Goal: Task Accomplishment & Management: Complete application form

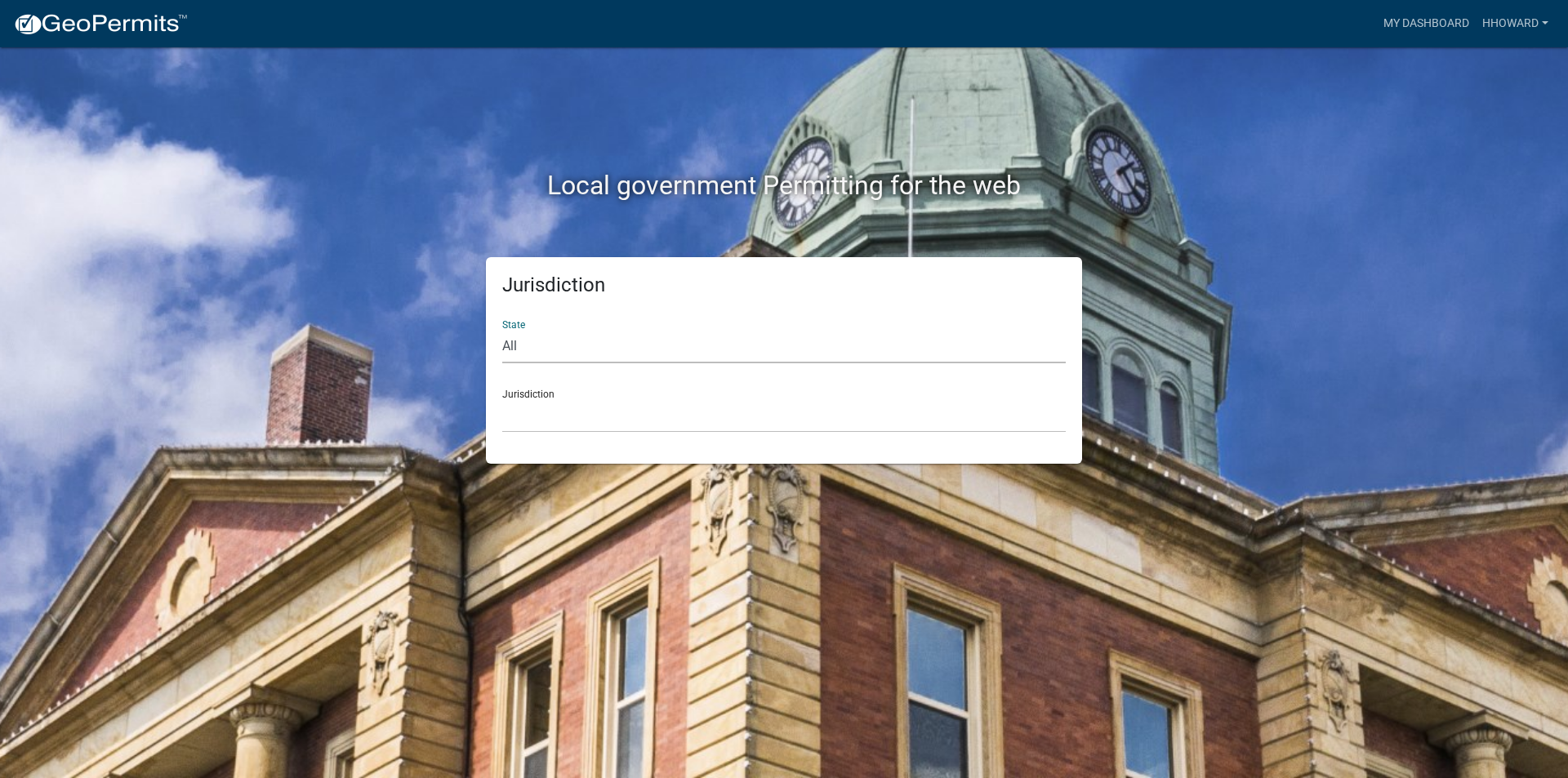
click at [548, 338] on select "All [US_STATE] [US_STATE] [US_STATE] [US_STATE] [US_STATE] [US_STATE] [US_STATE…" at bounding box center [784, 346] width 564 height 33
select select "[US_STATE]"
click at [503, 330] on select "All [US_STATE] [US_STATE] [US_STATE] [US_STATE] [US_STATE] [US_STATE] [US_STATE…" at bounding box center [784, 346] width 564 height 33
click at [582, 412] on select "[GEOGRAPHIC_DATA], [US_STATE] [GEOGRAPHIC_DATA], [US_STATE] [GEOGRAPHIC_DATA], …" at bounding box center [784, 416] width 564 height 33
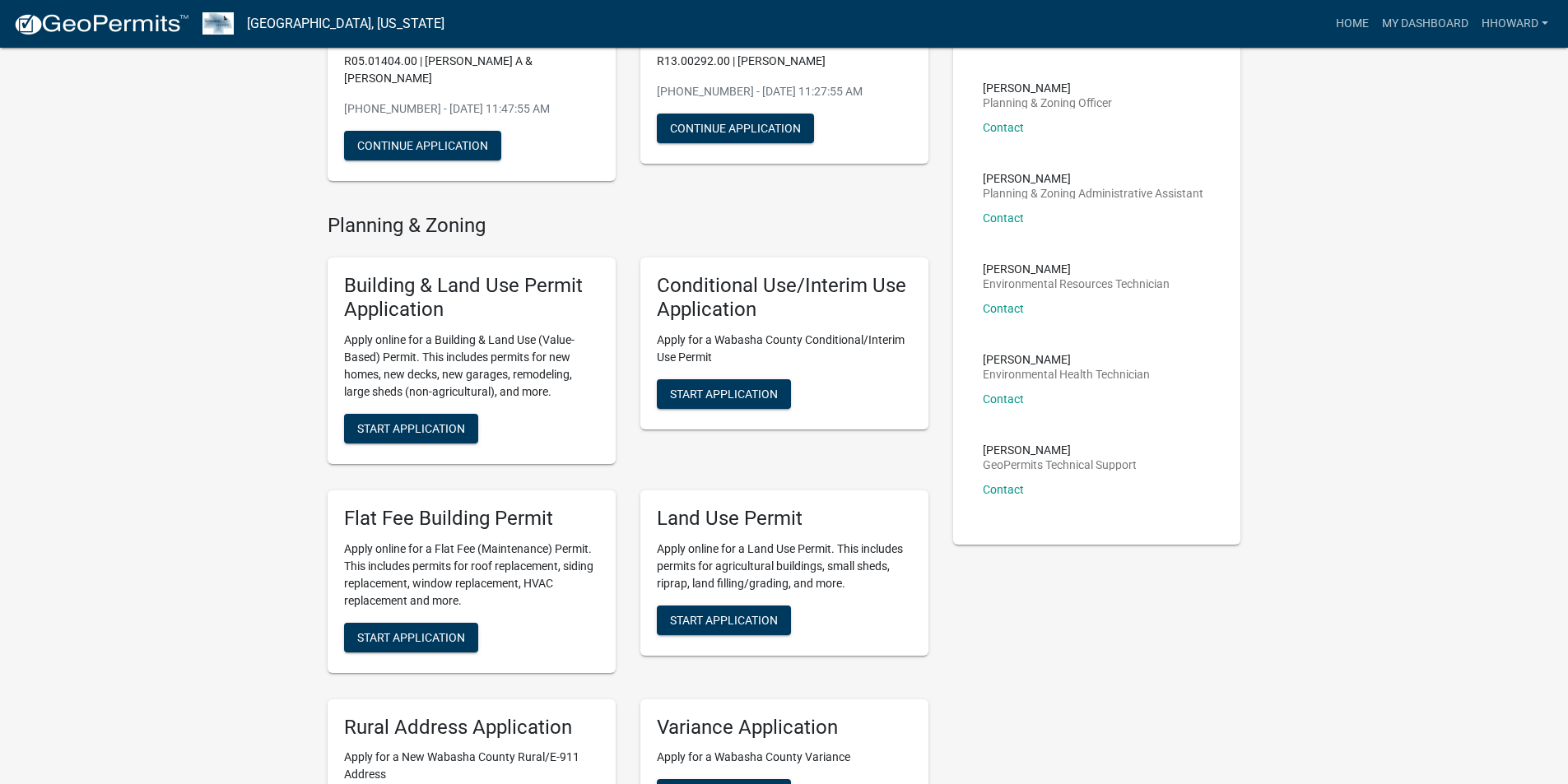
scroll to position [247, 0]
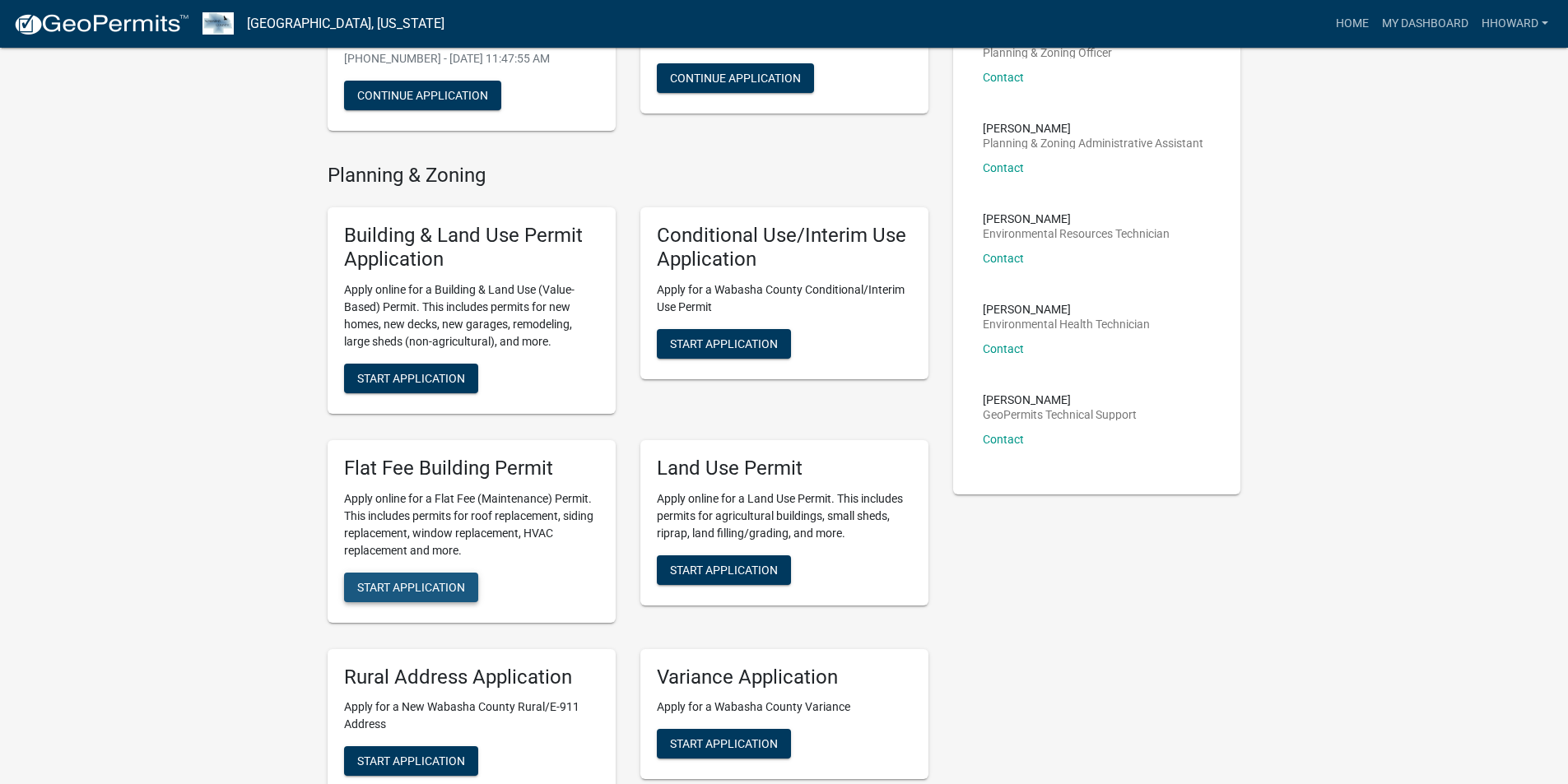
click at [436, 580] on span "Start Application" at bounding box center [411, 587] width 108 height 13
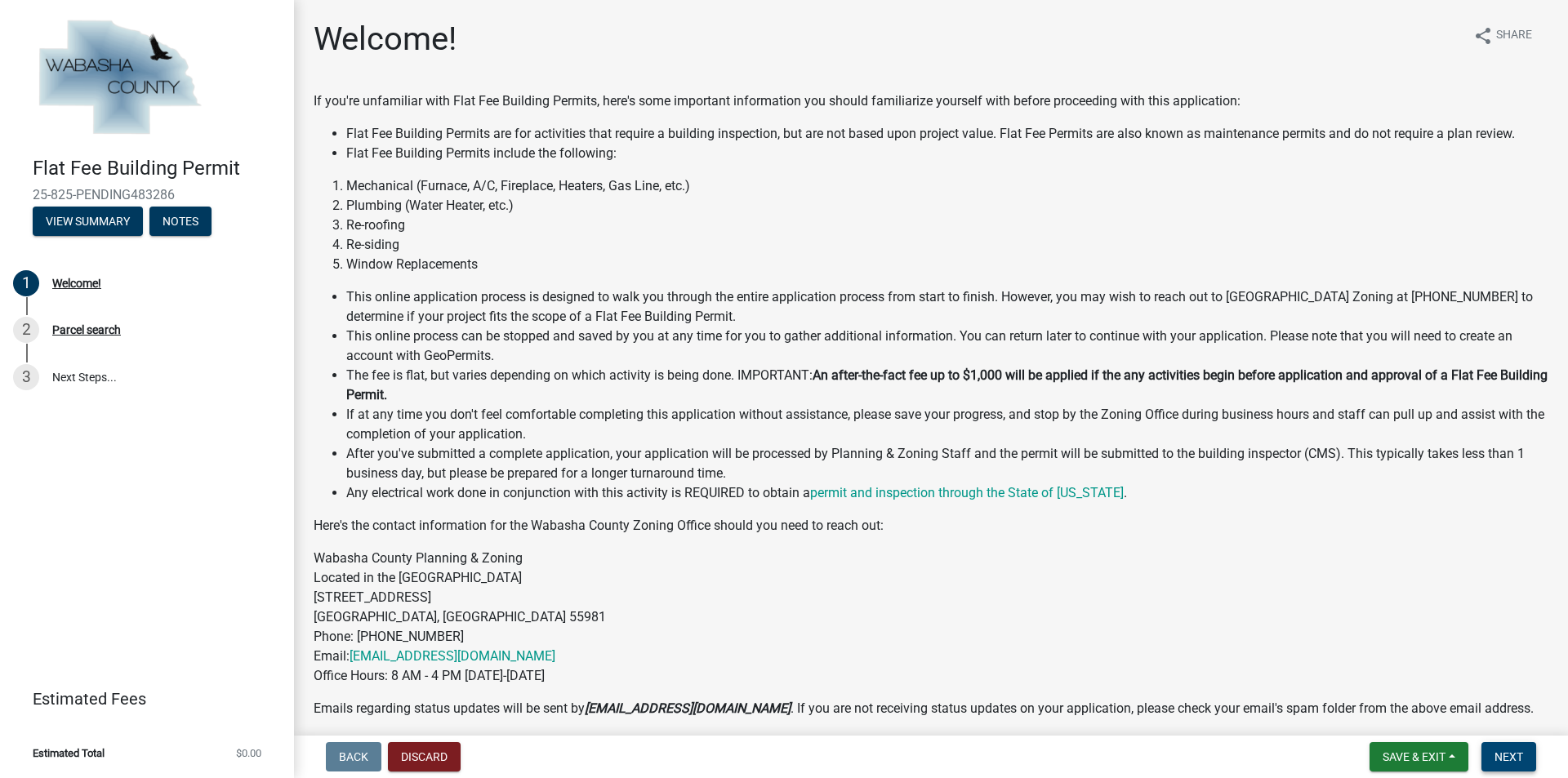
click at [1499, 760] on span "Next" at bounding box center [1509, 757] width 29 height 13
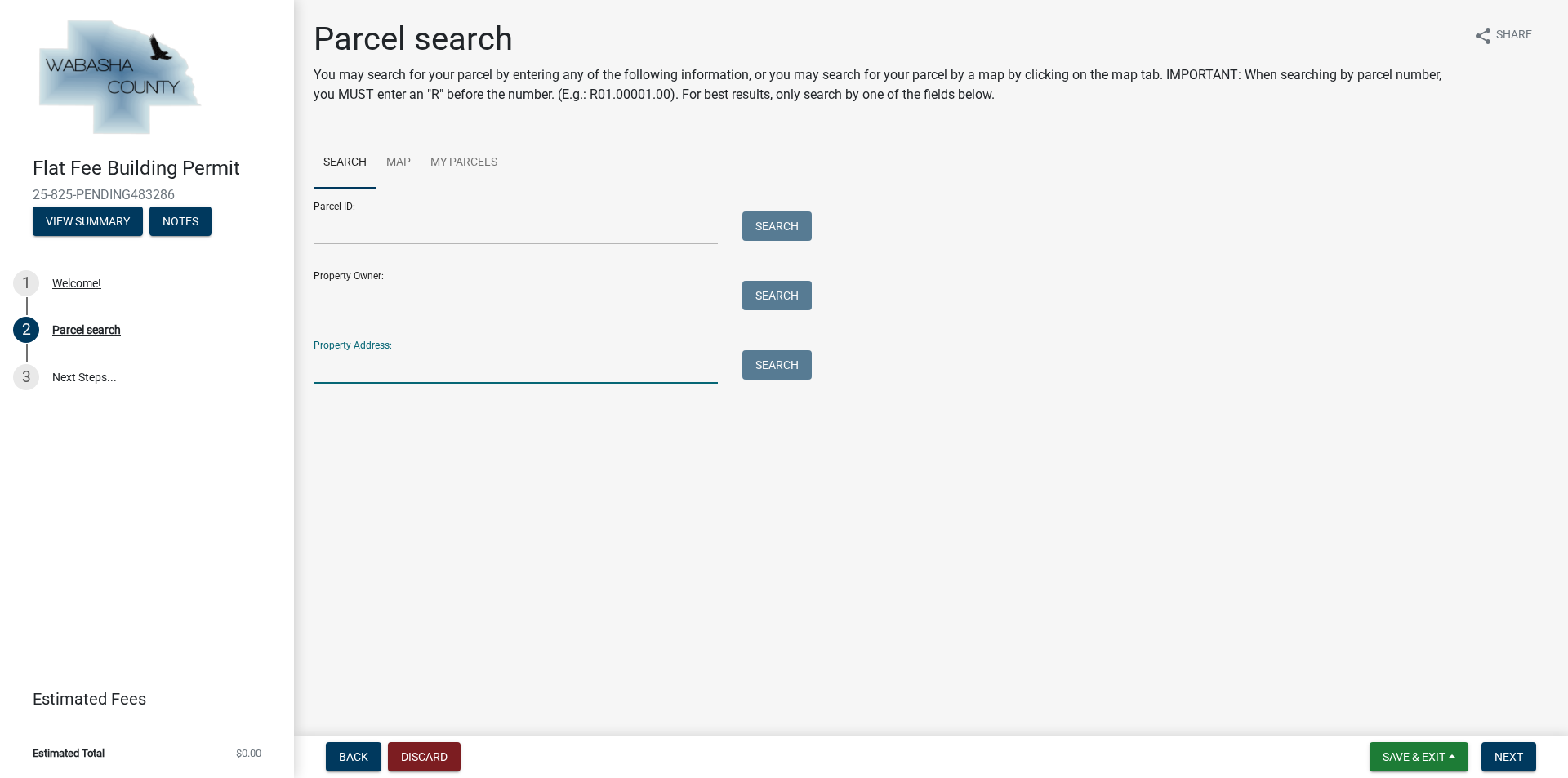
click at [381, 368] on input "Property Address:" at bounding box center [516, 366] width 404 height 33
type input "16461"
click at [800, 372] on button "Search" at bounding box center [776, 364] width 70 height 30
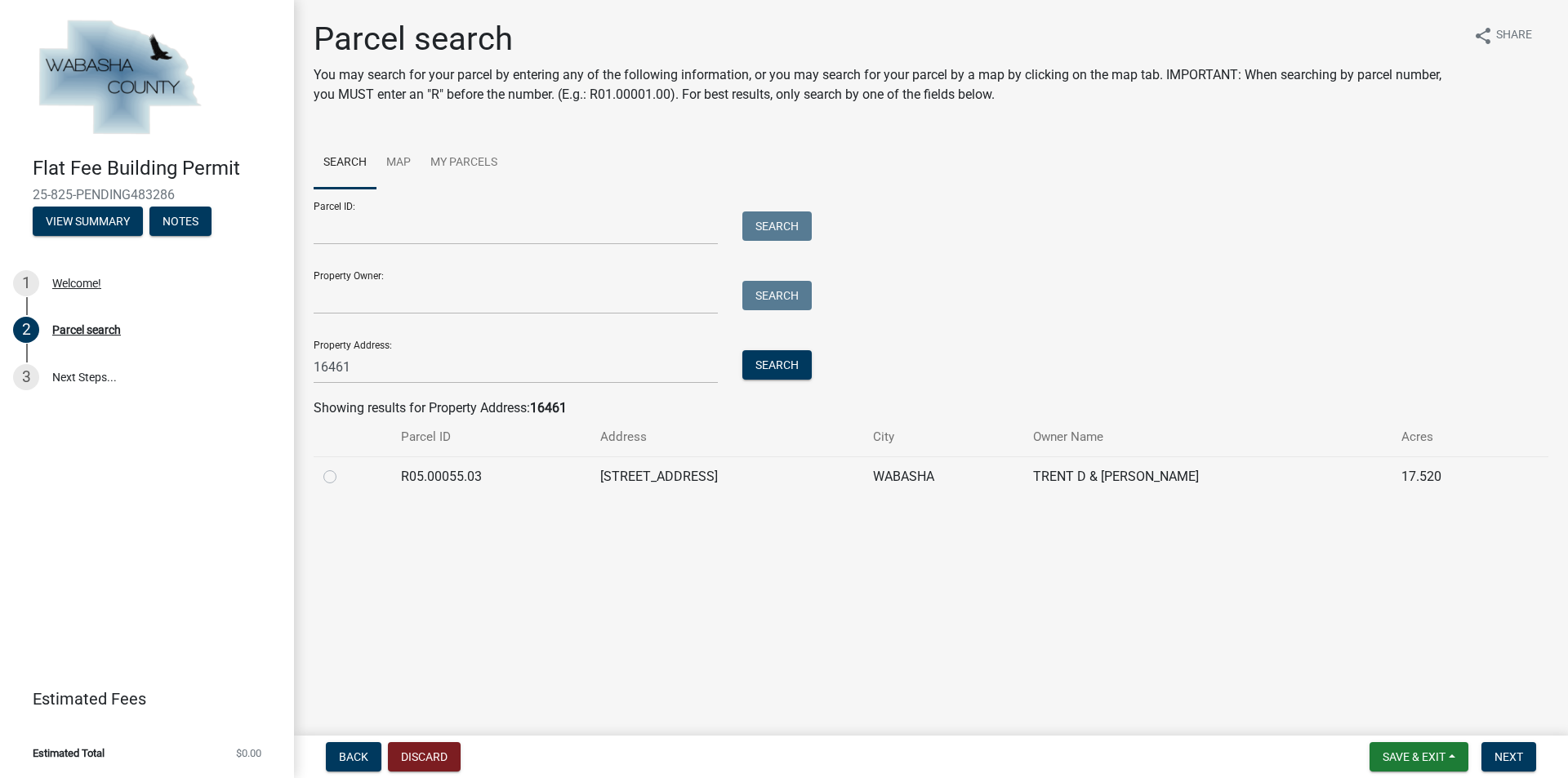
click at [343, 467] on label at bounding box center [343, 467] width 0 height 0
click at [343, 471] on input "radio" at bounding box center [348, 472] width 10 height 10
radio input "true"
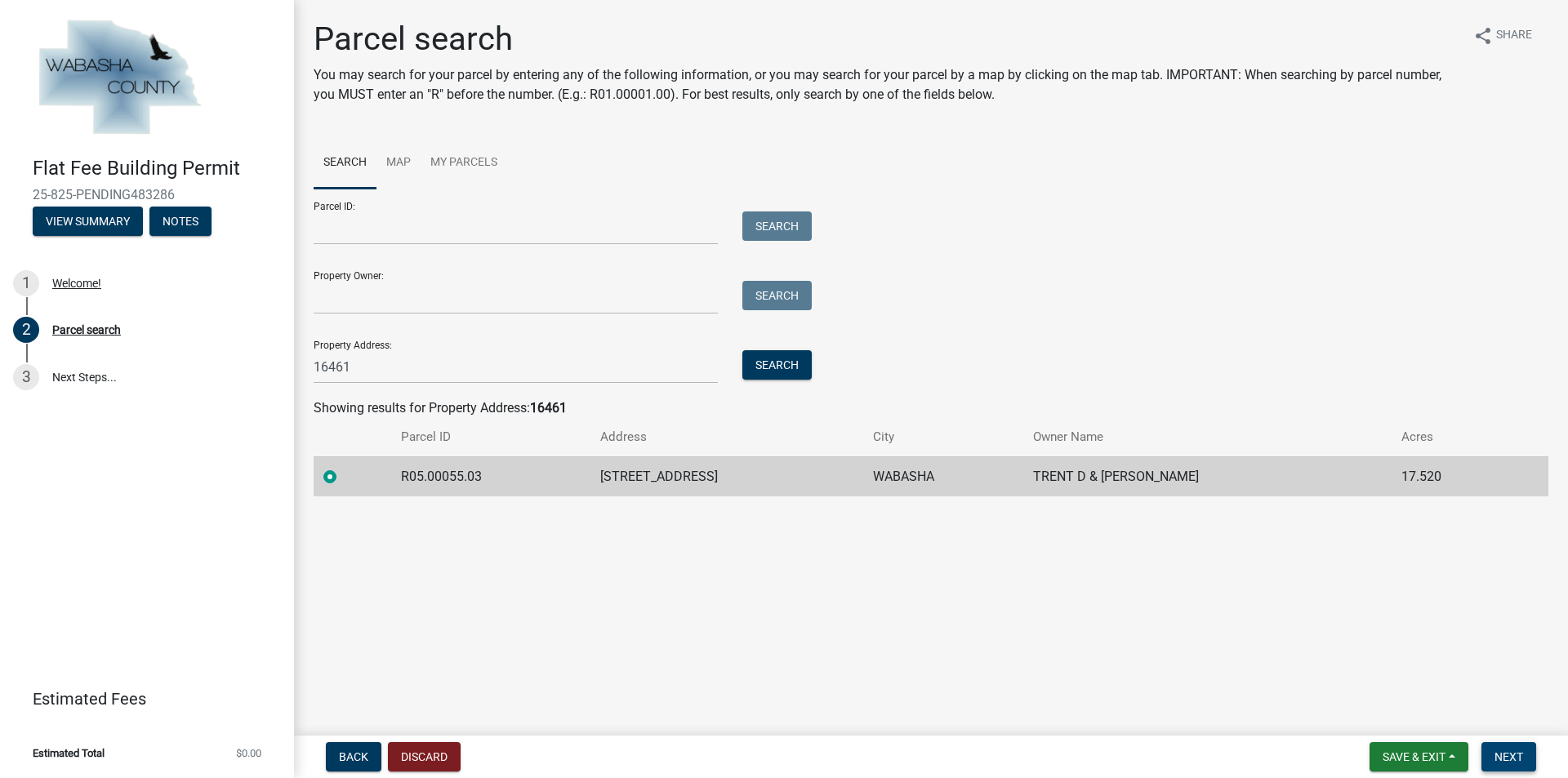
click at [1497, 747] on button "Next" at bounding box center [1508, 756] width 54 height 30
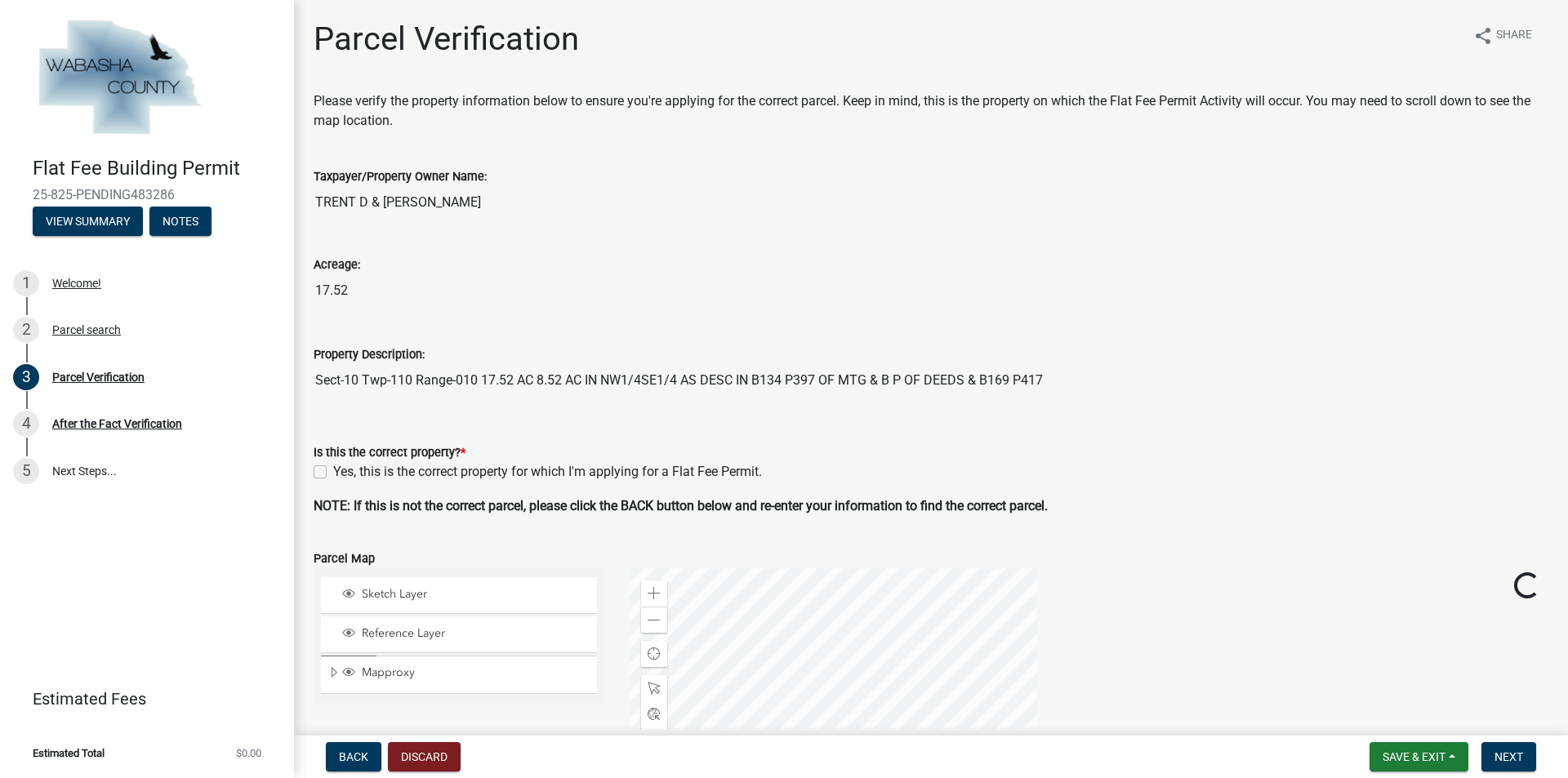
click at [333, 469] on label "Yes, this is the correct property for which I'm applying for a Flat Fee Permit." at bounding box center [547, 472] width 429 height 20
click at [333, 469] on input "Yes, this is the correct property for which I'm applying for a Flat Fee Permit." at bounding box center [338, 467] width 10 height 10
checkbox input "true"
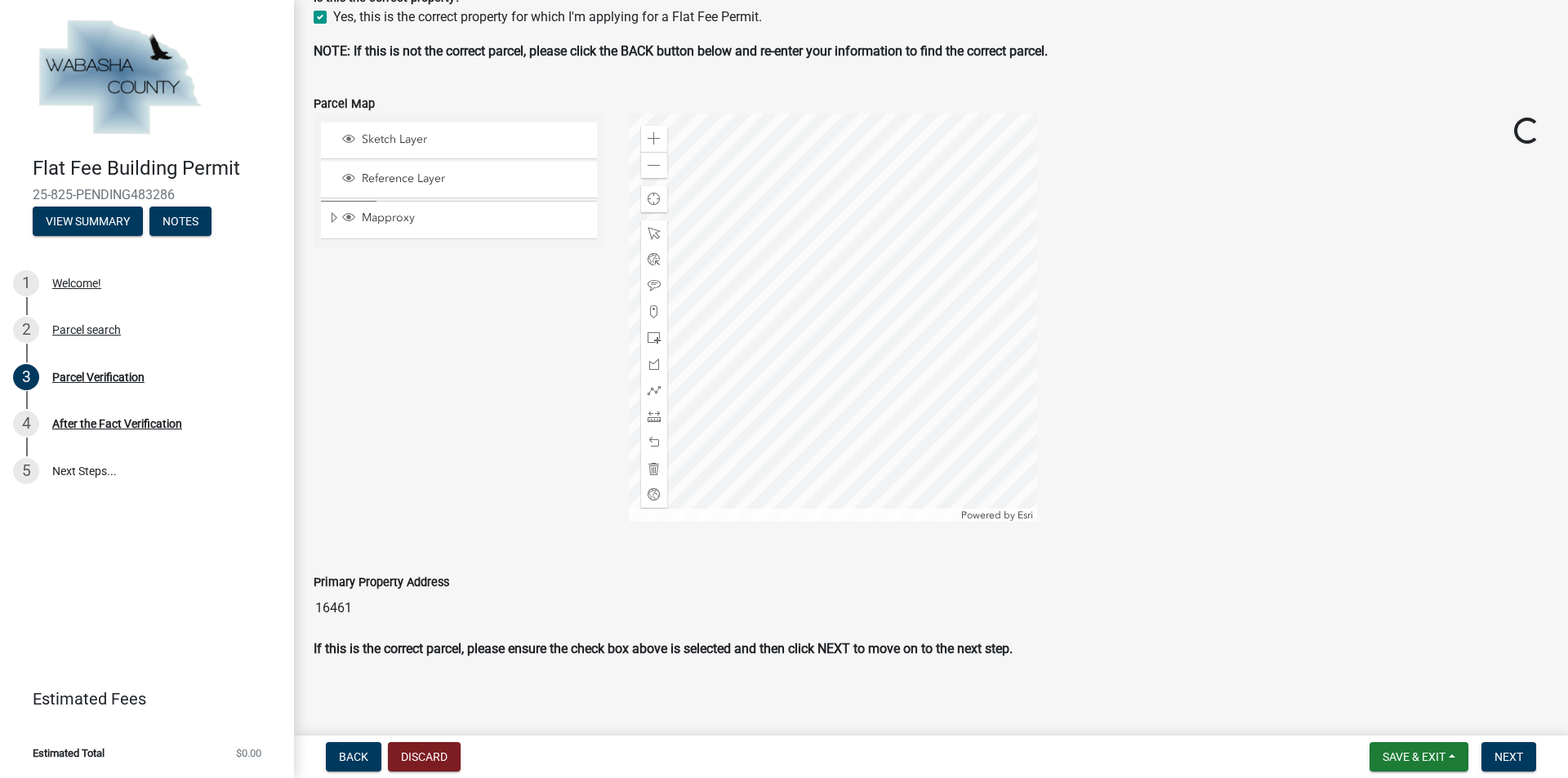
scroll to position [461, 0]
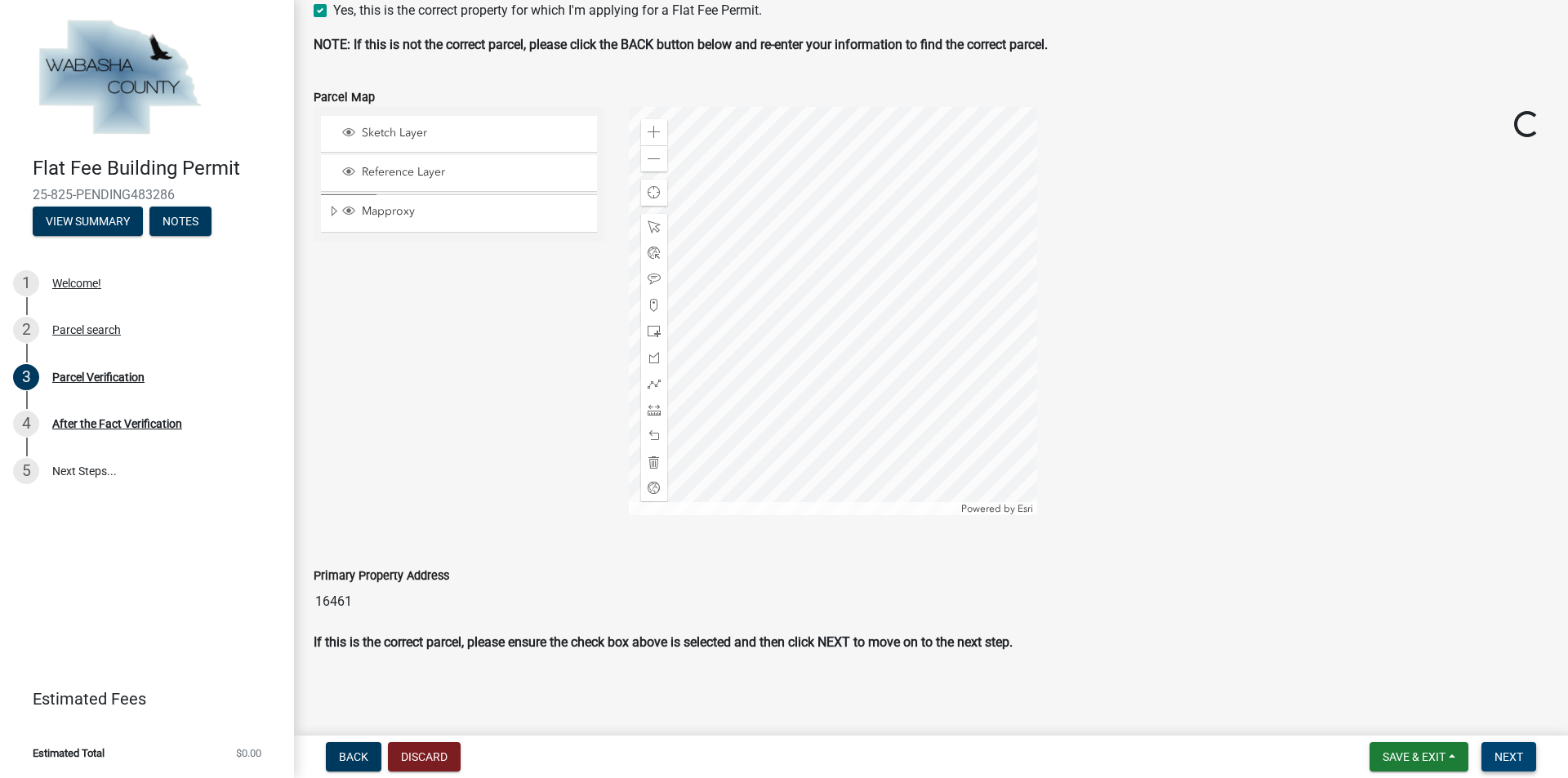
click at [1513, 752] on span "Next" at bounding box center [1509, 757] width 29 height 13
click at [1502, 757] on span "Next" at bounding box center [1509, 757] width 29 height 13
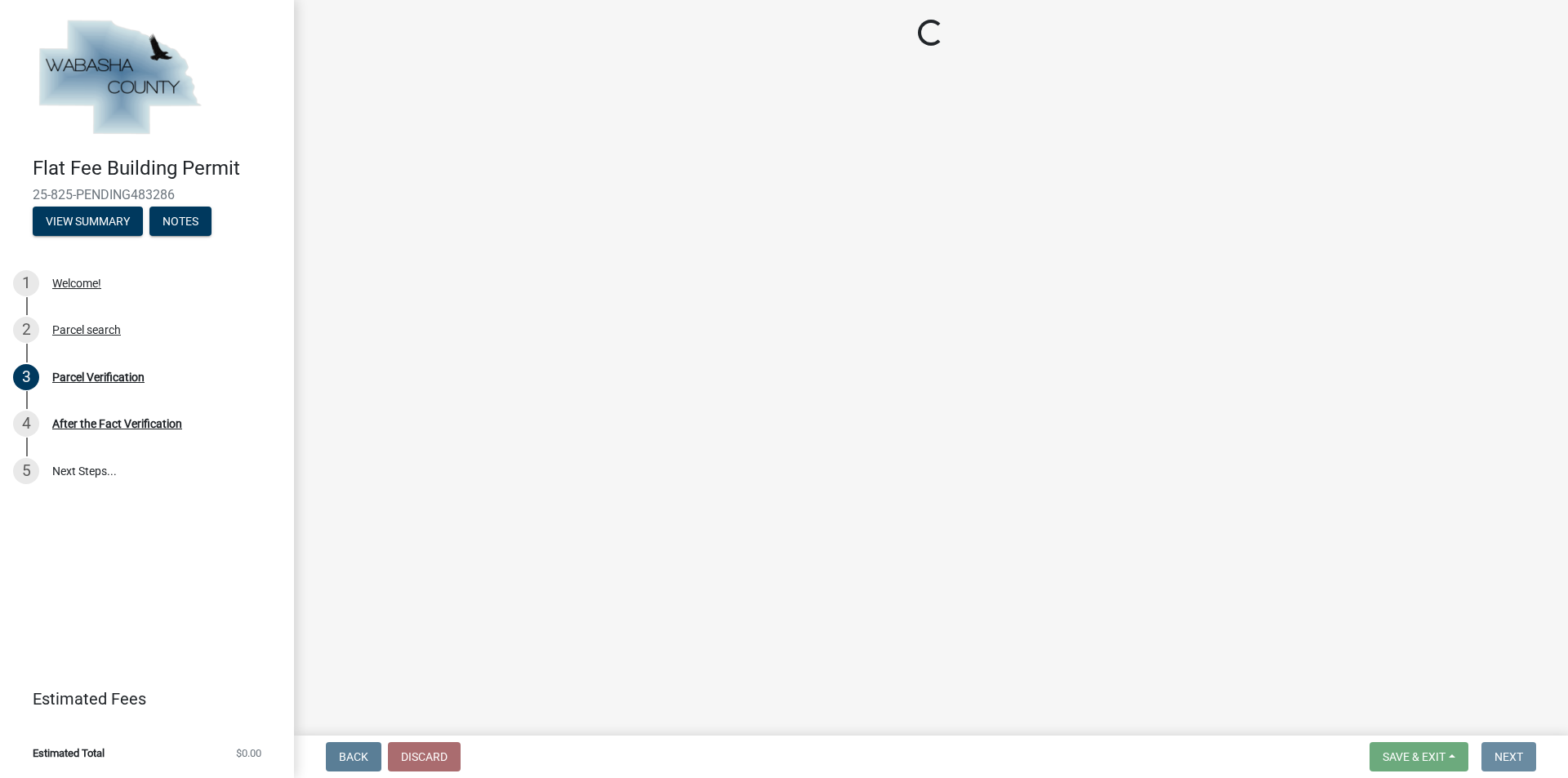
scroll to position [0, 0]
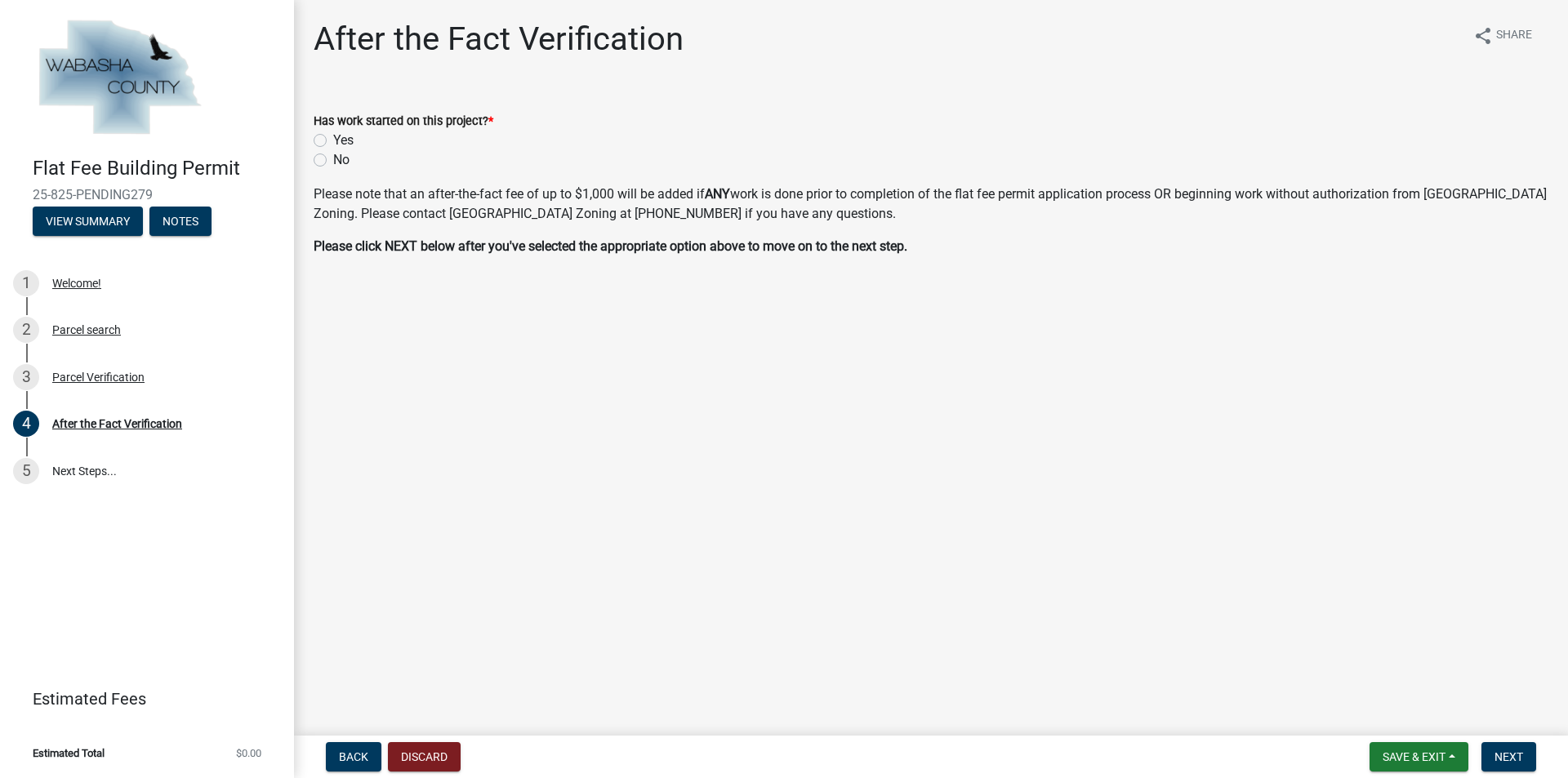
click at [333, 159] on label "No" at bounding box center [340, 160] width 16 height 20
click at [333, 159] on input "No" at bounding box center [338, 155] width 10 height 10
radio input "true"
click at [1496, 752] on span "Next" at bounding box center [1509, 757] width 29 height 13
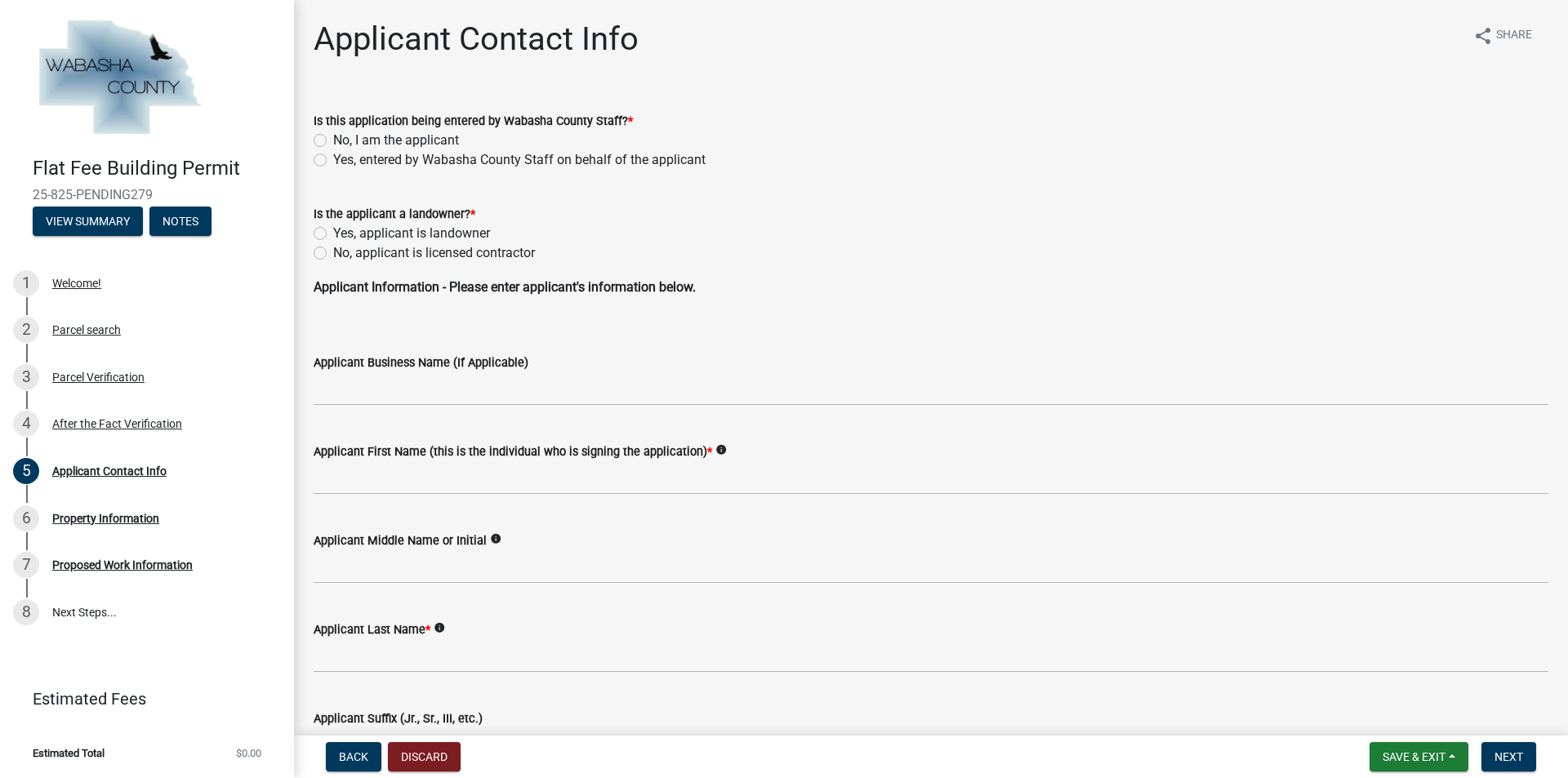
click at [333, 138] on label "No, I am the applicant" at bounding box center [396, 140] width 126 height 20
click at [333, 138] on input "No, I am the applicant" at bounding box center [338, 135] width 10 height 10
radio input "true"
click at [333, 248] on label "No, applicant is licensed contractor" at bounding box center [433, 253] width 201 height 20
click at [333, 248] on input "No, applicant is licensed contractor" at bounding box center [338, 248] width 10 height 10
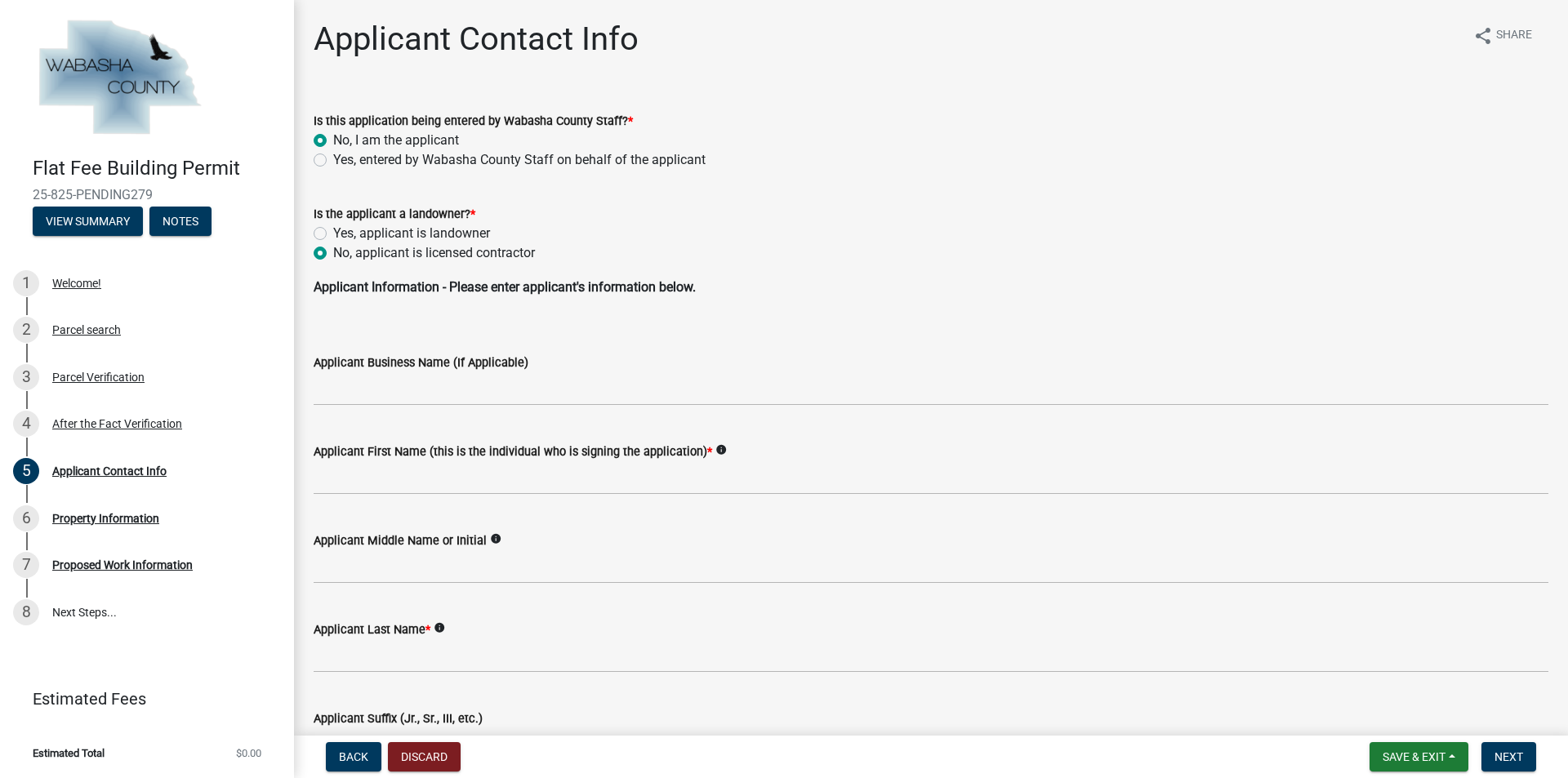
radio input "true"
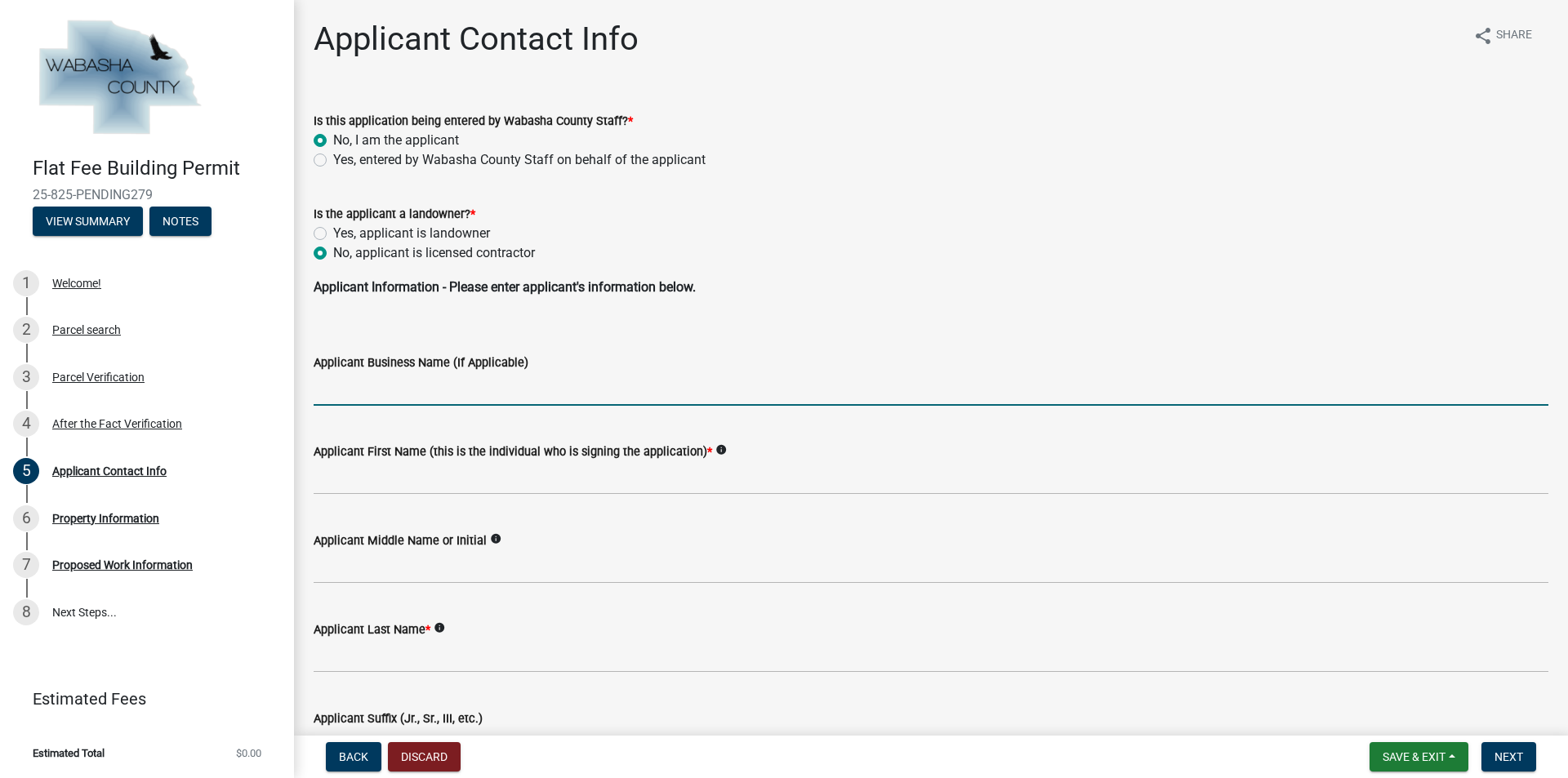
click at [378, 393] on input "Applicant Business Name (If Applicable)" at bounding box center [931, 388] width 1235 height 33
type input "All Craft Exteriors"
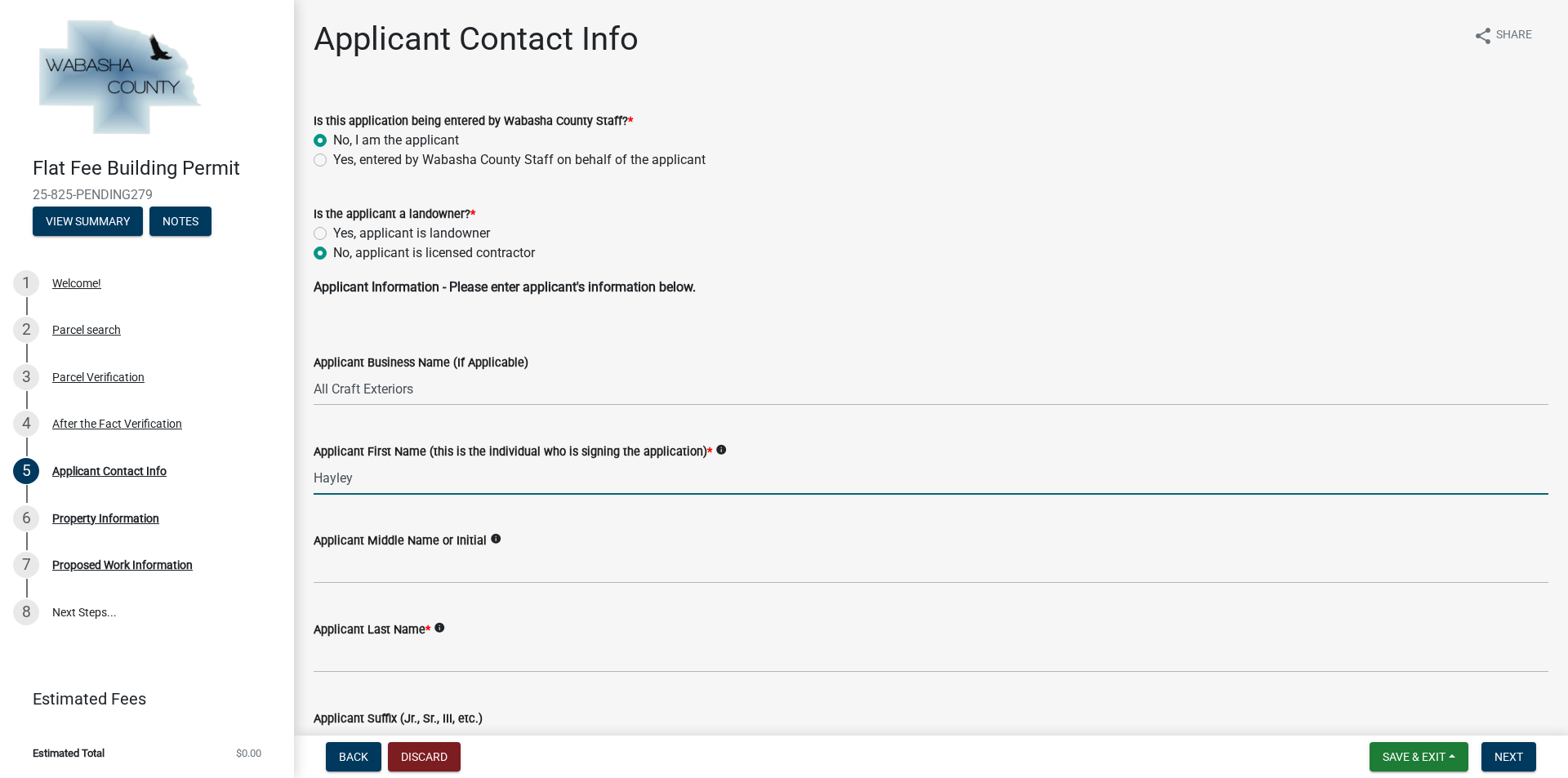
type input "Hayley"
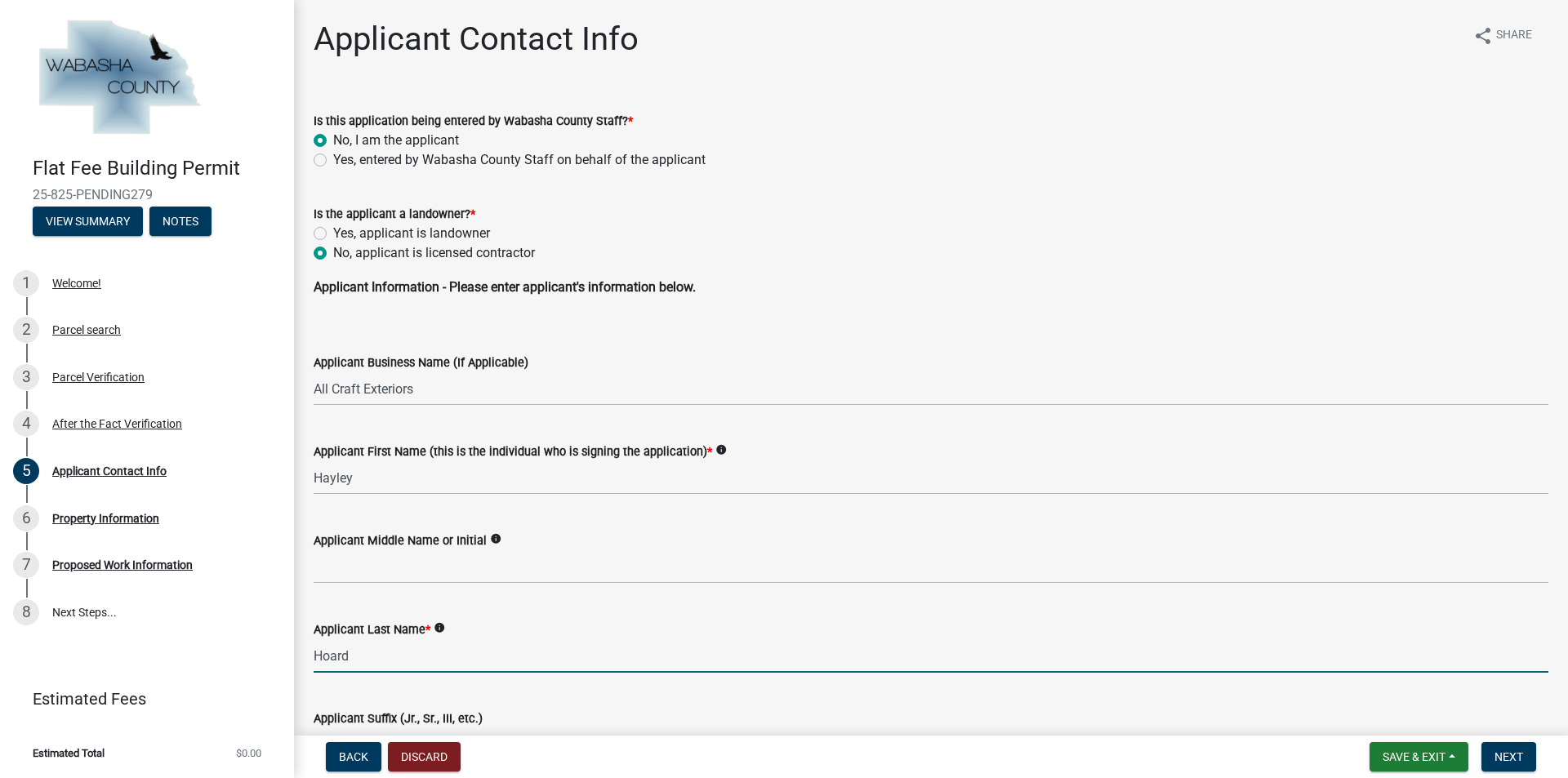
scroll to position [32, 0]
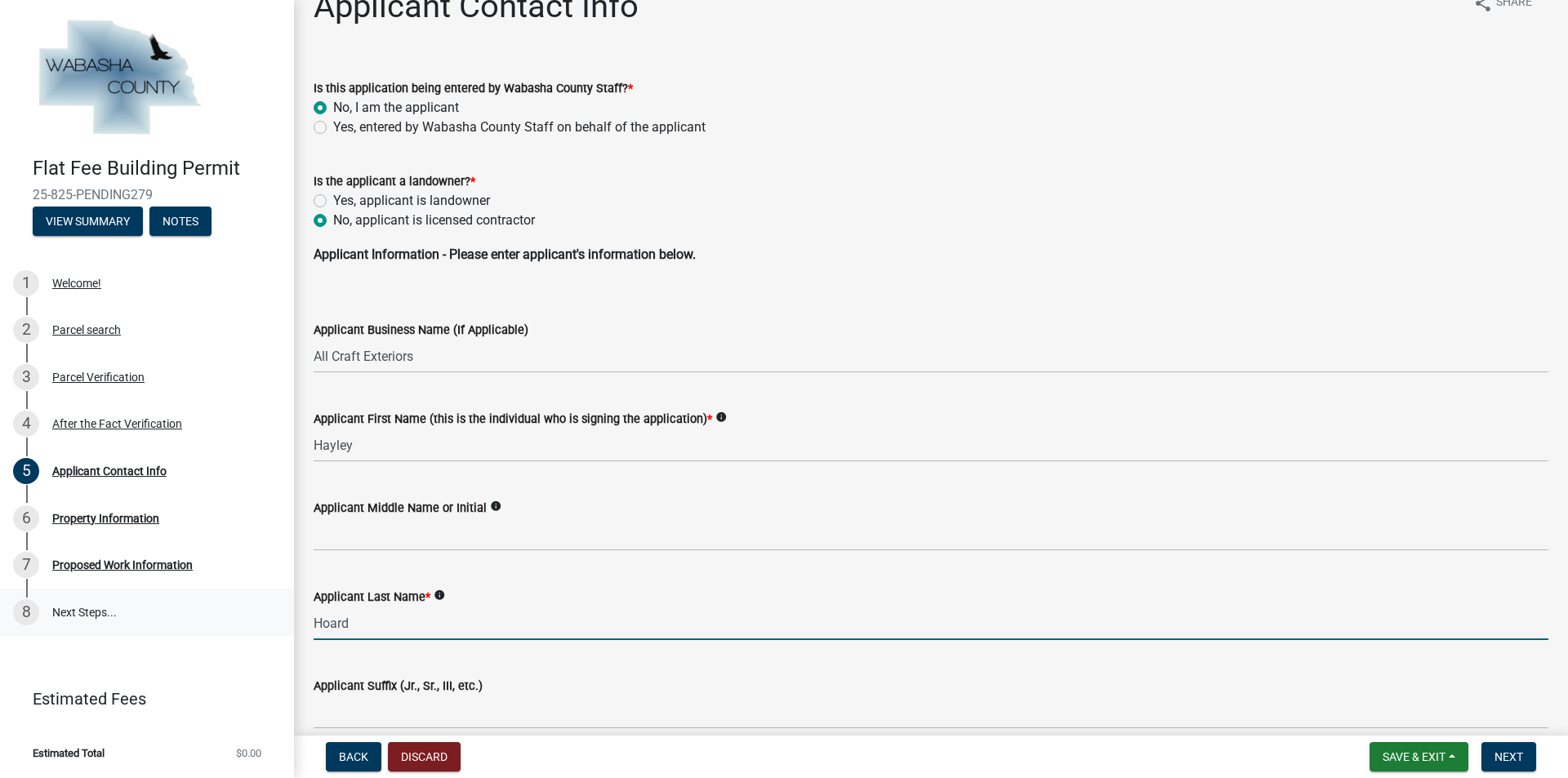
drag, startPoint x: 372, startPoint y: 629, endPoint x: 276, endPoint y: 627, distance: 96.0
click at [276, 627] on div "Flat Fee Building Permit 25-825-PENDING279 View Summary Notes 1 Welcome! 2 Parc…" at bounding box center [784, 389] width 1568 height 778
type input "[PERSON_NAME]"
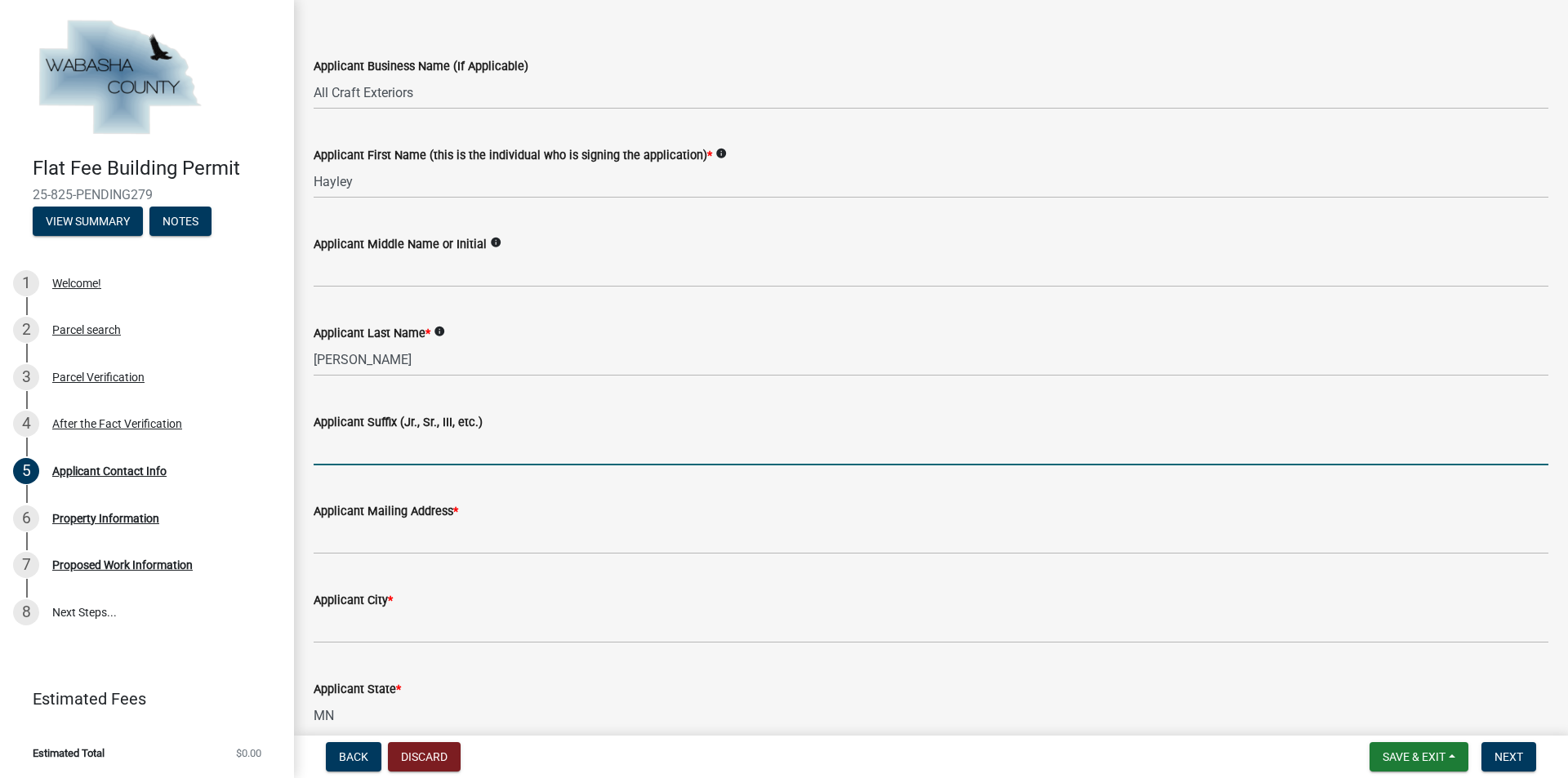
scroll to position [359, 0]
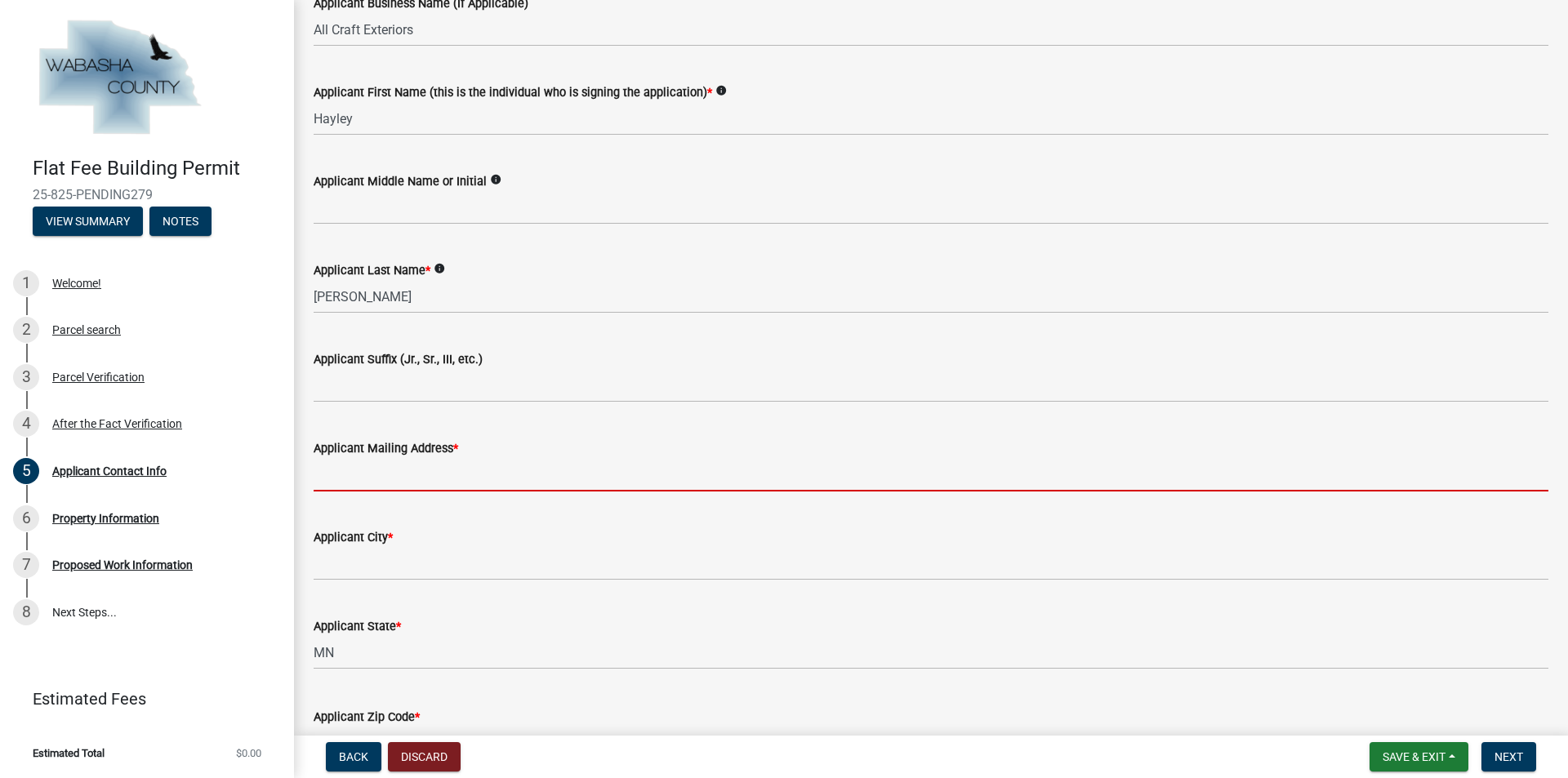
click at [475, 476] on input "Applicant Mailing Address *" at bounding box center [931, 474] width 1235 height 33
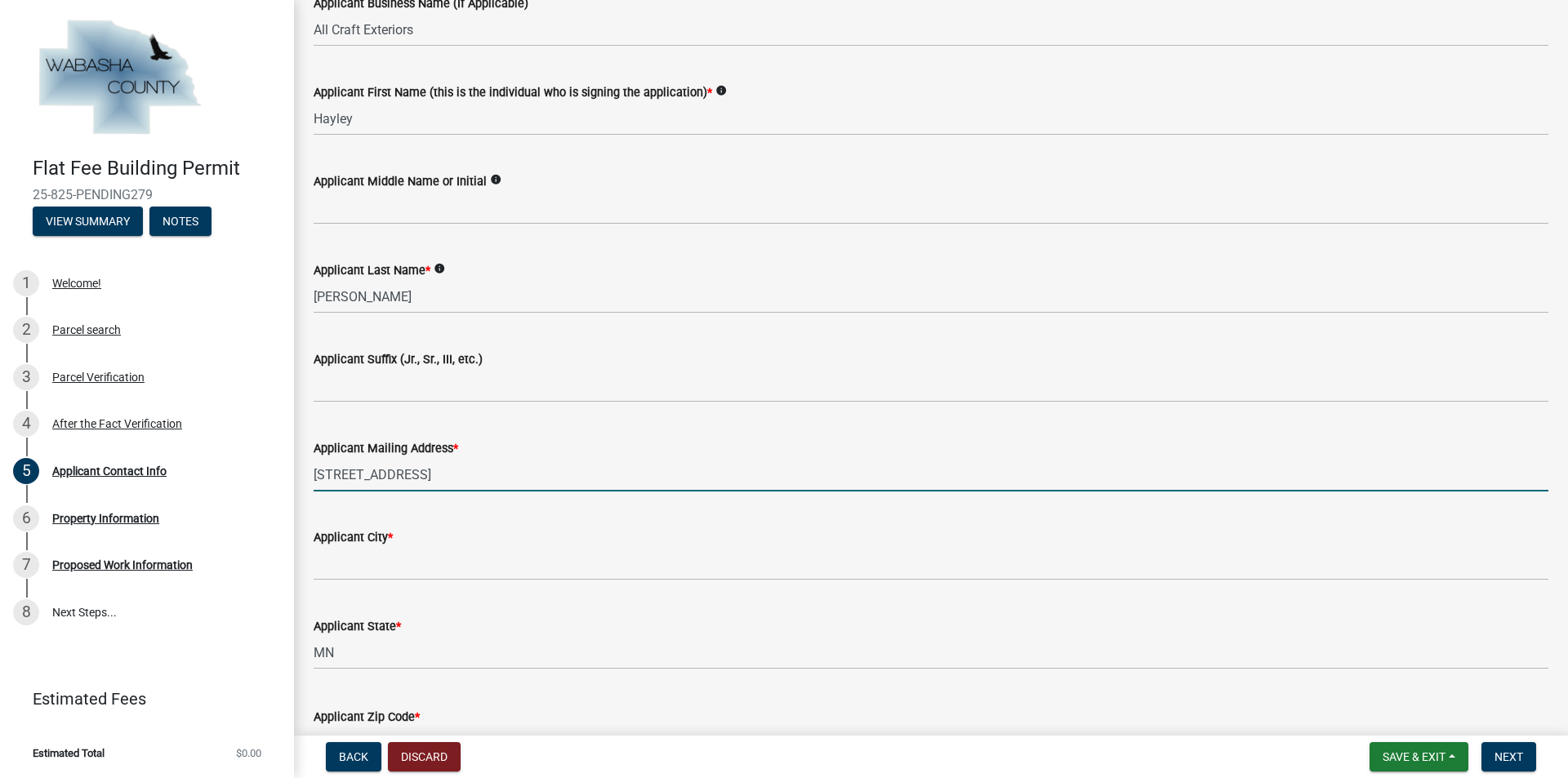
type input "[STREET_ADDRESS]"
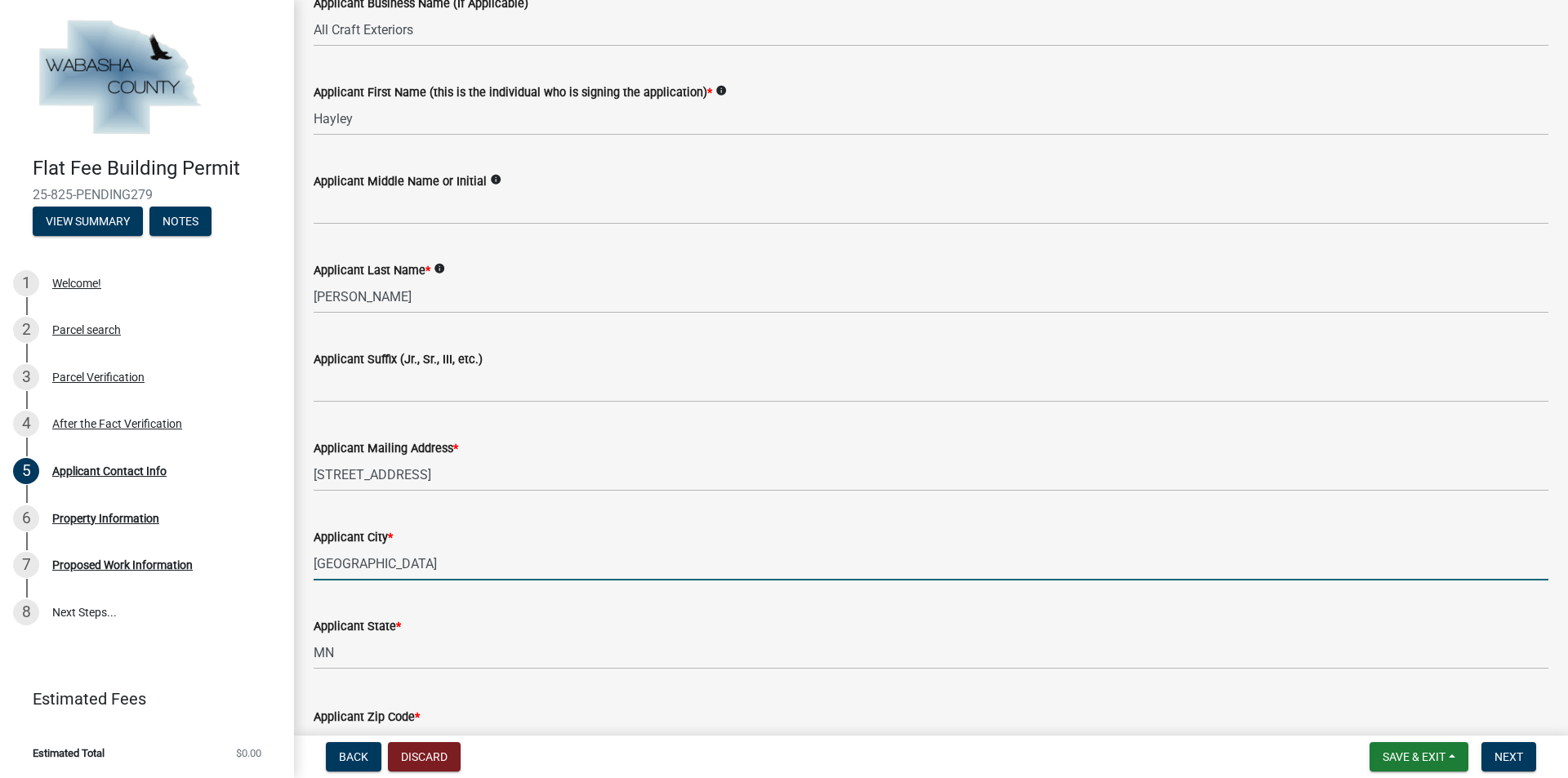
type input "[GEOGRAPHIC_DATA]"
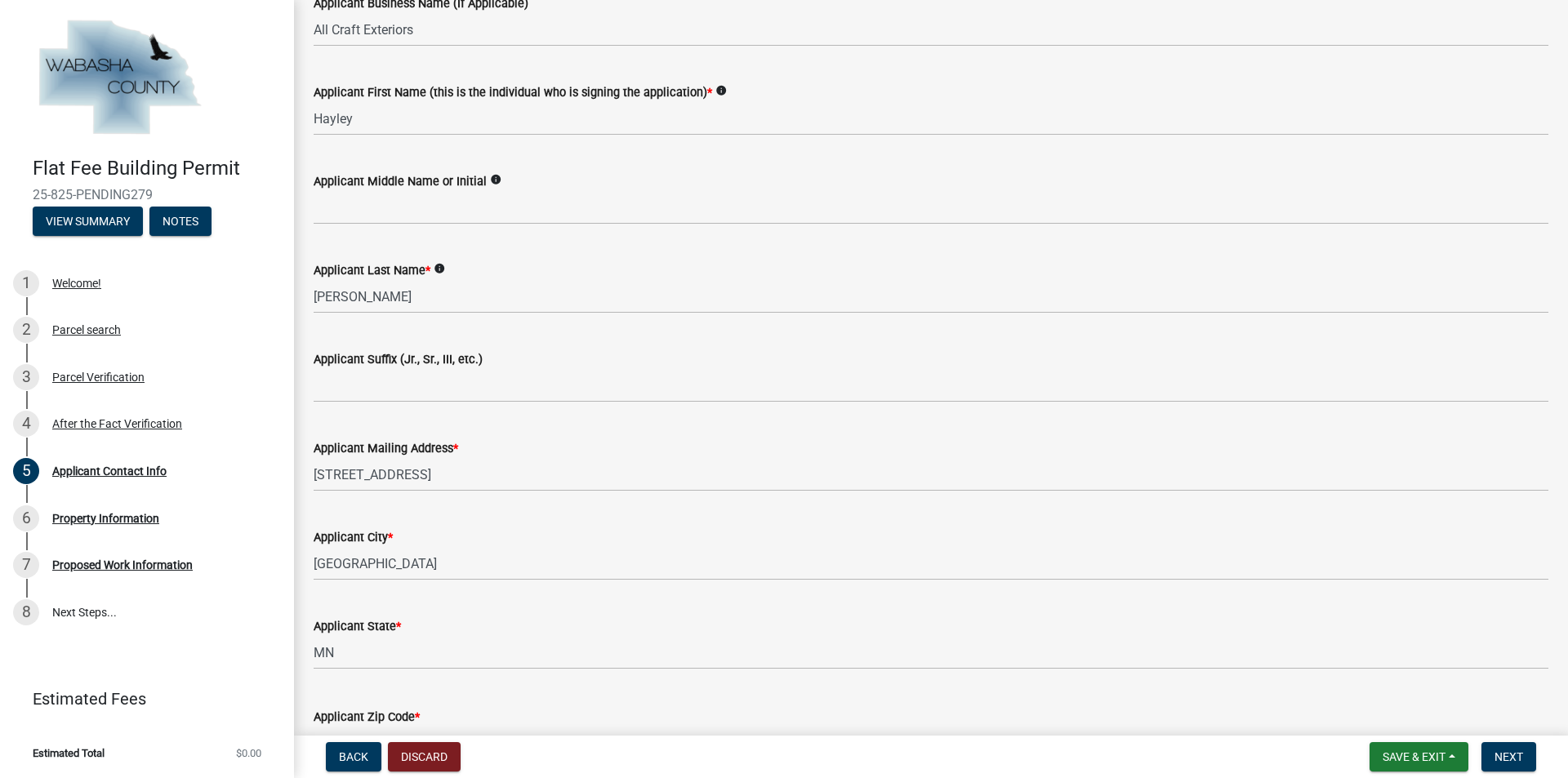
scroll to position [390, 0]
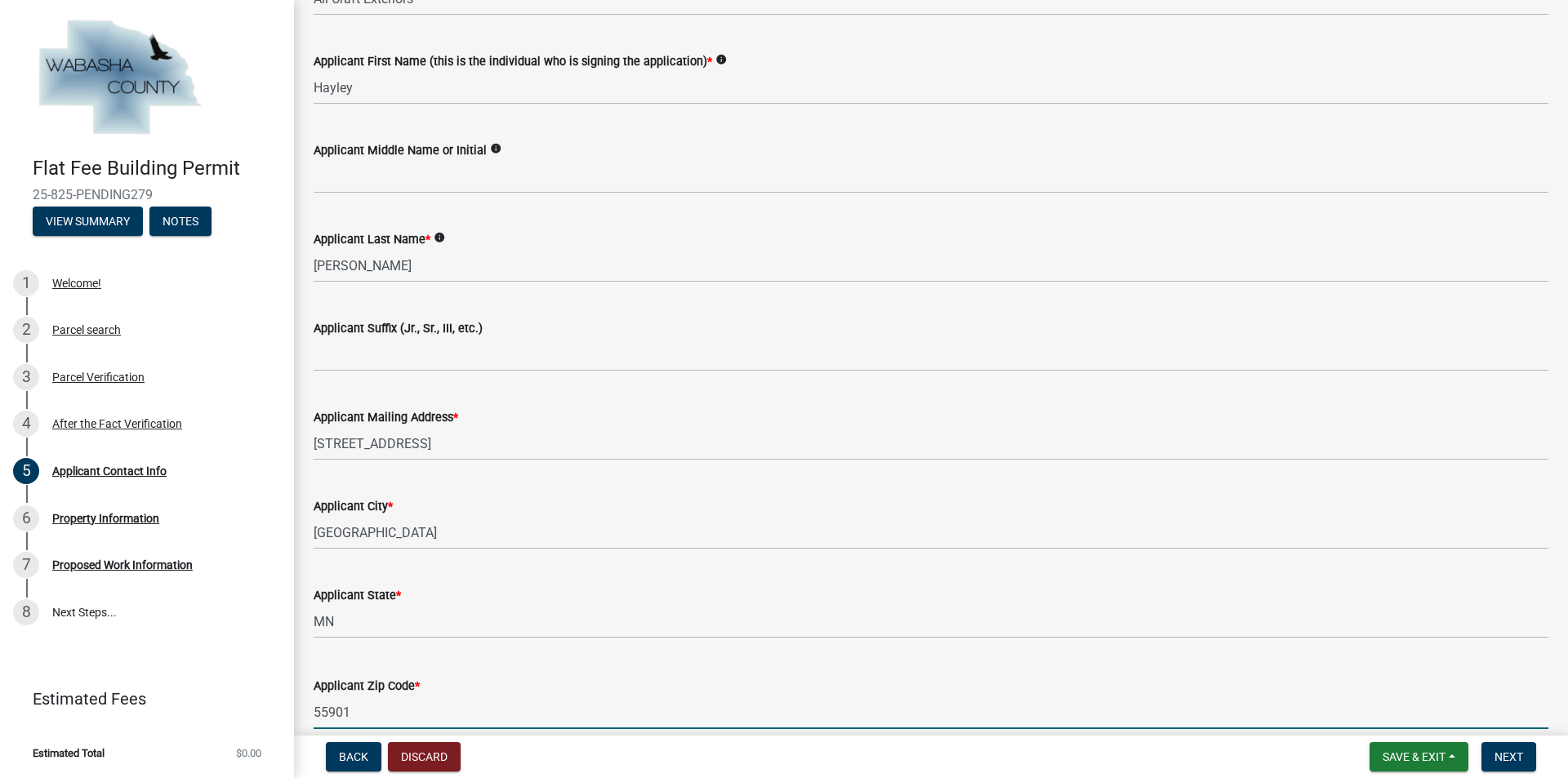
type input "55901"
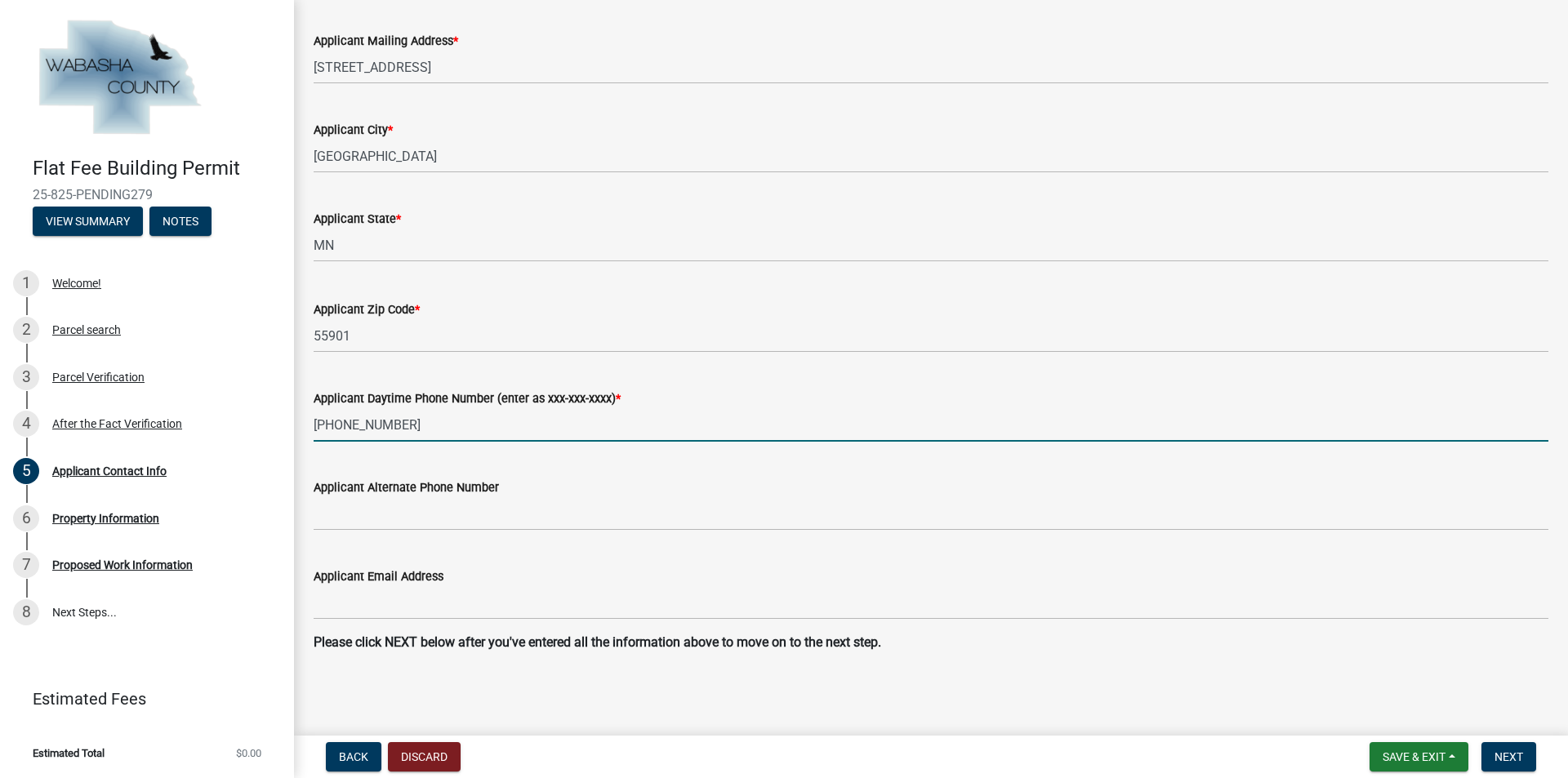
type input "[PHONE_NUMBER]"
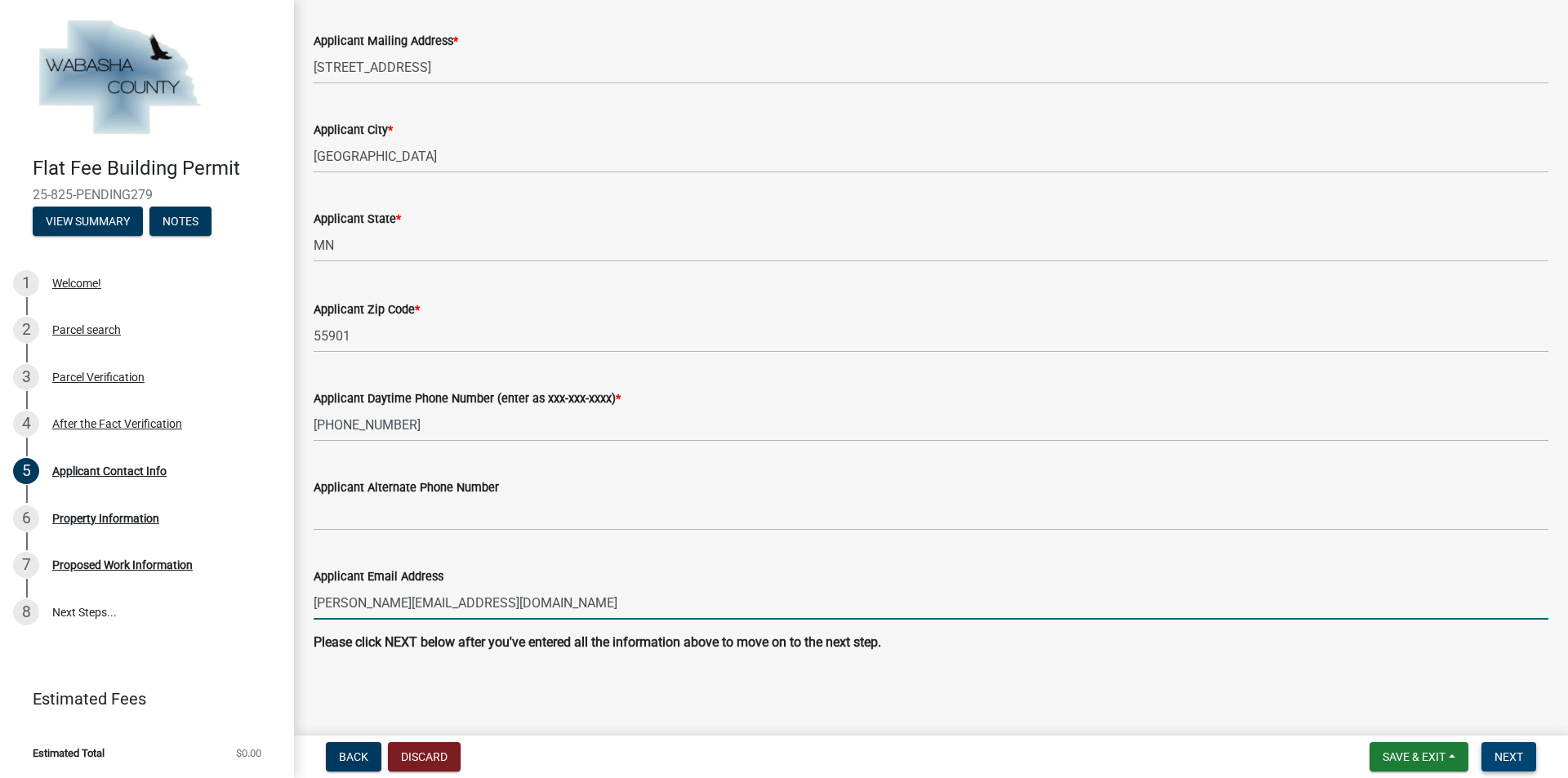
type input "[PERSON_NAME][EMAIL_ADDRESS][DOMAIN_NAME]"
click at [1493, 752] on button "Next" at bounding box center [1508, 756] width 54 height 30
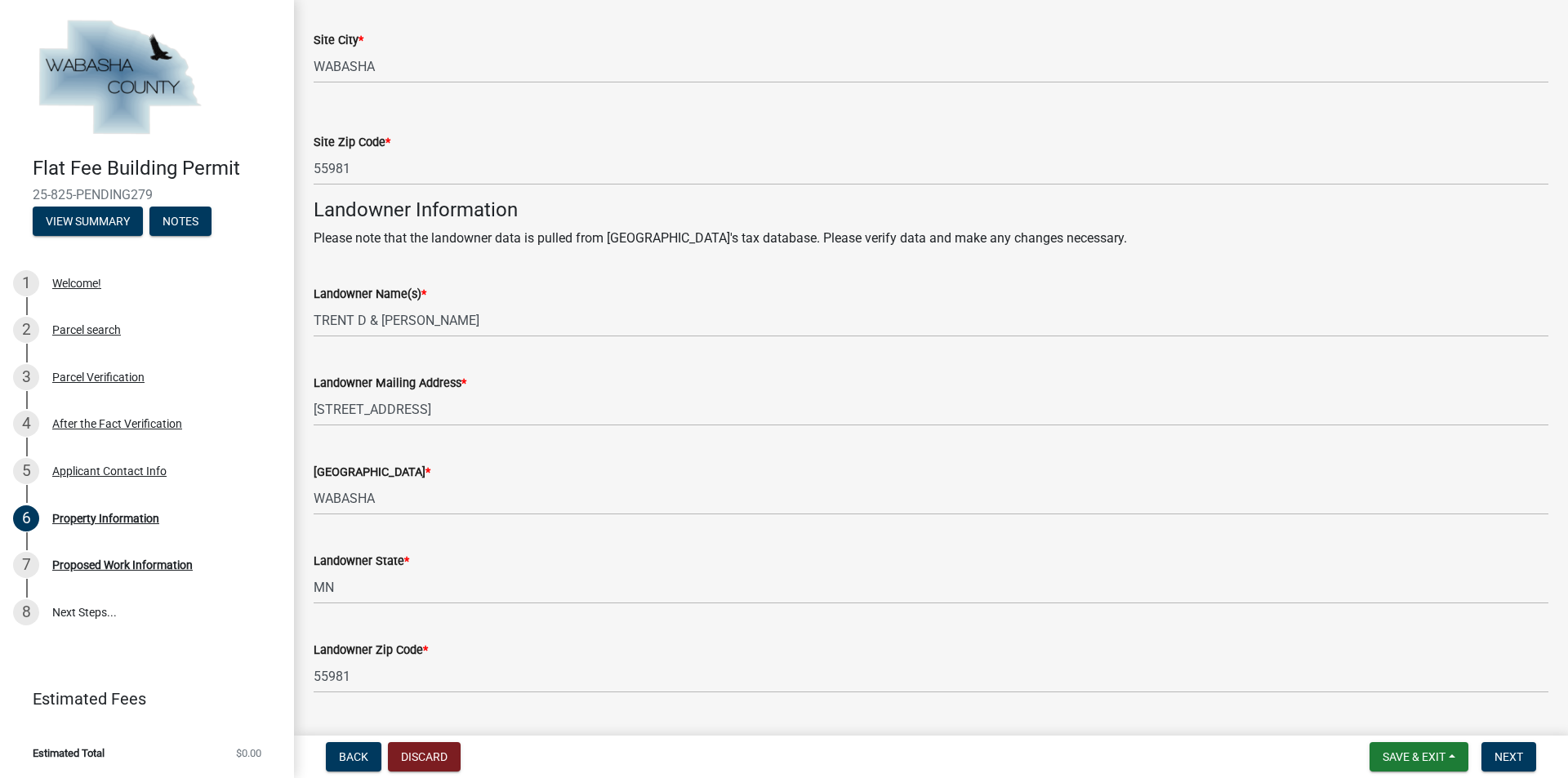
scroll to position [530, 0]
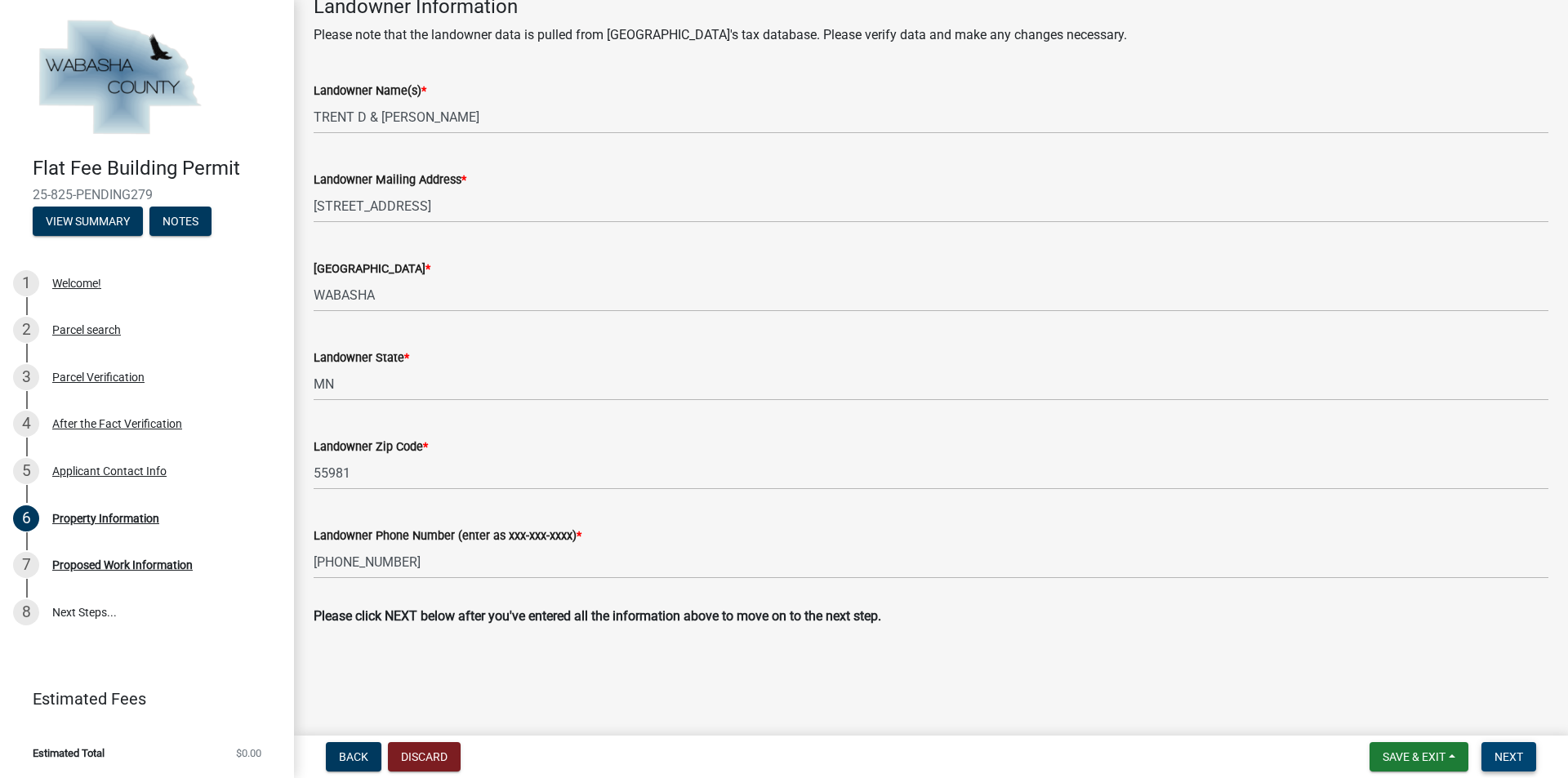
click at [1492, 764] on button "Next" at bounding box center [1508, 756] width 54 height 30
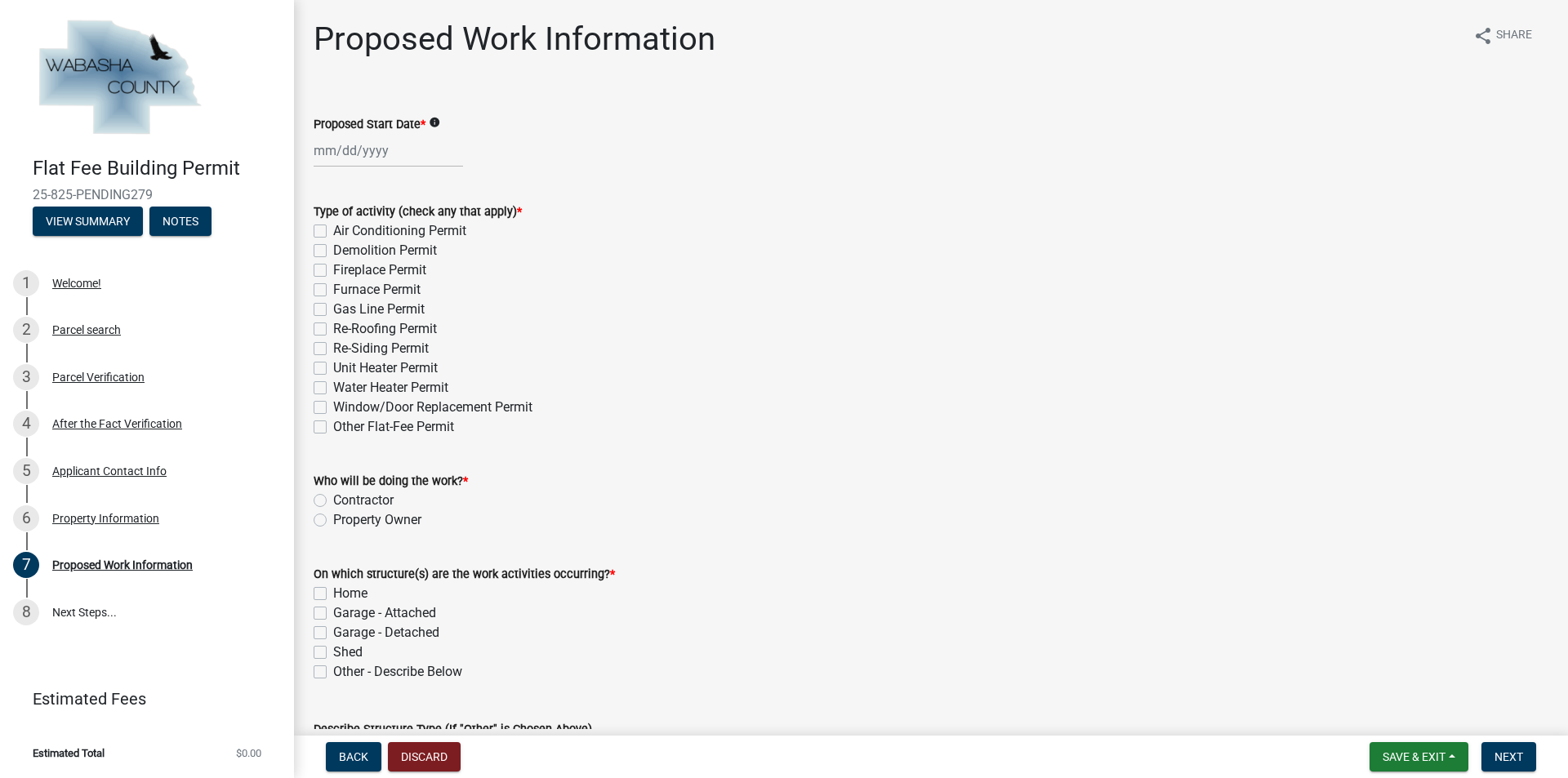
click at [321, 151] on div at bounding box center [388, 150] width 150 height 33
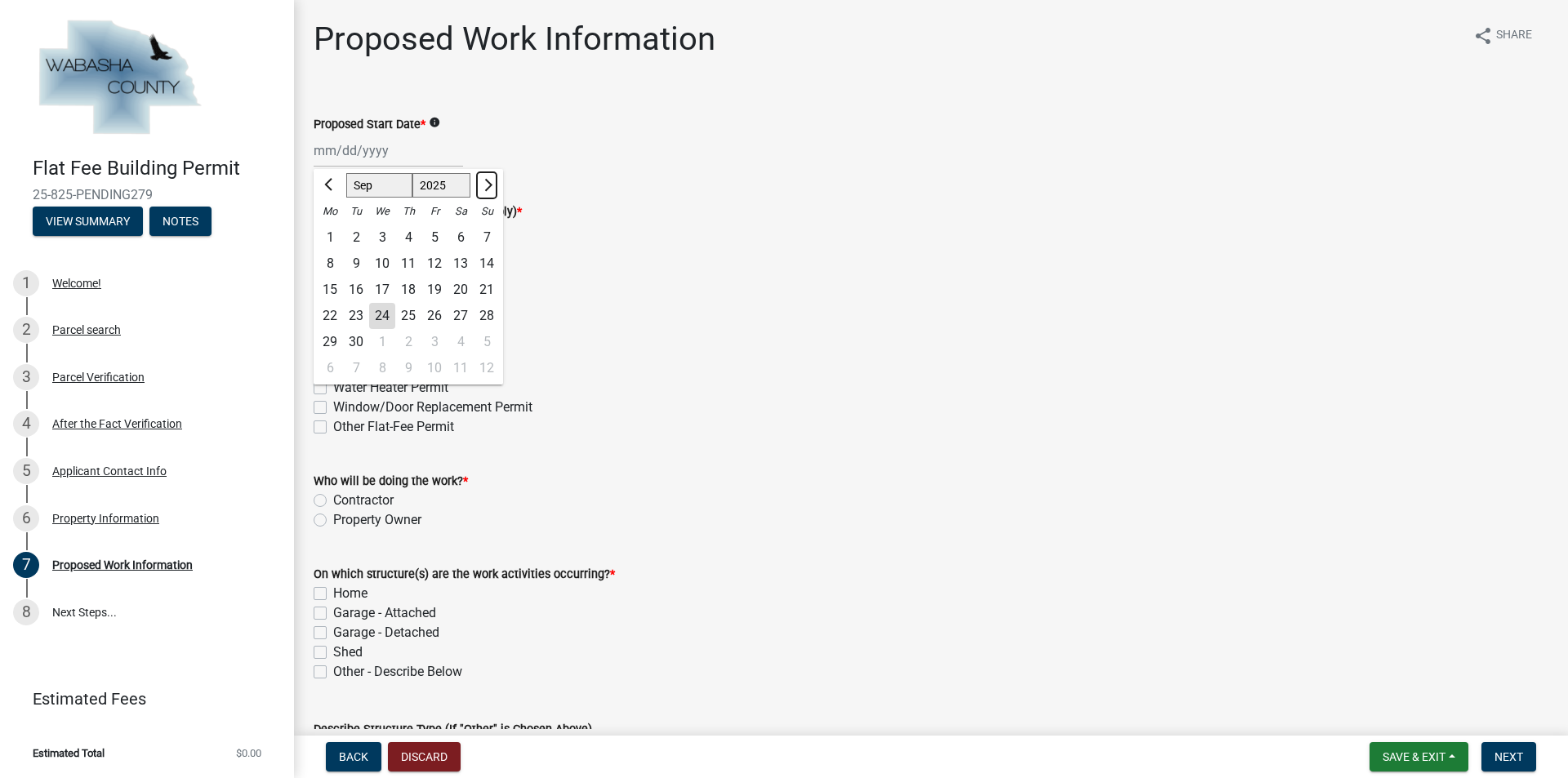
click at [491, 186] on button "Next month" at bounding box center [486, 185] width 20 height 26
select select "10"
click at [348, 263] on div "7" at bounding box center [356, 263] width 26 height 26
type input "[DATE]"
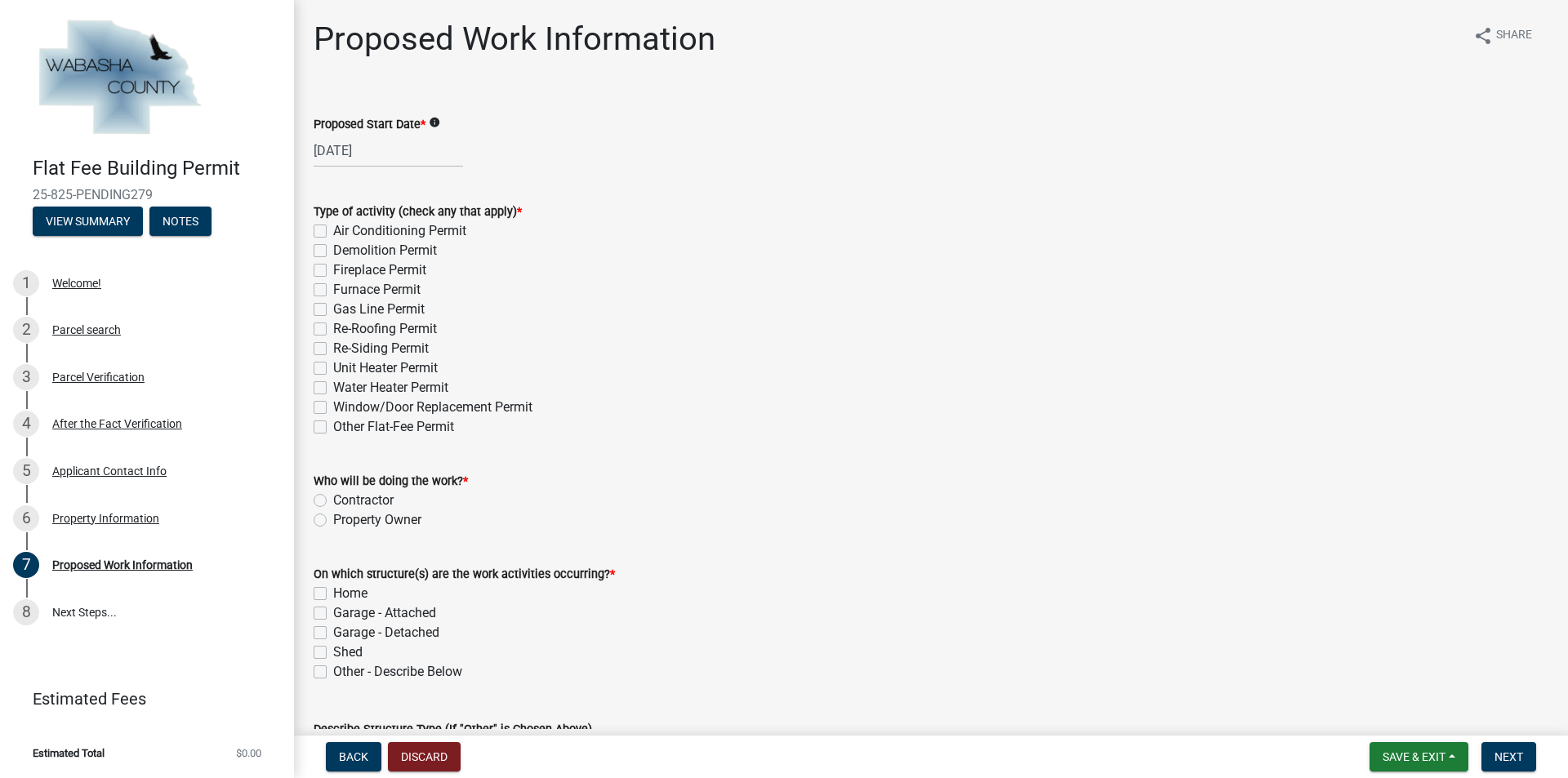
click at [326, 327] on div "Re-Roofing Permit" at bounding box center [931, 329] width 1235 height 20
click at [333, 326] on label "Re-Roofing Permit" at bounding box center [384, 329] width 104 height 20
click at [333, 326] on input "Re-Roofing Permit" at bounding box center [338, 324] width 10 height 10
checkbox input "true"
checkbox input "false"
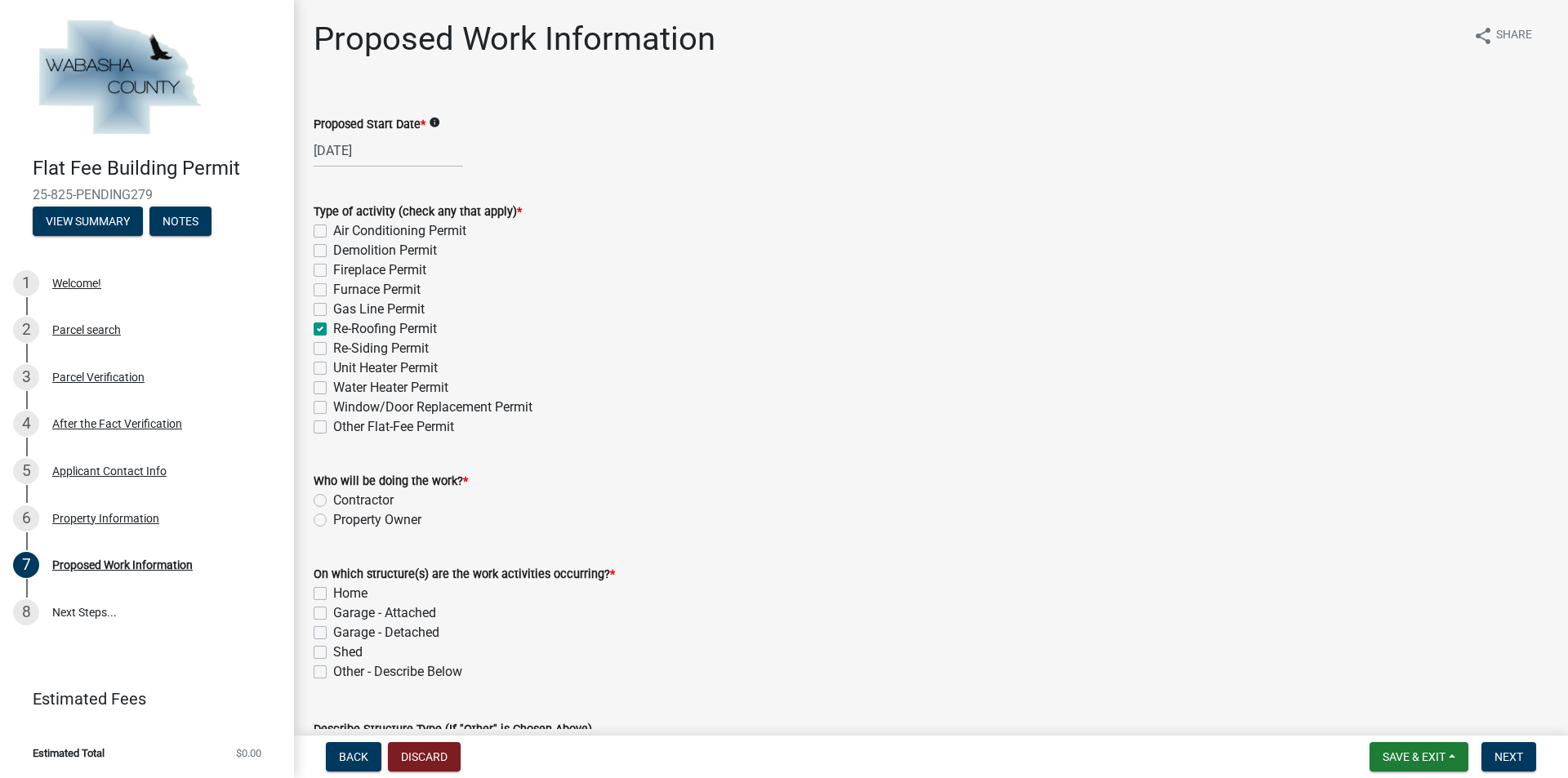
checkbox input "false"
checkbox input "true"
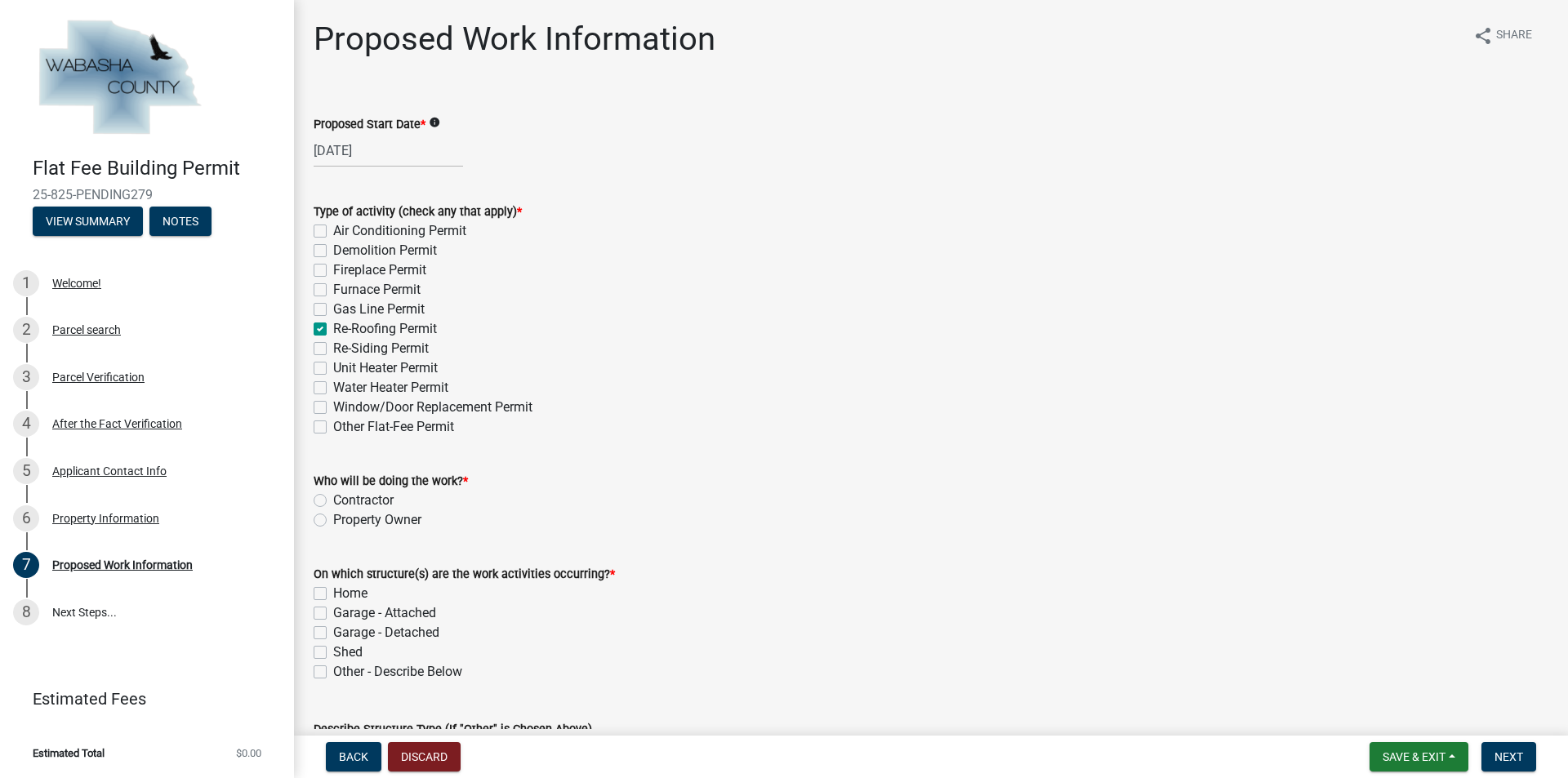
checkbox input "false"
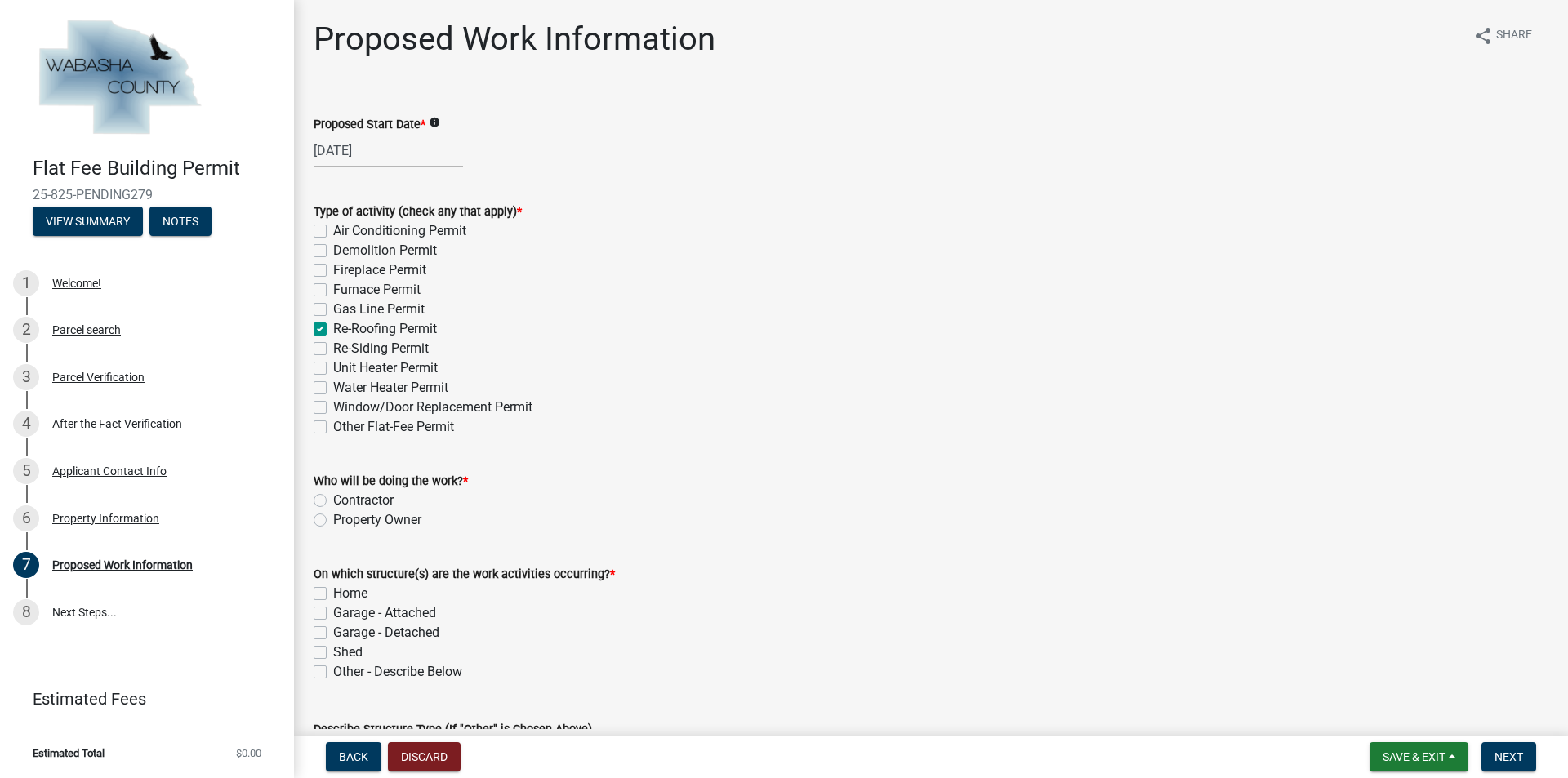
click at [333, 406] on label "Window/Door Replacement Permit" at bounding box center [432, 407] width 199 height 20
click at [333, 406] on input "Window/Door Replacement Permit" at bounding box center [338, 402] width 10 height 10
checkbox input "true"
checkbox input "false"
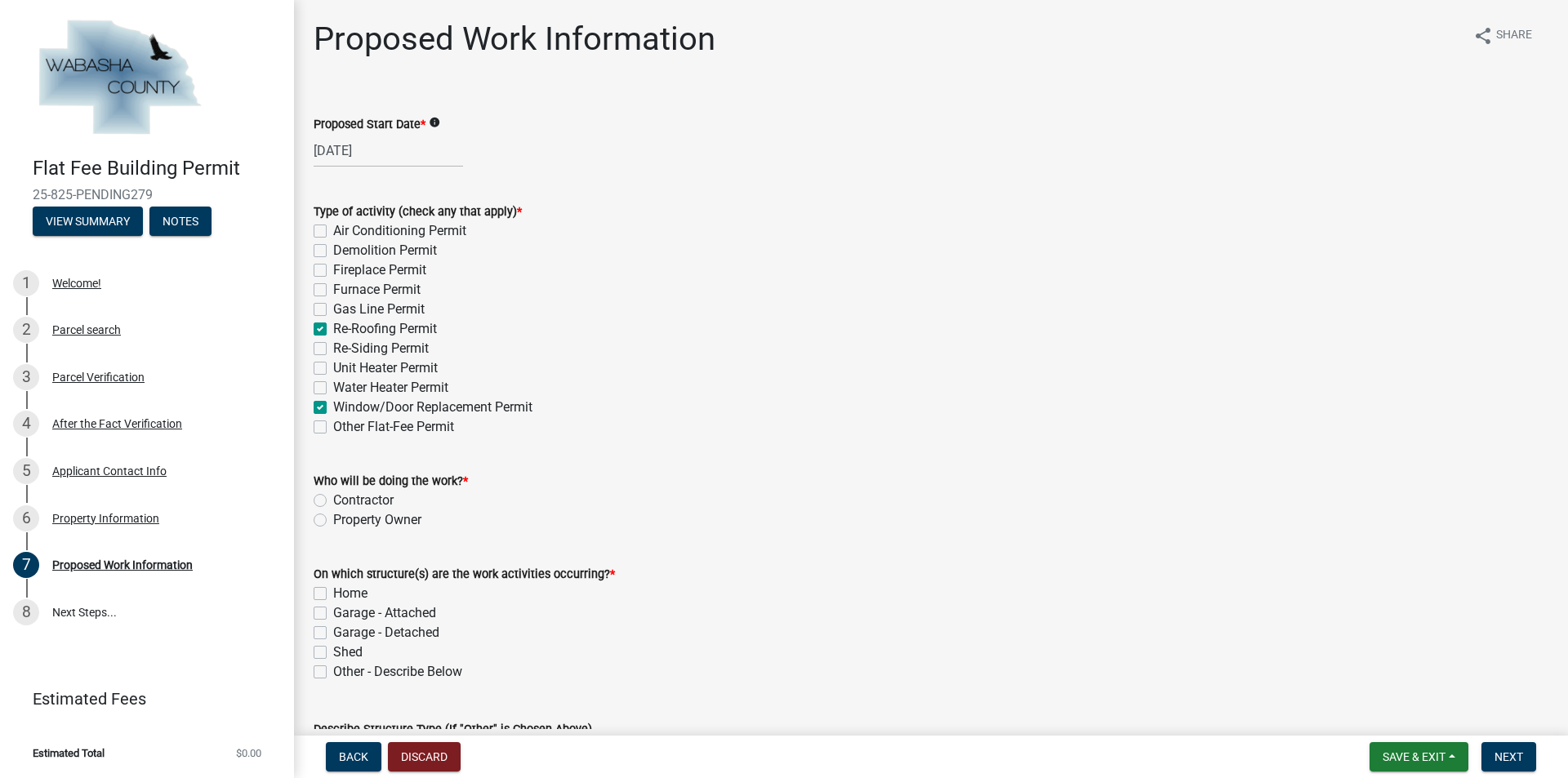
checkbox input "false"
checkbox input "true"
checkbox input "false"
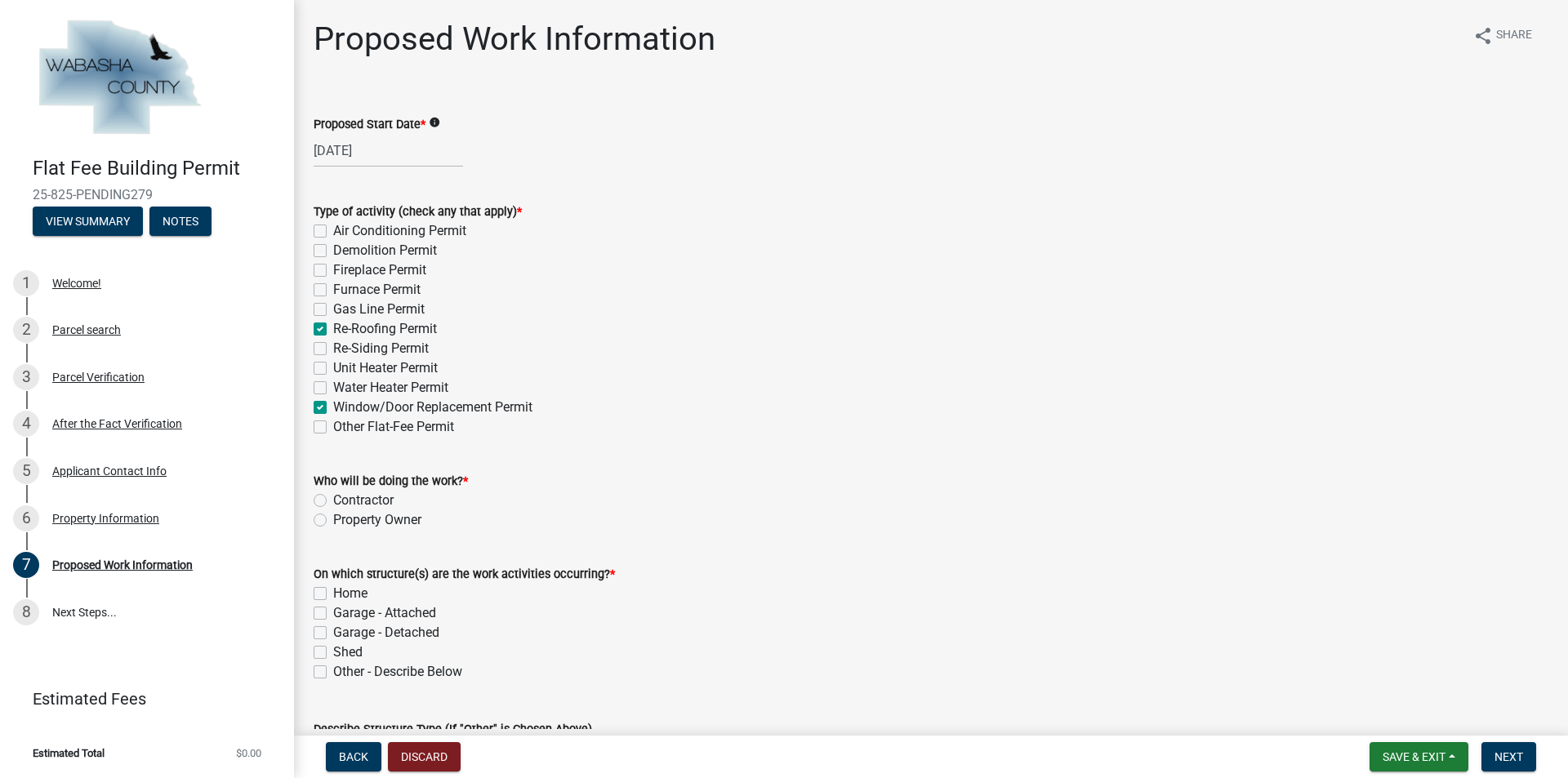
checkbox input "false"
checkbox input "true"
checkbox input "false"
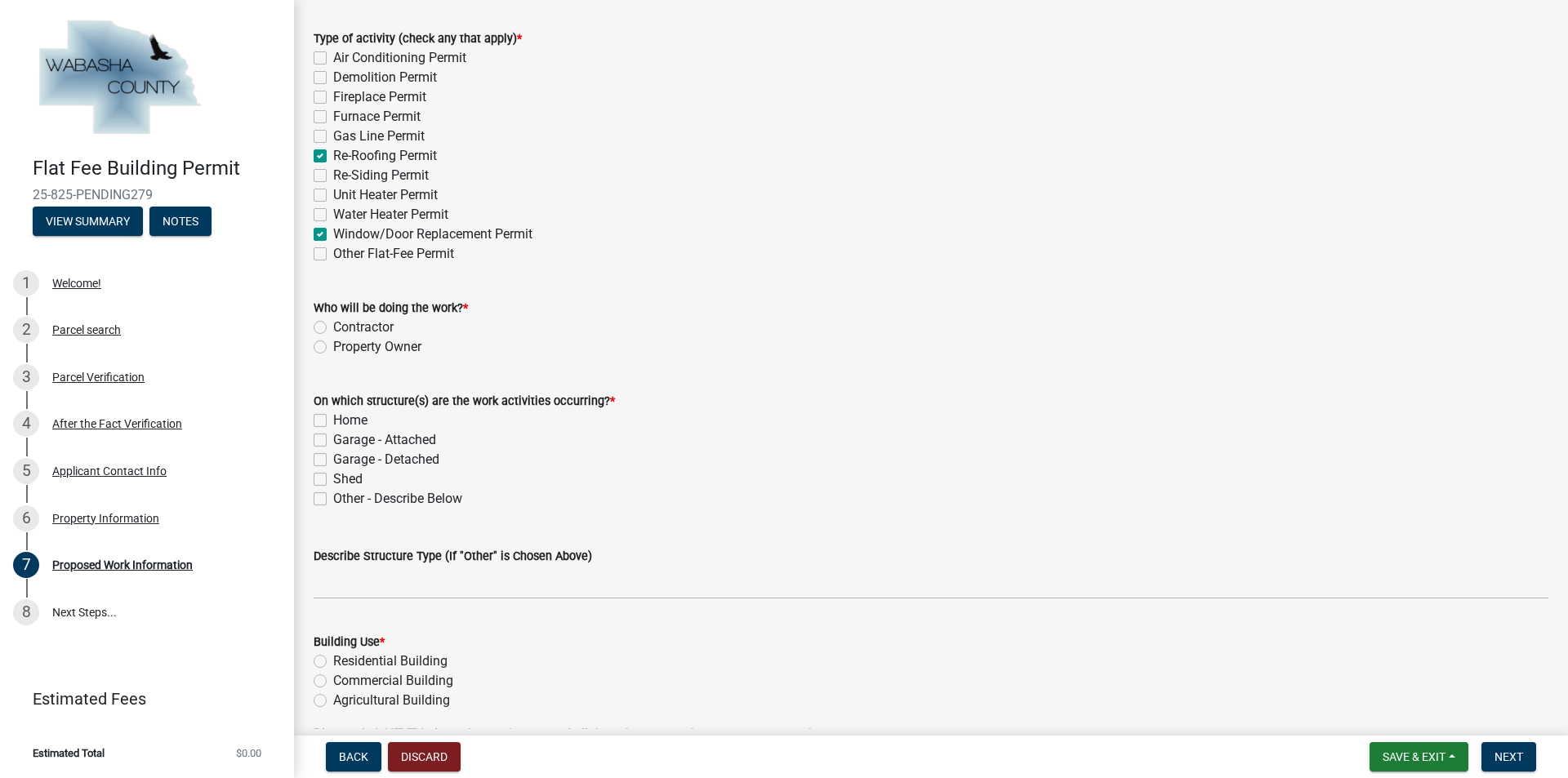
scroll to position [245, 0]
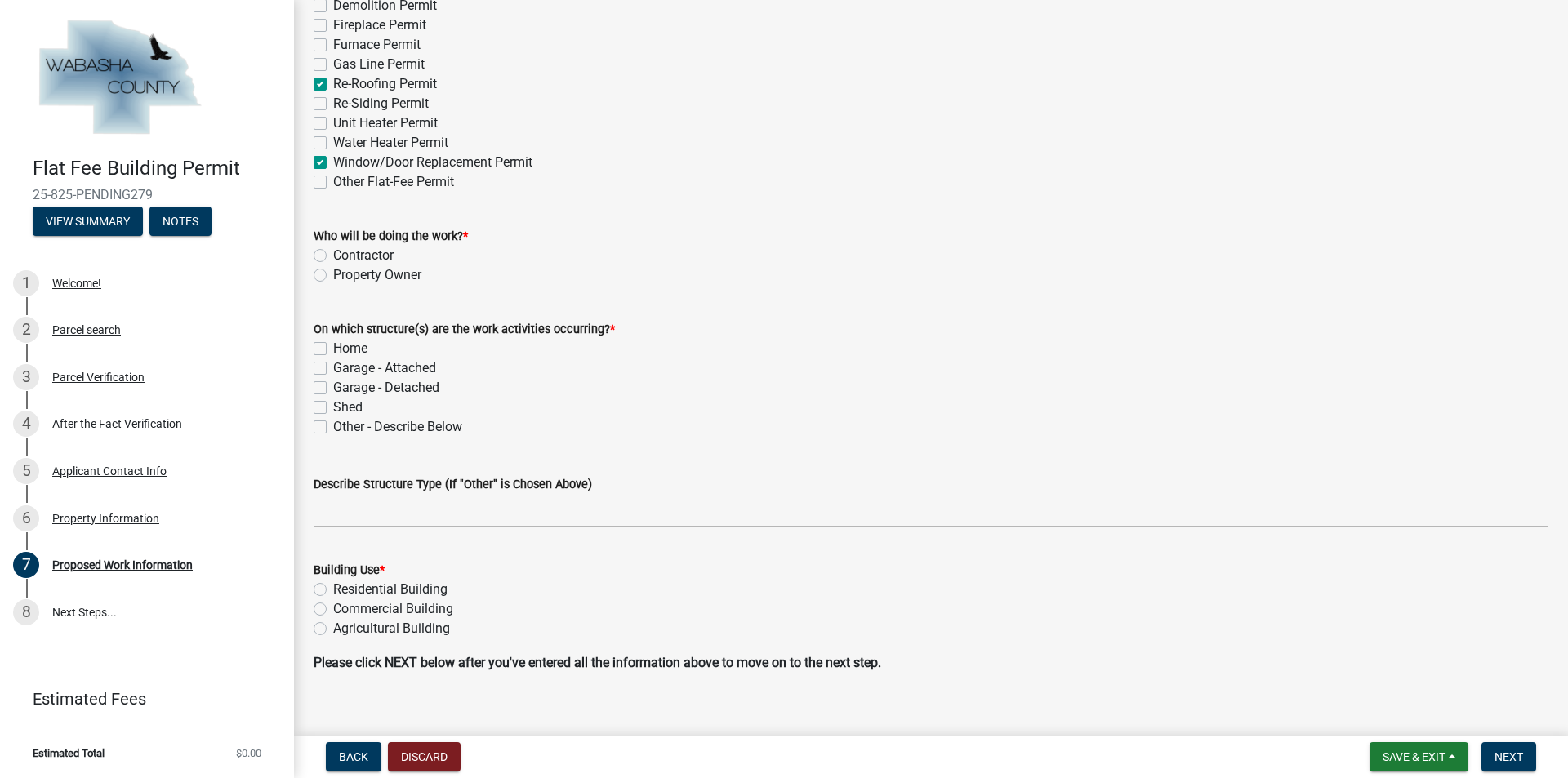
click at [333, 255] on label "Contractor" at bounding box center [362, 256] width 60 height 20
click at [333, 255] on input "Contractor" at bounding box center [338, 251] width 10 height 10
radio input "true"
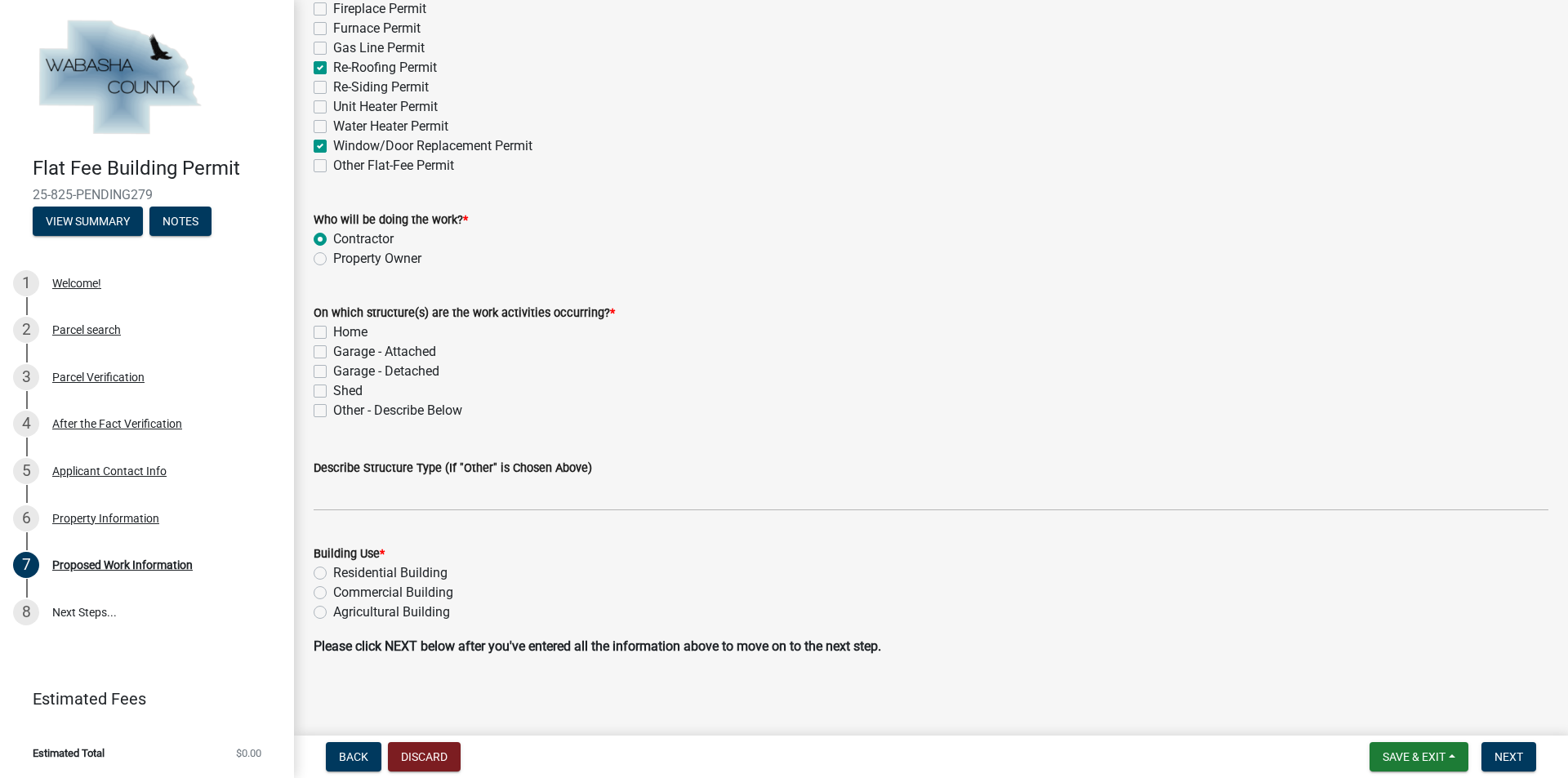
scroll to position [265, 0]
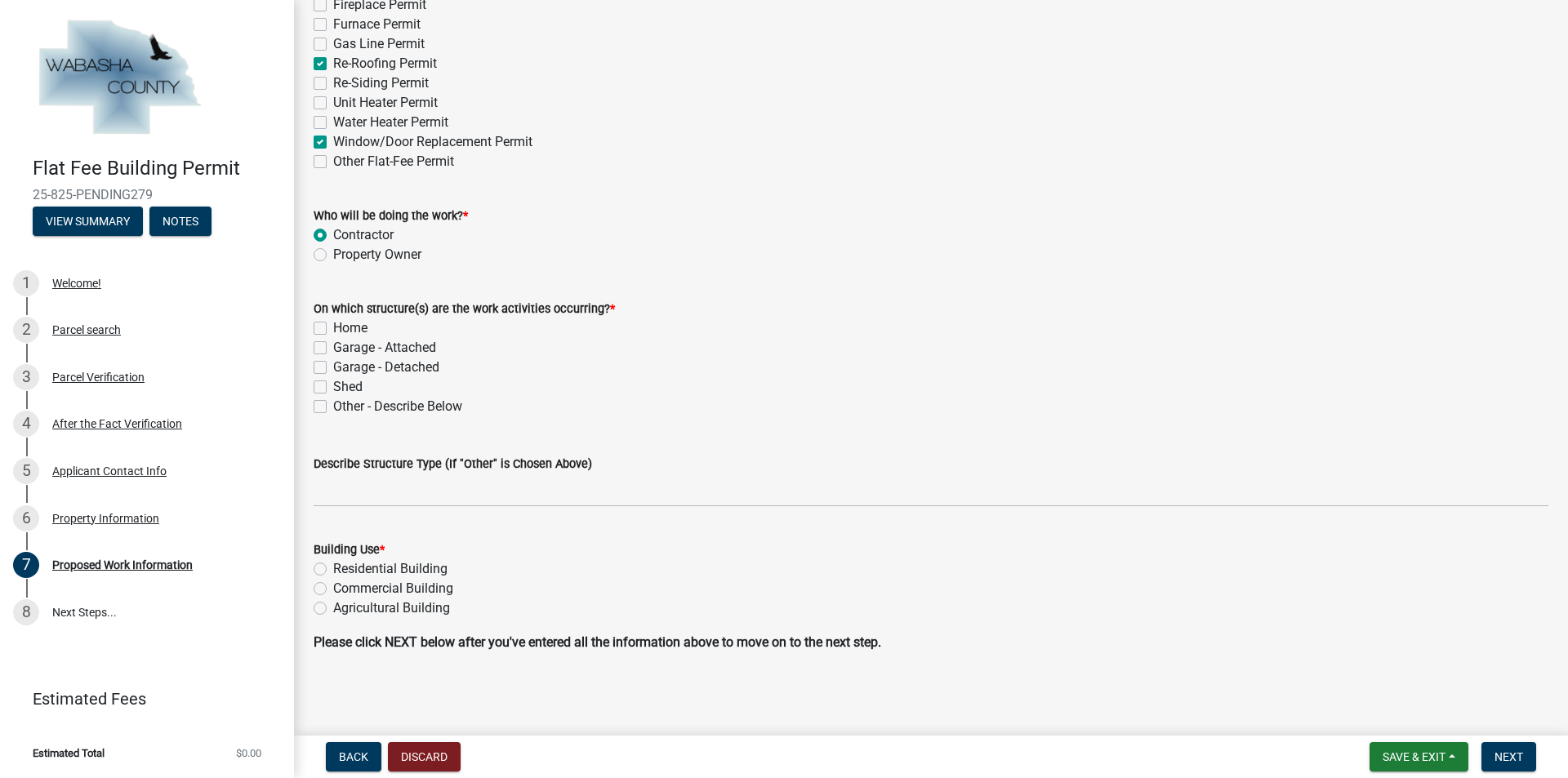
click at [333, 331] on label "Home" at bounding box center [350, 328] width 34 height 20
click at [333, 329] on input "Home" at bounding box center [338, 323] width 10 height 10
checkbox input "true"
checkbox input "false"
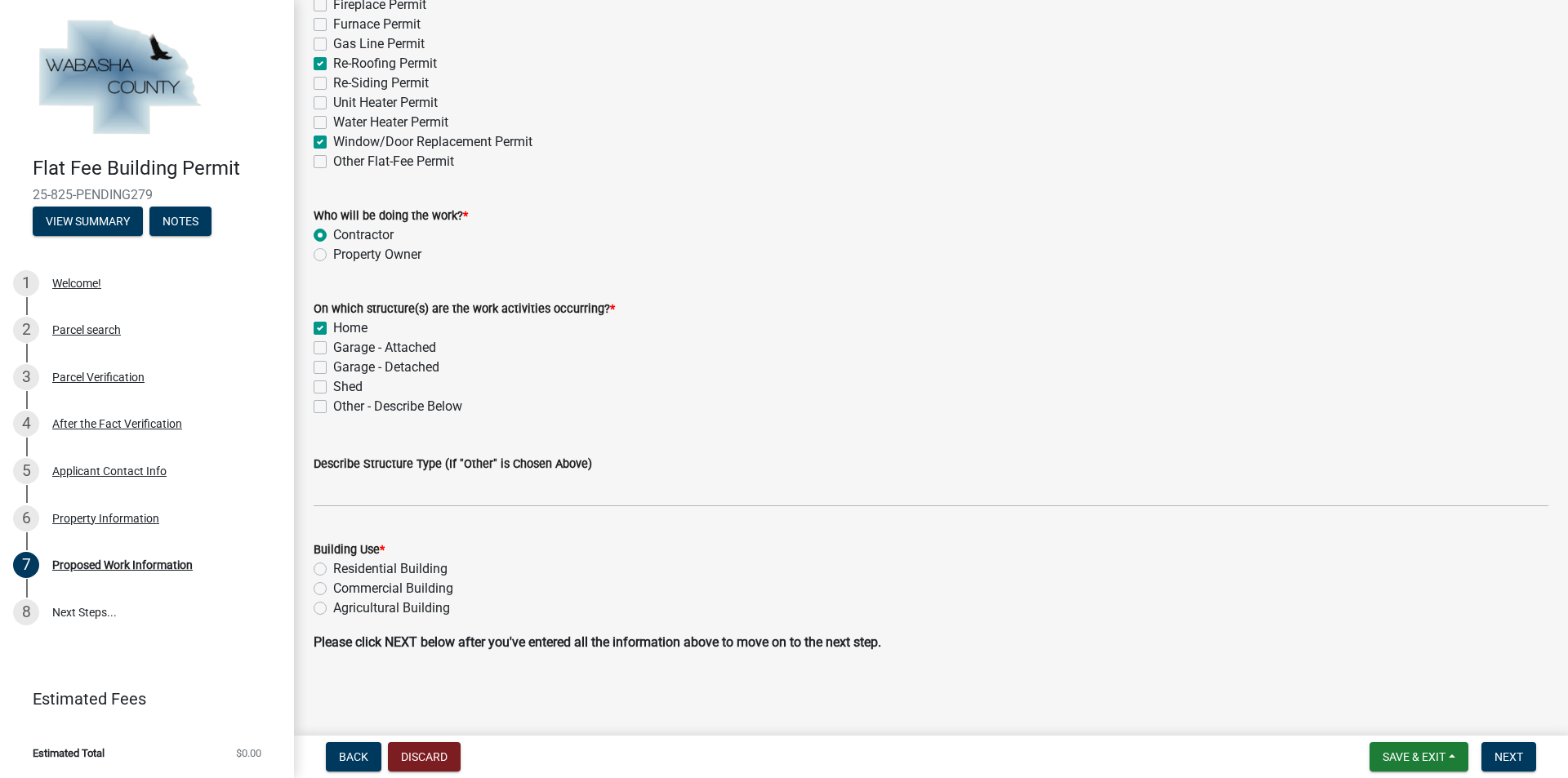
checkbox input "false"
click at [333, 348] on label "Garage - Attached" at bounding box center [384, 347] width 103 height 20
click at [333, 348] on input "Garage - Attached" at bounding box center [338, 342] width 10 height 10
checkbox input "true"
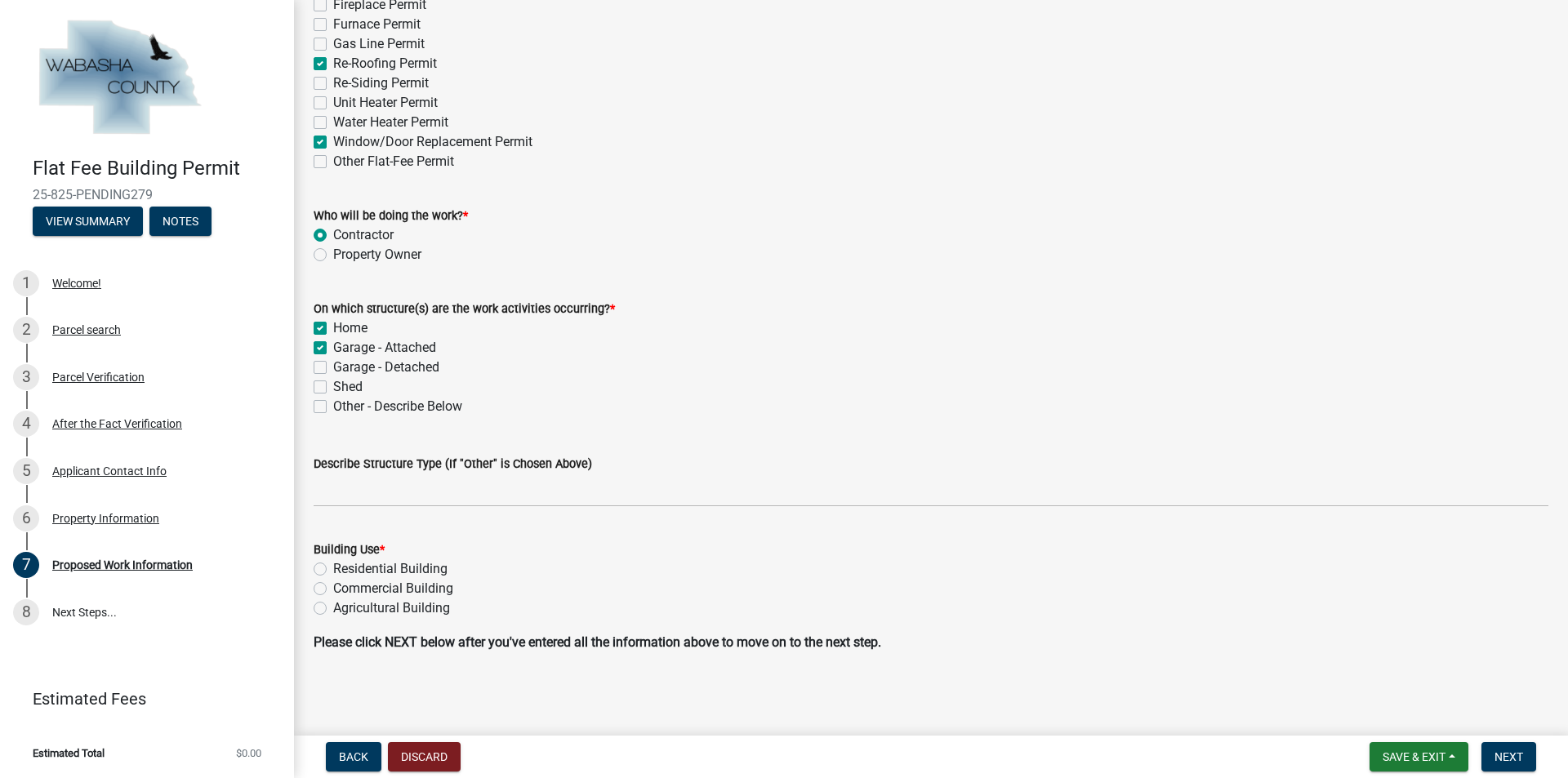
checkbox input "true"
checkbox input "false"
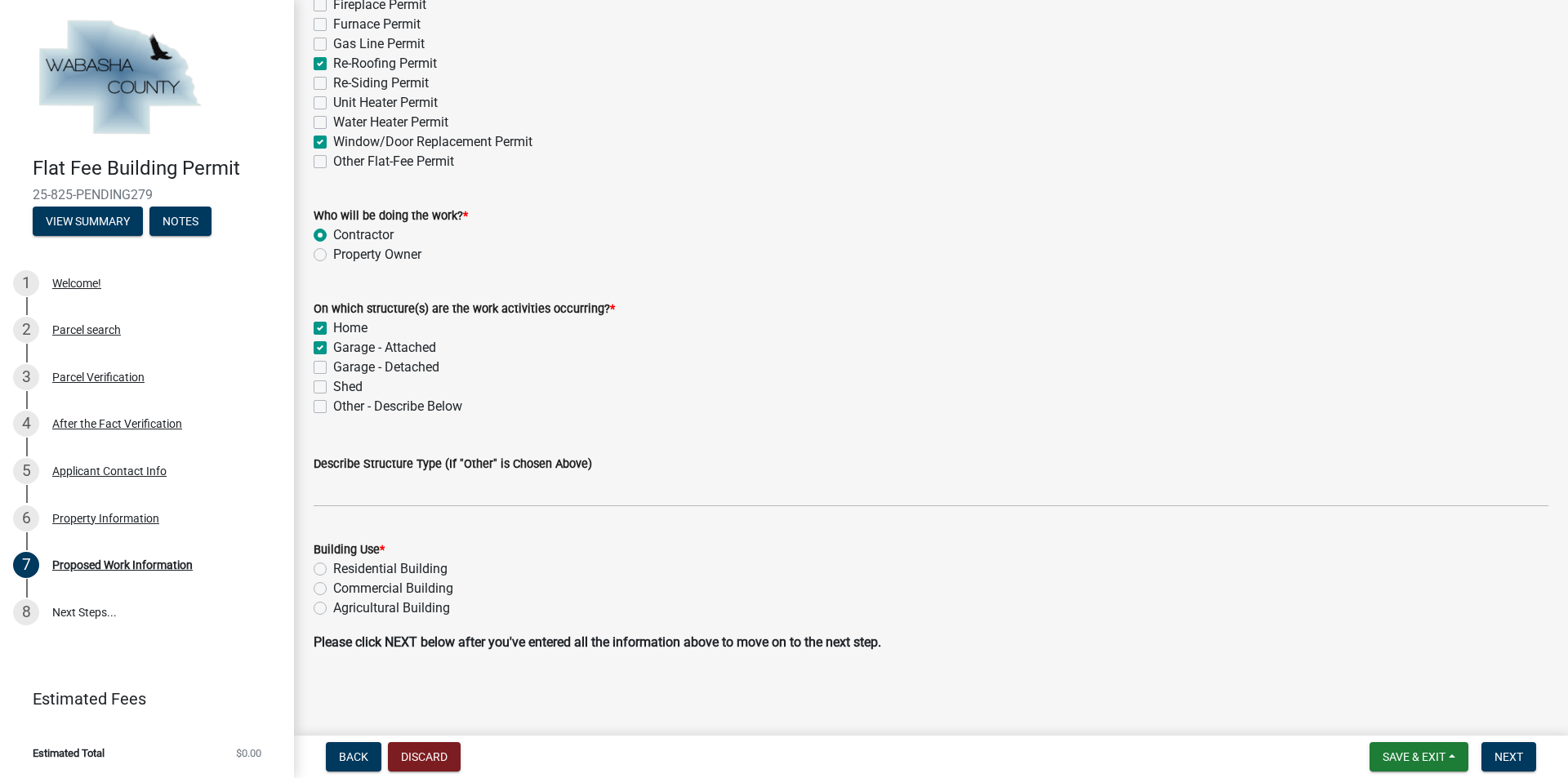
click at [333, 568] on label "Residential Building" at bounding box center [390, 569] width 114 height 20
click at [333, 568] on input "Residential Building" at bounding box center [338, 564] width 10 height 10
radio input "true"
click at [1525, 759] on button "Next" at bounding box center [1508, 756] width 54 height 30
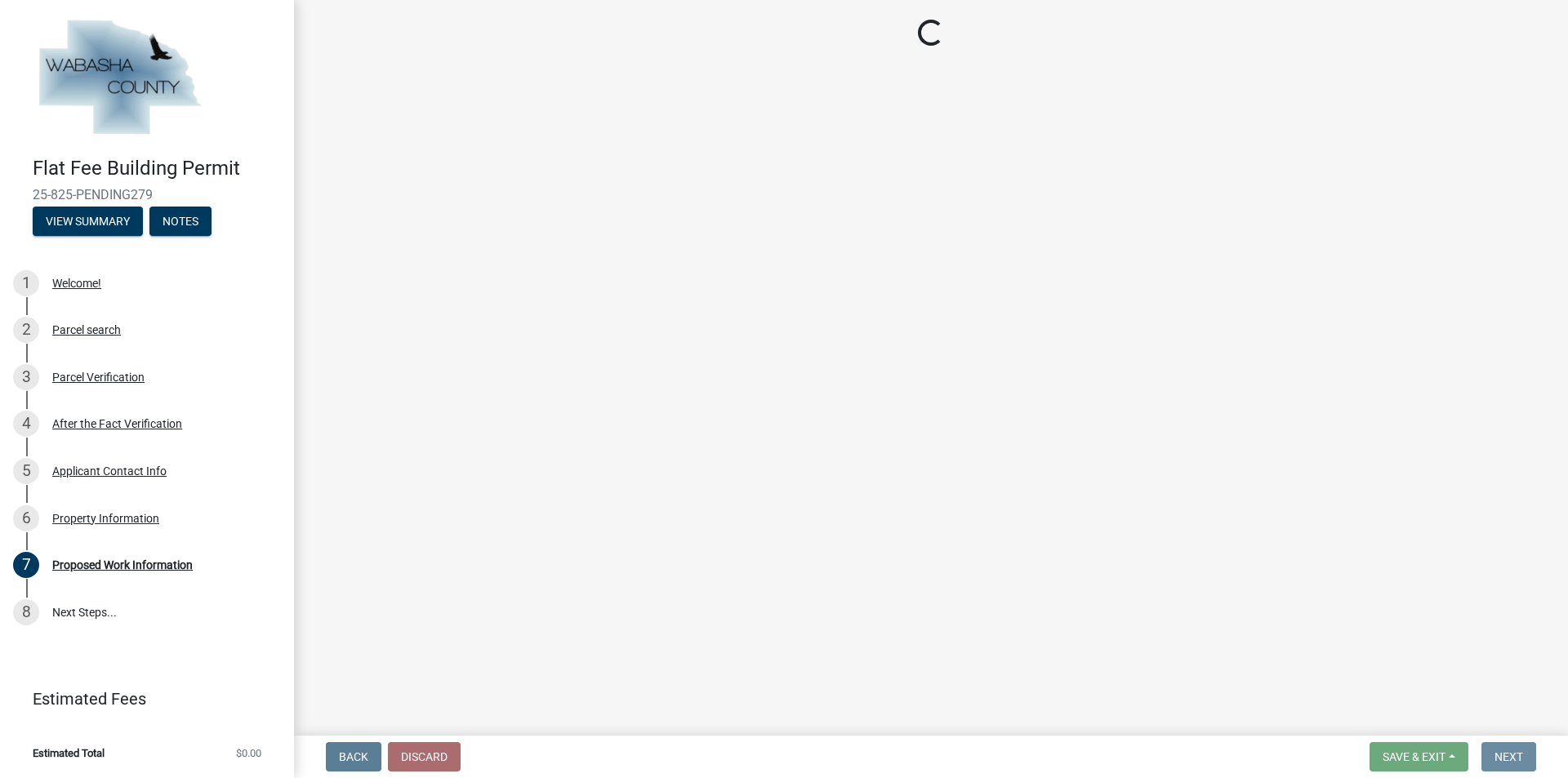
scroll to position [0, 0]
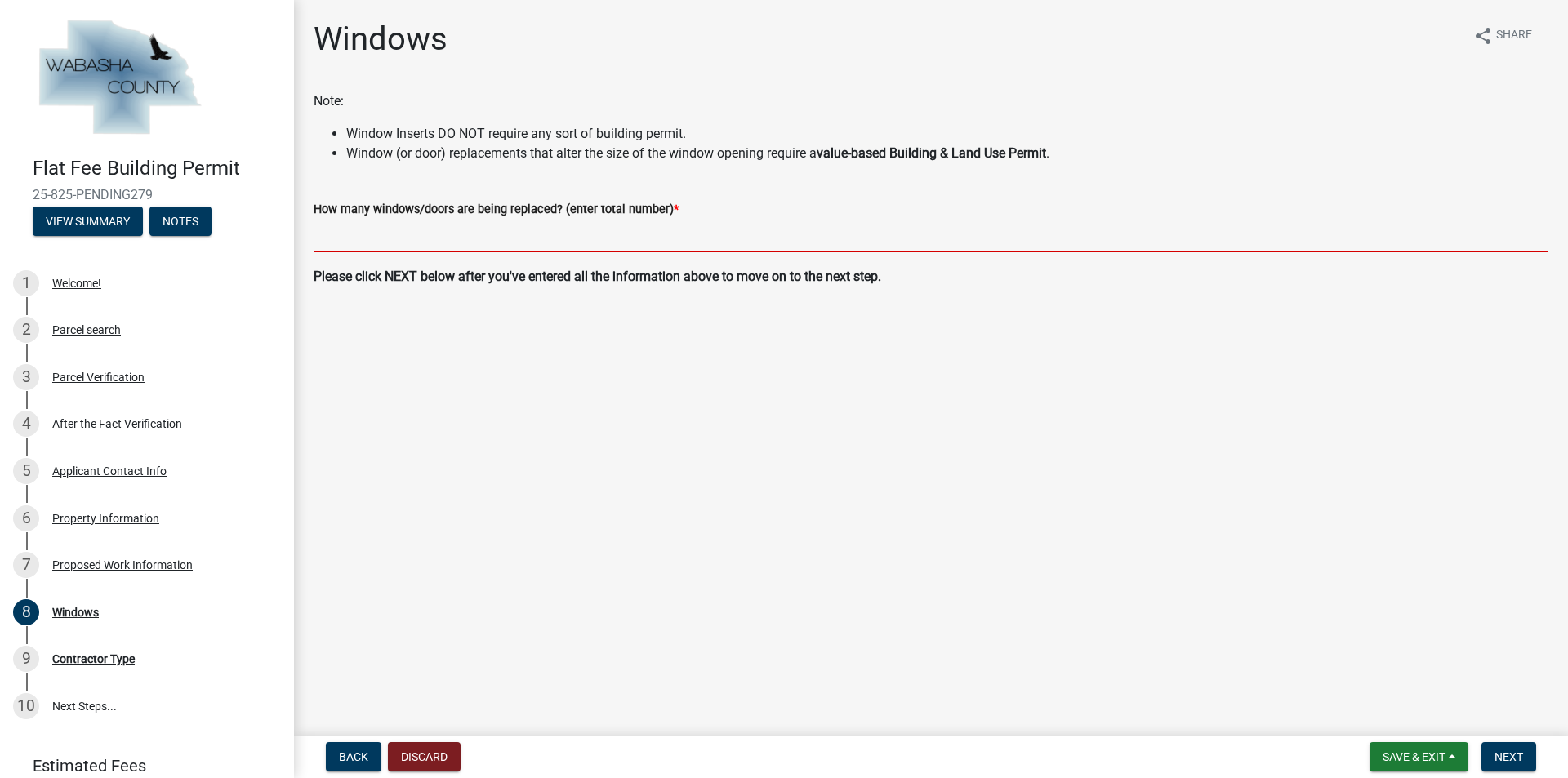
click at [428, 241] on input "text" at bounding box center [931, 235] width 1235 height 33
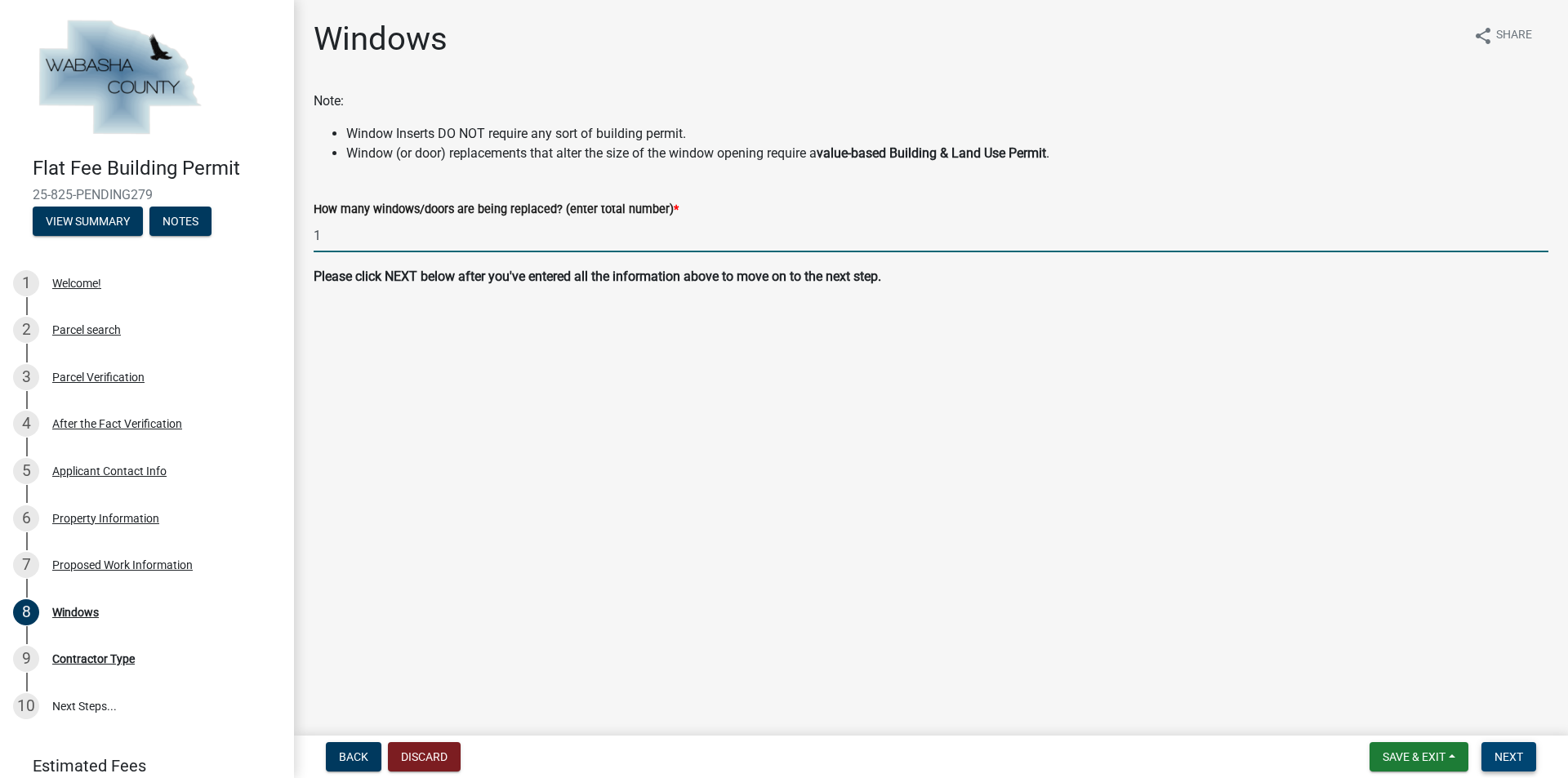
type input "1"
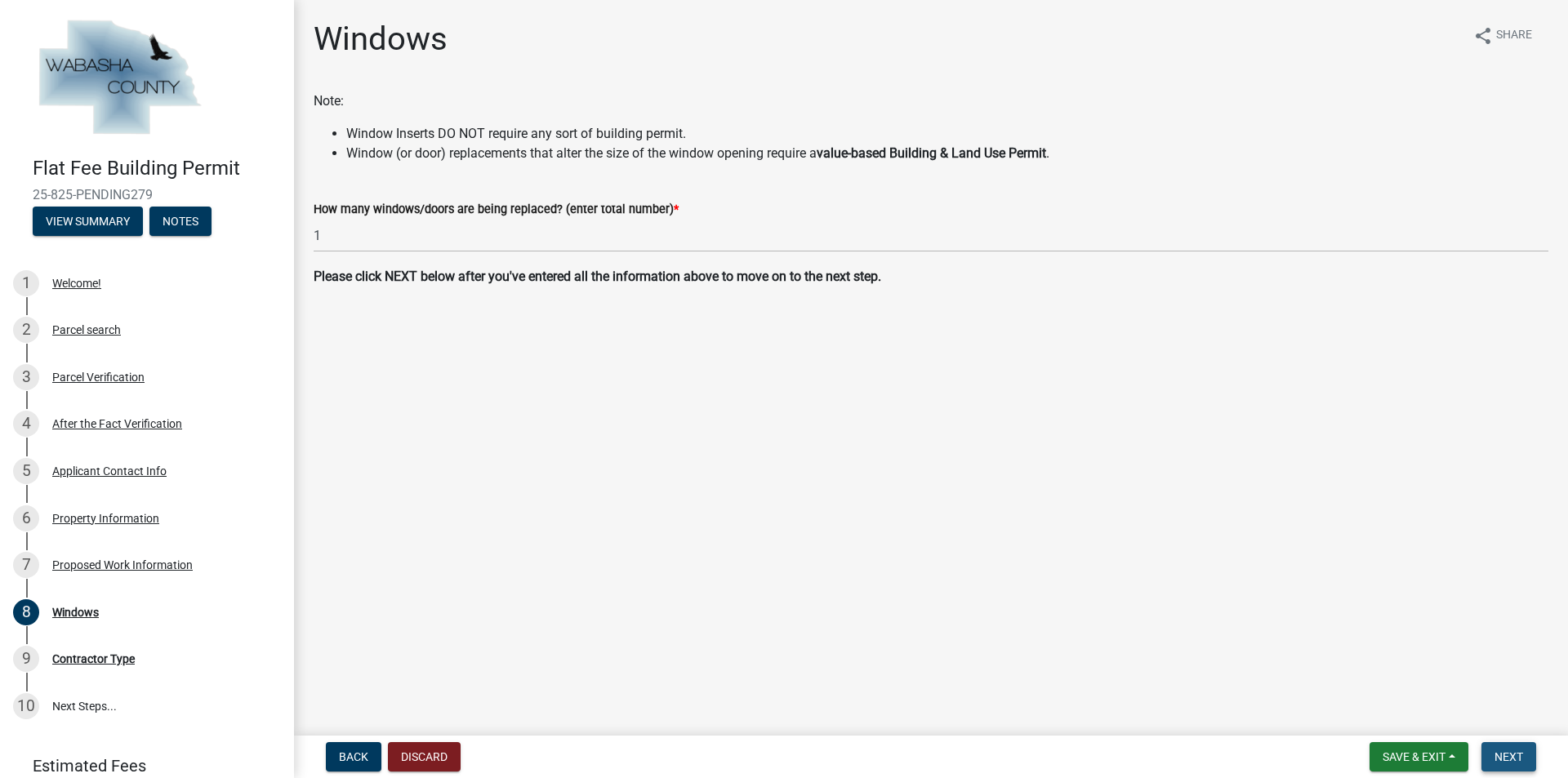
click at [1508, 765] on button "Next" at bounding box center [1508, 756] width 54 height 30
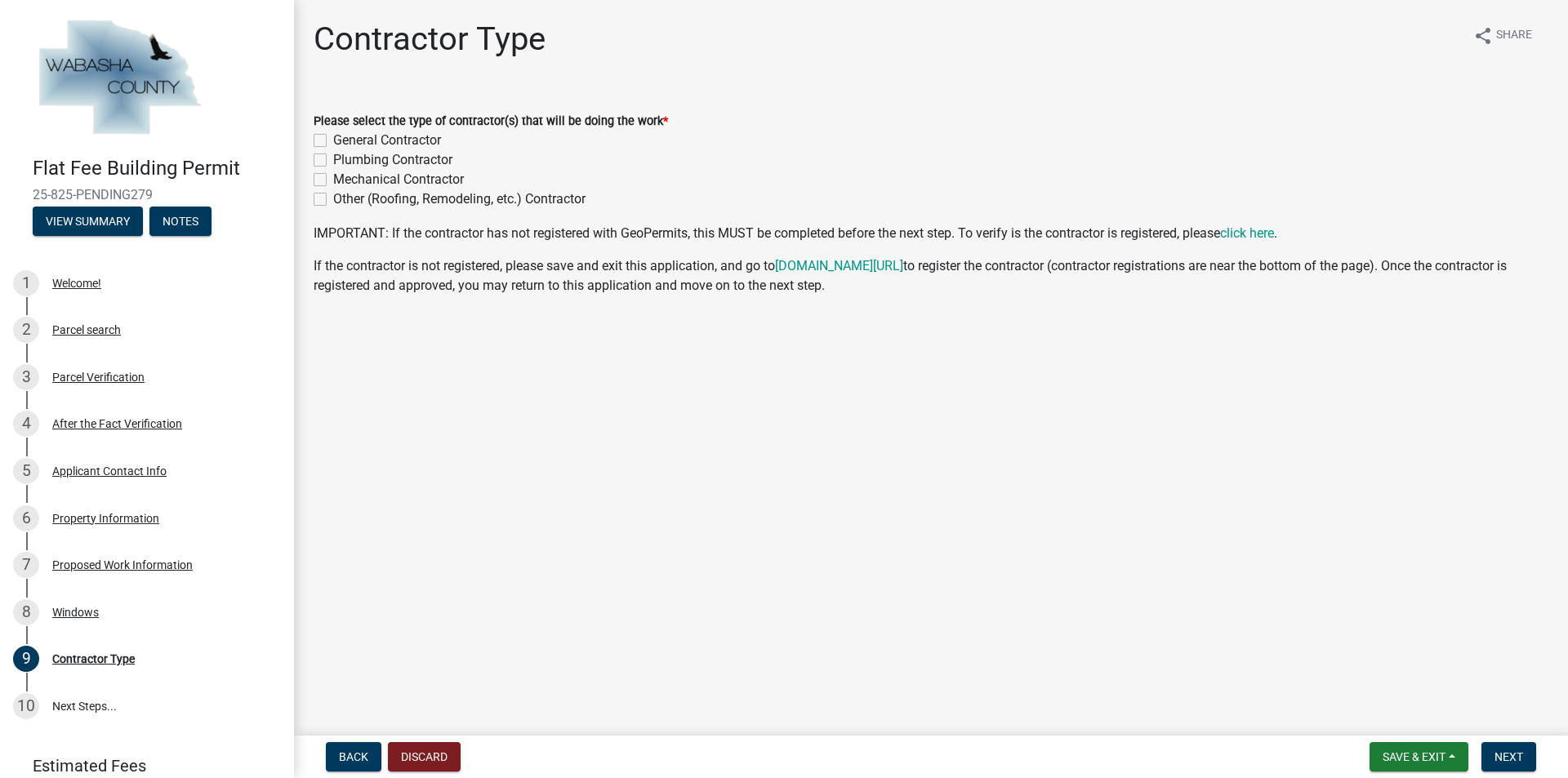
click at [312, 137] on div "Please select the type of contractor(s) that will be doing the work * General […" at bounding box center [931, 150] width 1259 height 117
click at [333, 139] on label "General Contractor" at bounding box center [386, 140] width 108 height 20
click at [333, 139] on input "General Contractor" at bounding box center [338, 135] width 10 height 10
checkbox input "true"
checkbox input "false"
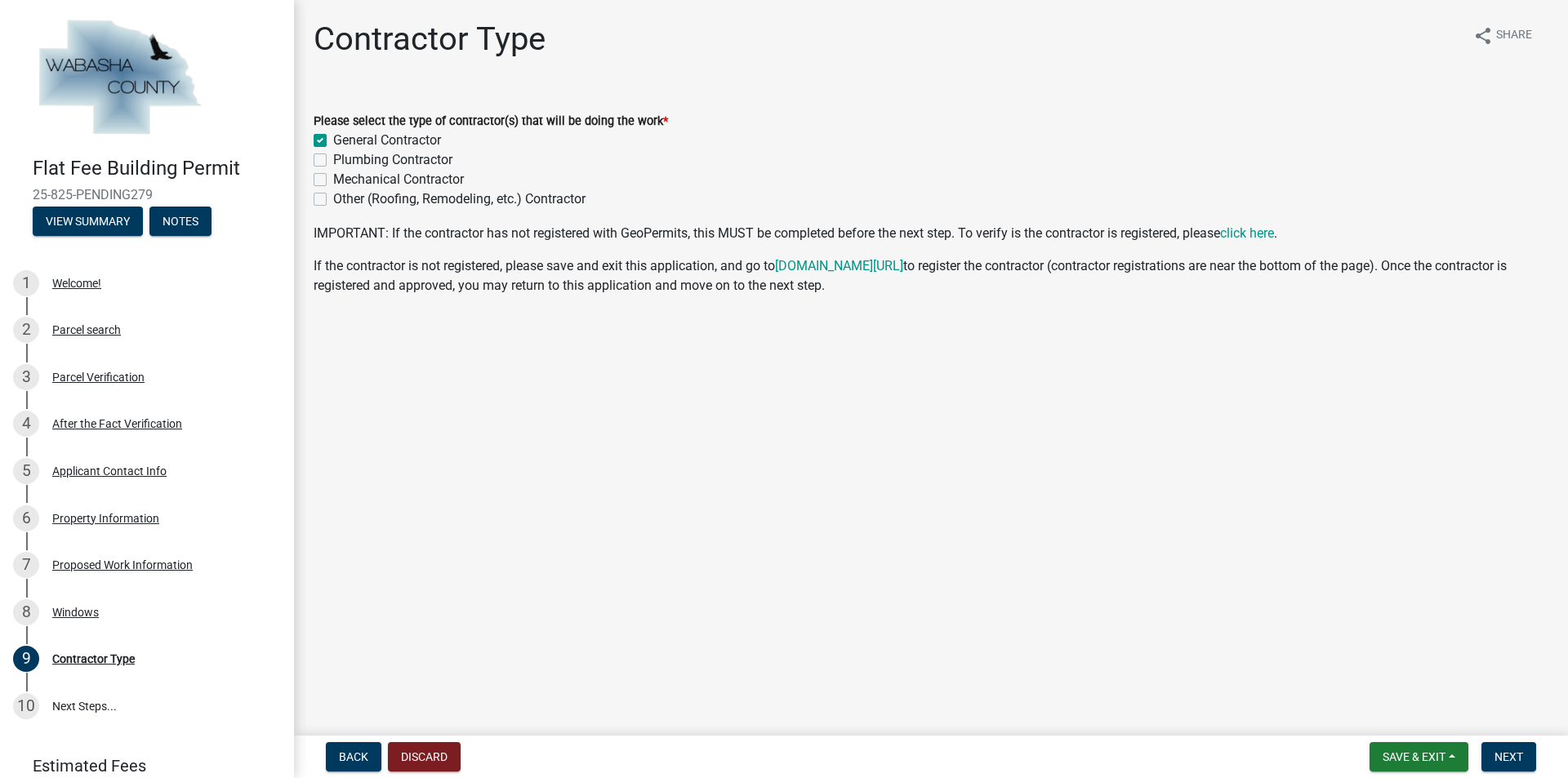
checkbox input "false"
click at [1496, 751] on span "Next" at bounding box center [1509, 757] width 29 height 13
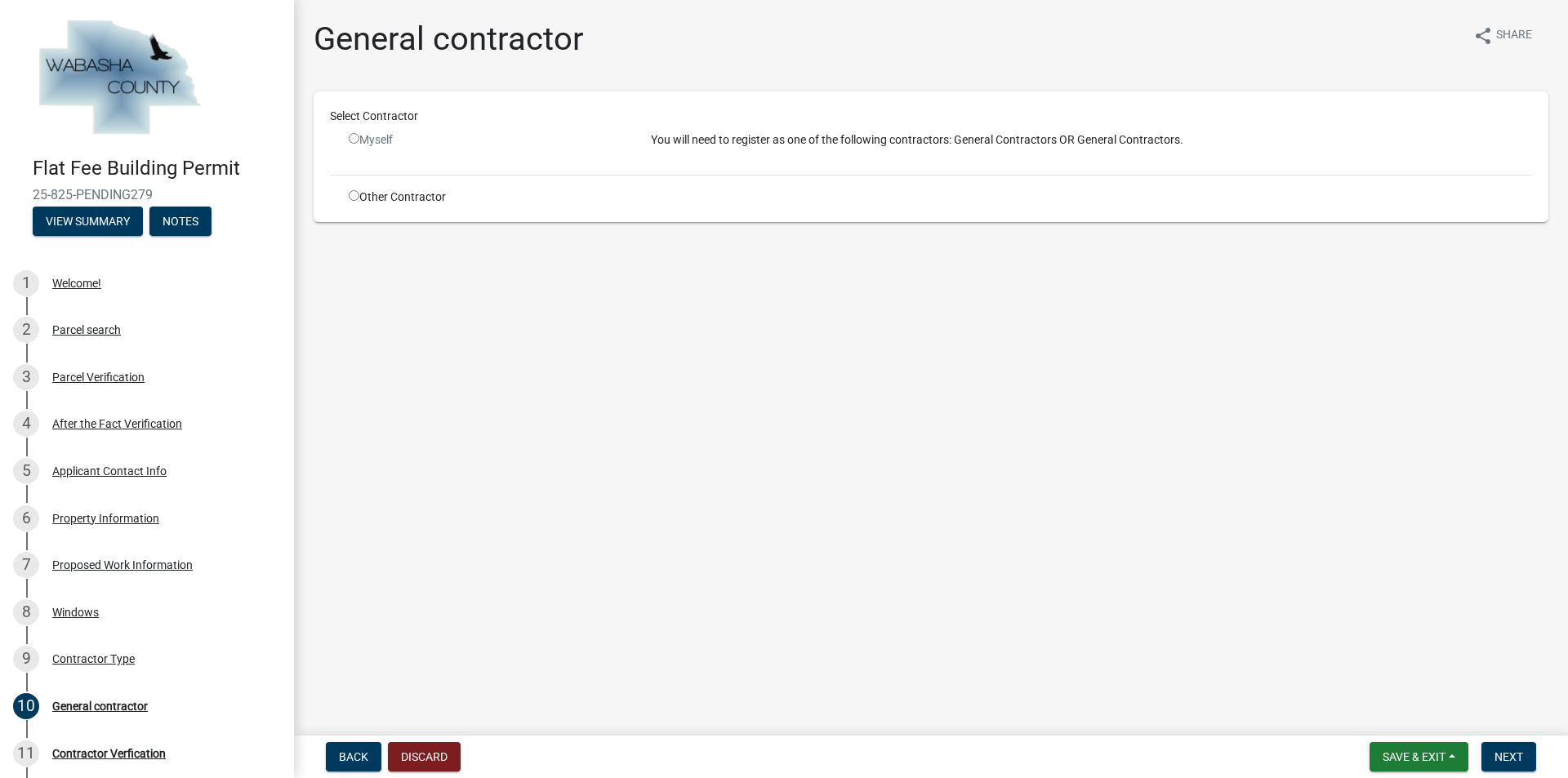
click at [349, 191] on input "radio" at bounding box center [354, 195] width 10 height 10
radio input "true"
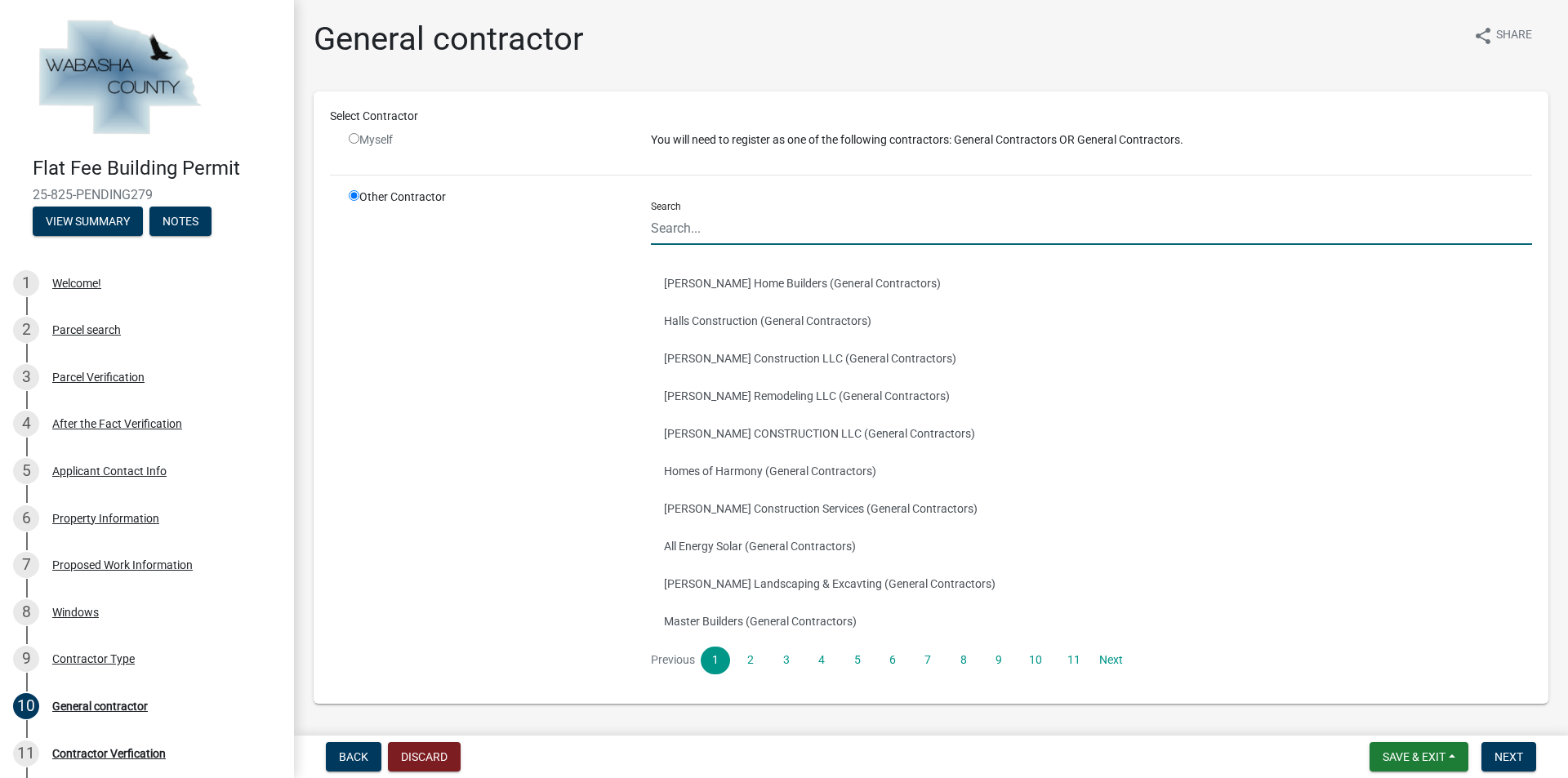
click at [691, 218] on input "Search" at bounding box center [1091, 228] width 881 height 33
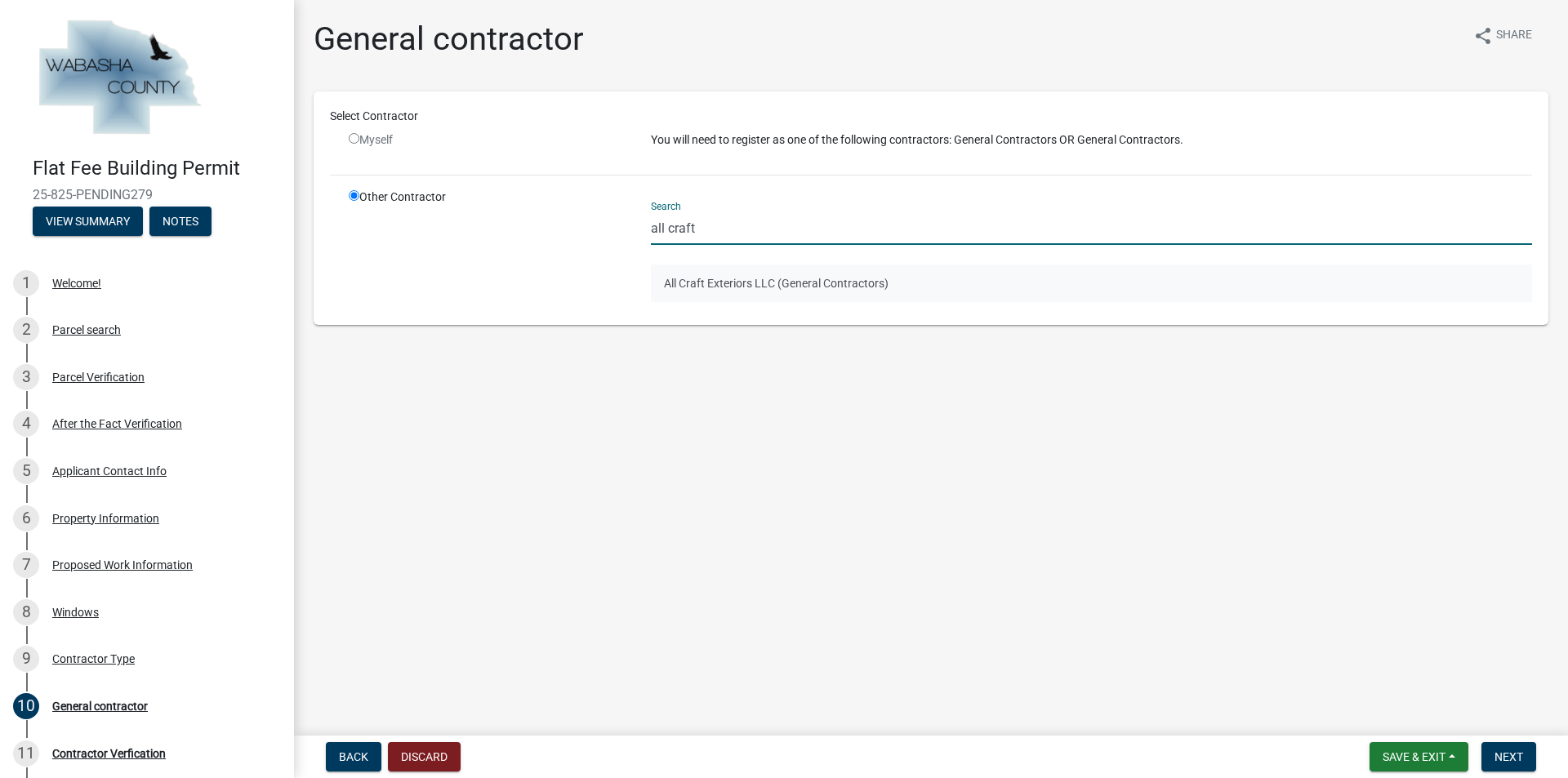
type input "all craft"
click at [710, 281] on button "All Craft Exteriors LLC (General Contractors)" at bounding box center [1091, 282] width 881 height 37
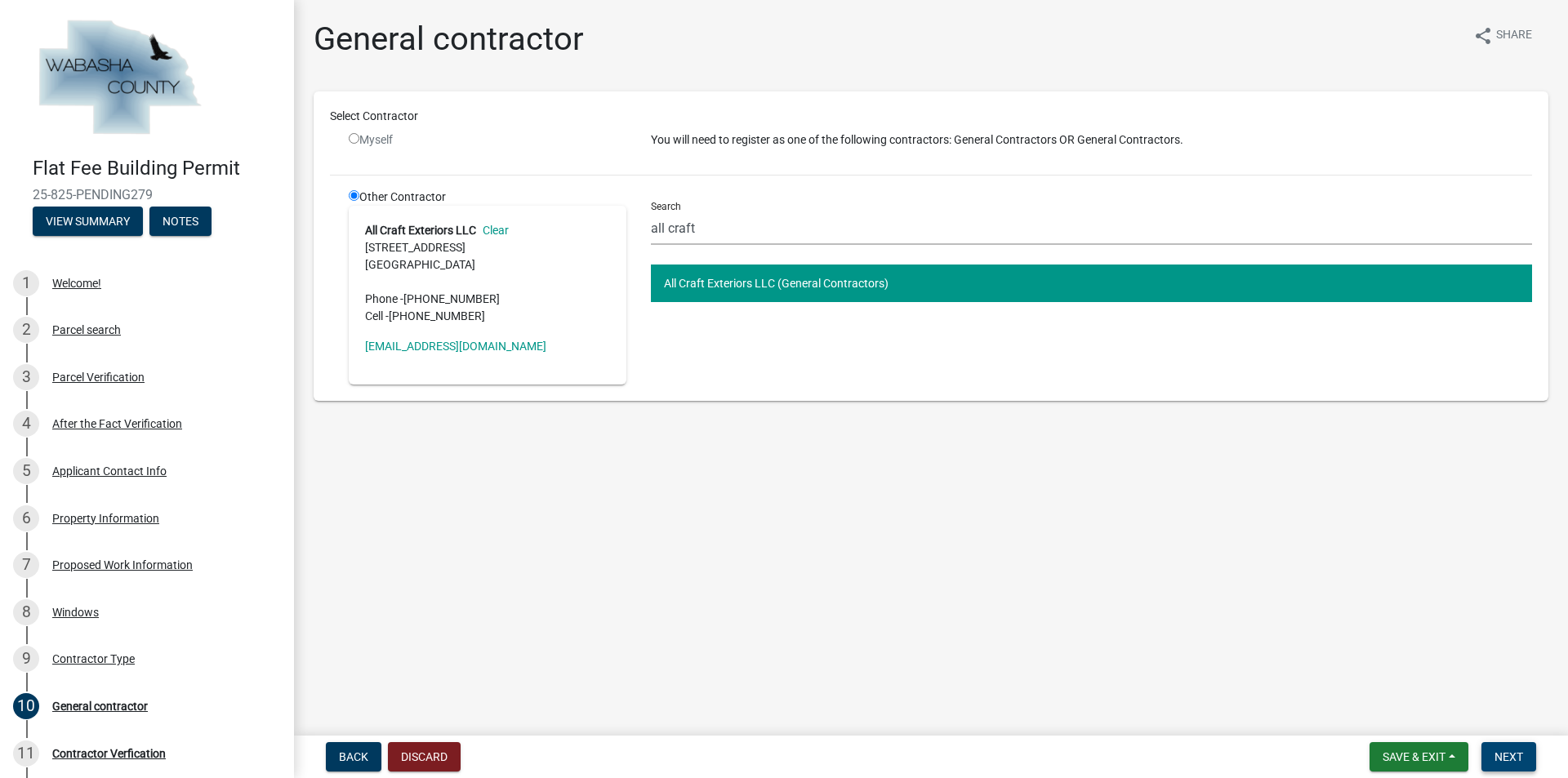
click at [1509, 744] on button "Next" at bounding box center [1508, 756] width 54 height 30
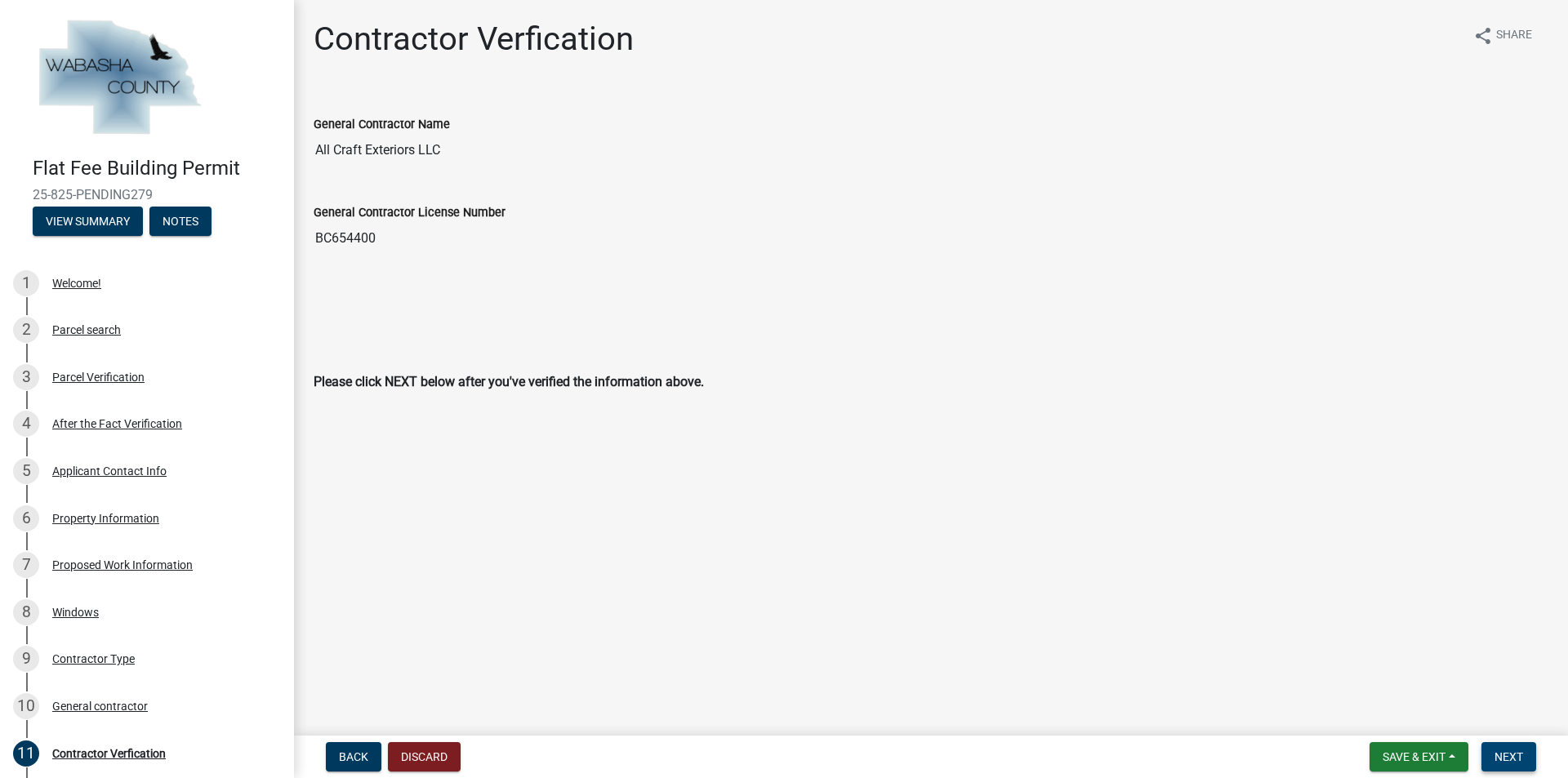
click at [1519, 746] on button "Next" at bounding box center [1508, 756] width 54 height 30
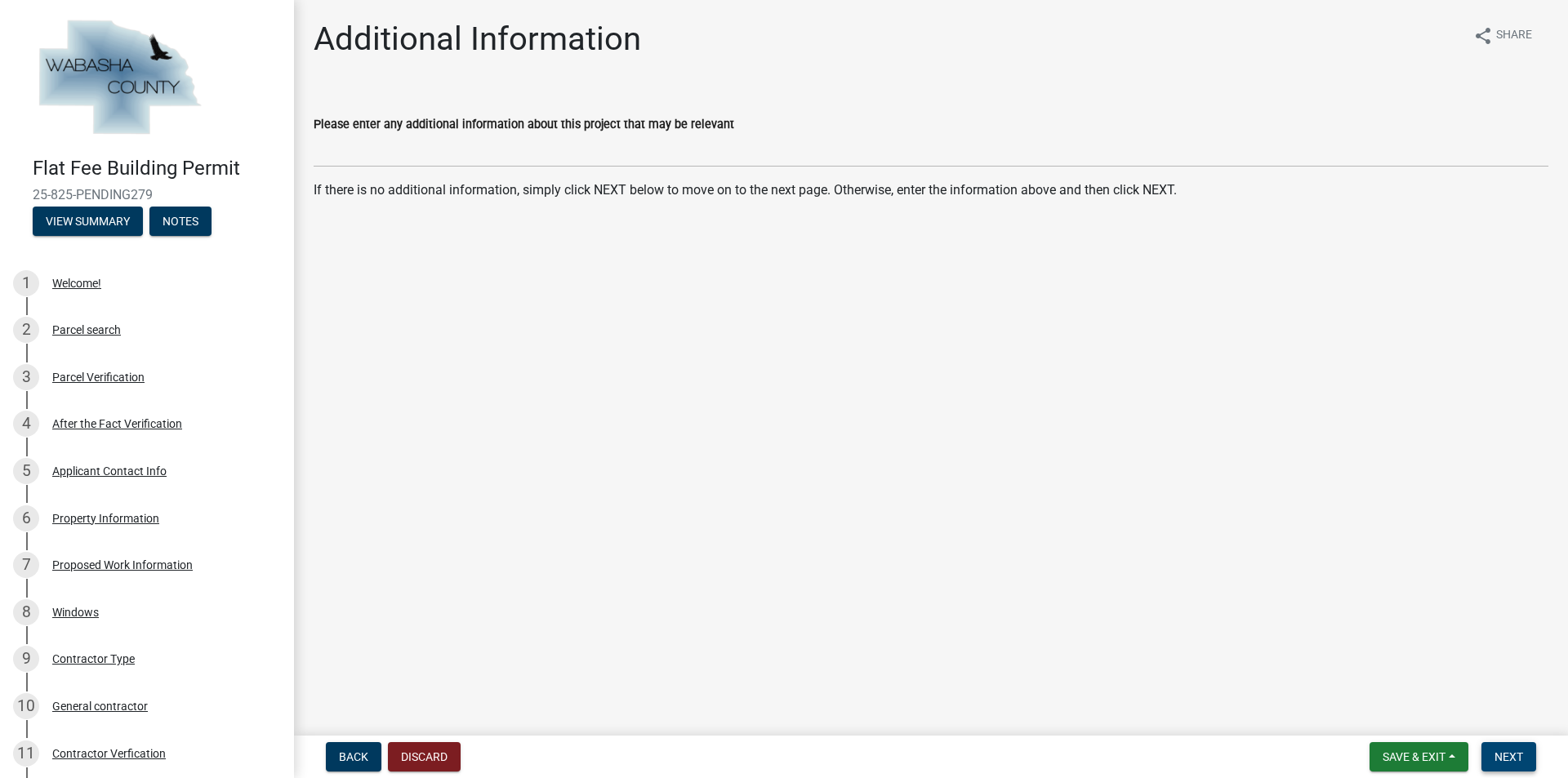
click at [1514, 747] on button "Next" at bounding box center [1508, 756] width 54 height 30
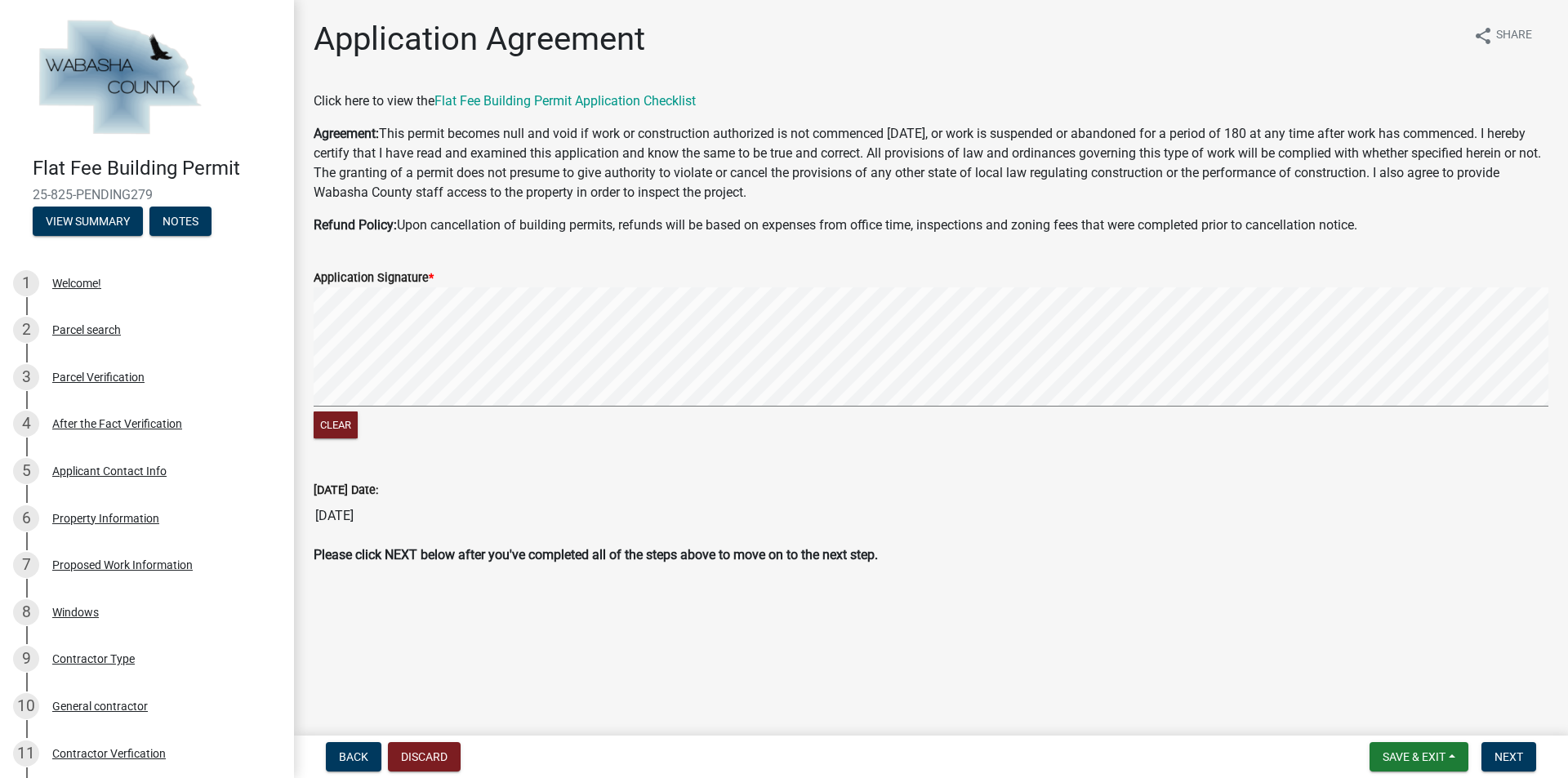
click at [391, 421] on div "Clear" at bounding box center [931, 364] width 1235 height 155
click at [634, 285] on form "Application Signature * Clear" at bounding box center [931, 345] width 1235 height 194
click at [753, 408] on signature-pad at bounding box center [931, 349] width 1235 height 124
click at [932, 233] on wm-data-entity-input-list "Click here to view the Flat Fee Building Permit Application Checklist Agreement…" at bounding box center [931, 335] width 1235 height 486
click at [1509, 747] on button "Next" at bounding box center [1508, 756] width 54 height 30
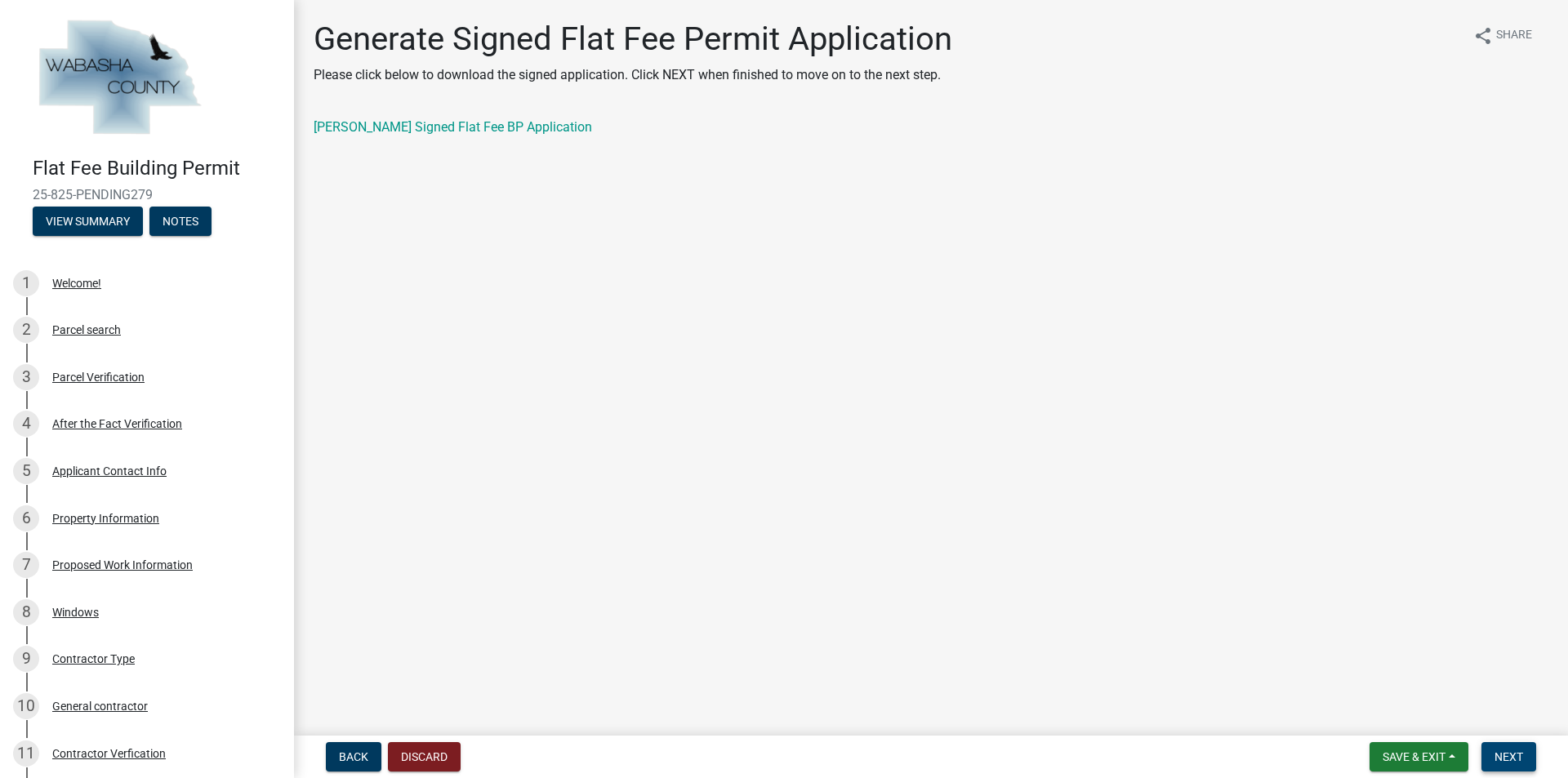
click at [1513, 750] on span "Next" at bounding box center [1509, 757] width 29 height 13
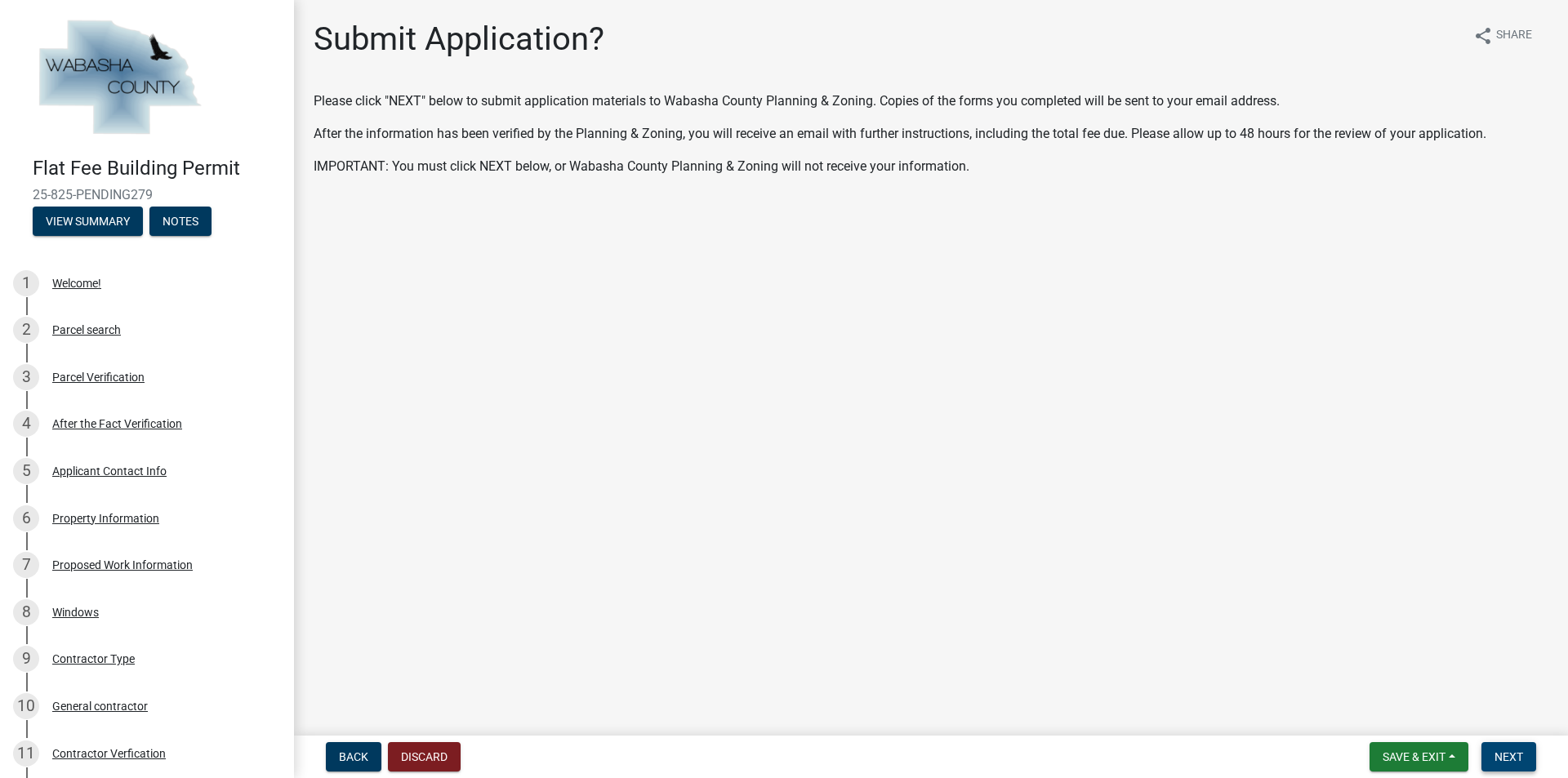
click at [1508, 750] on span "Next" at bounding box center [1509, 757] width 29 height 13
